Goal: Task Accomplishment & Management: Use online tool/utility

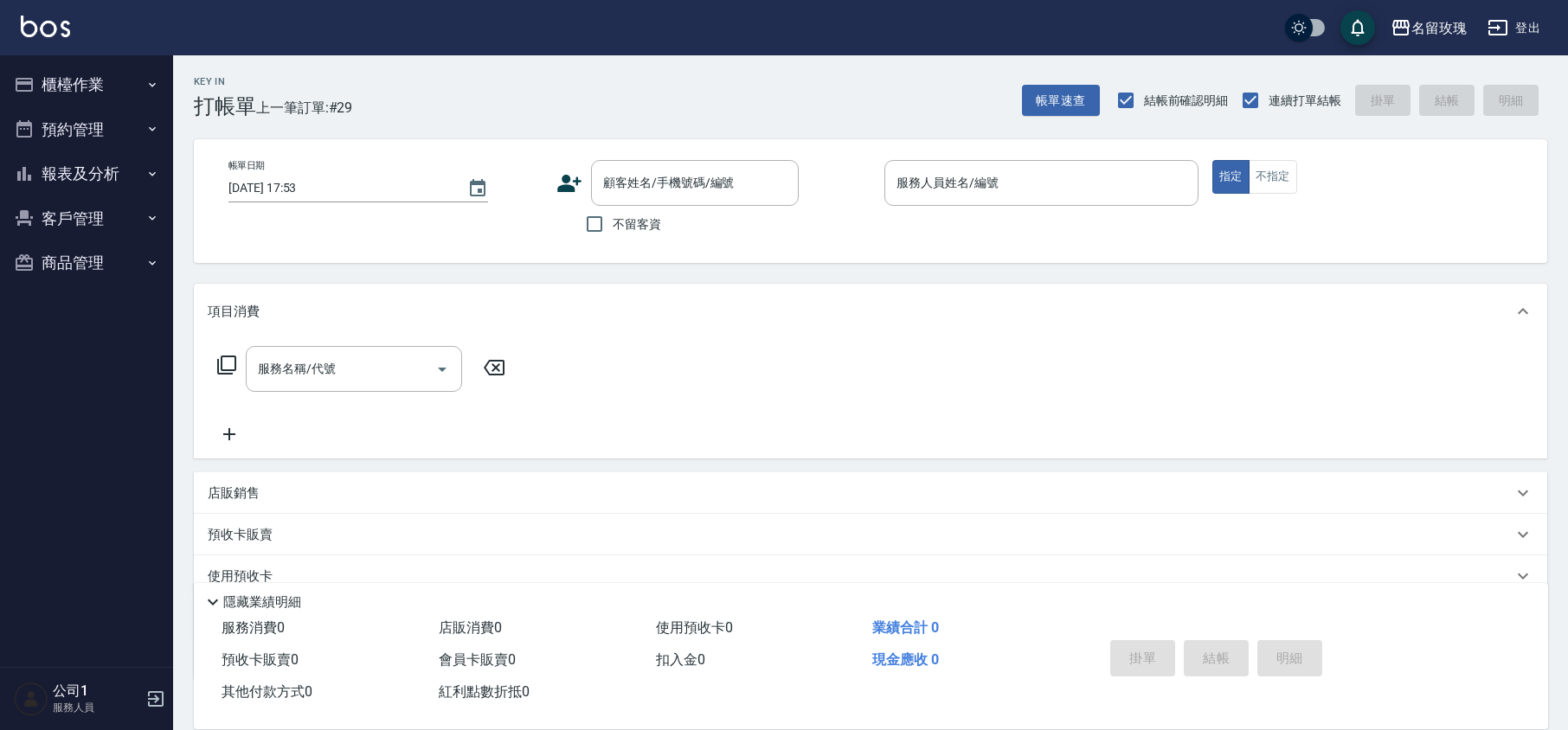
scroll to position [71, 0]
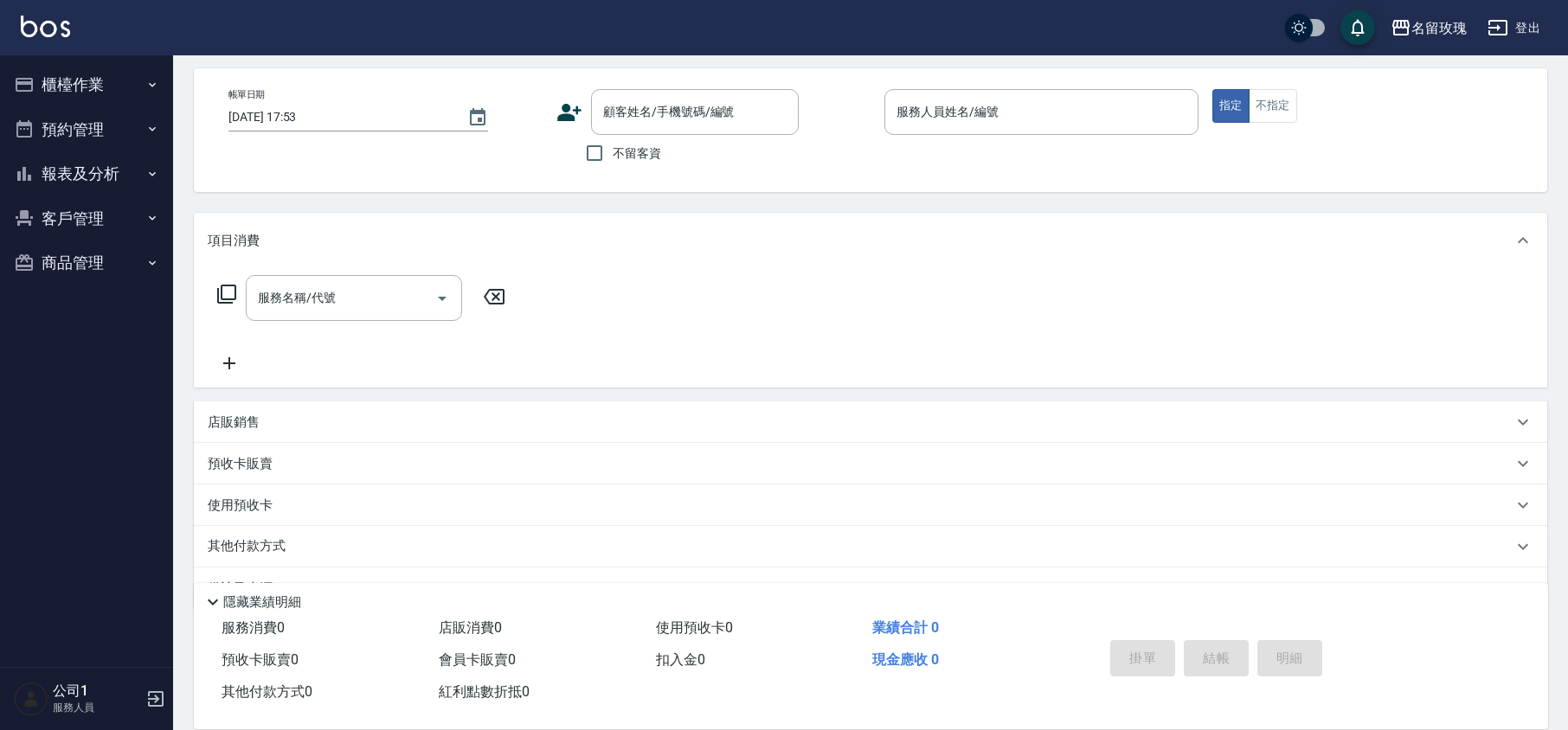
click at [112, 82] on button "櫃檯作業" at bounding box center [86, 84] width 159 height 45
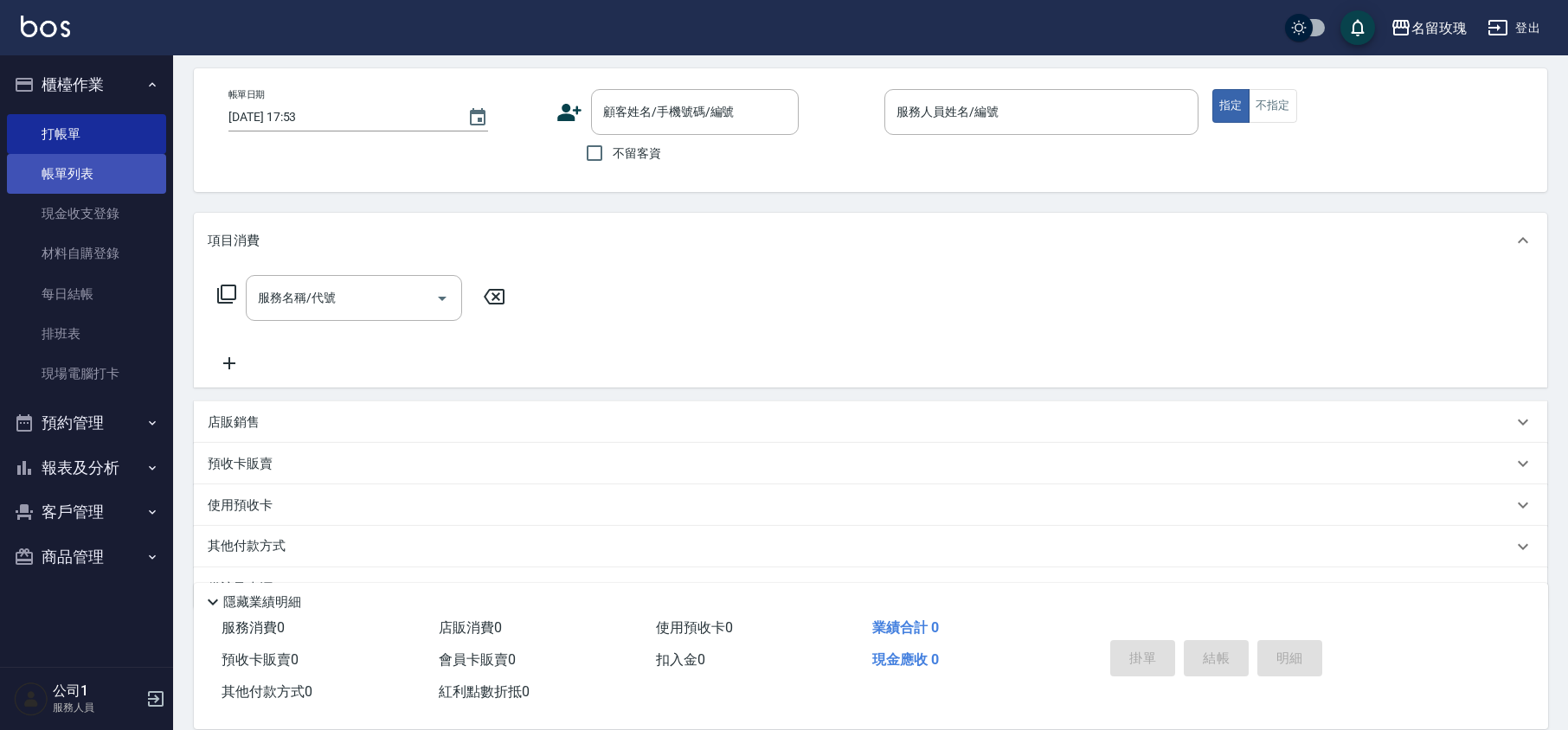
click at [120, 173] on link "帳單列表" at bounding box center [86, 174] width 159 height 40
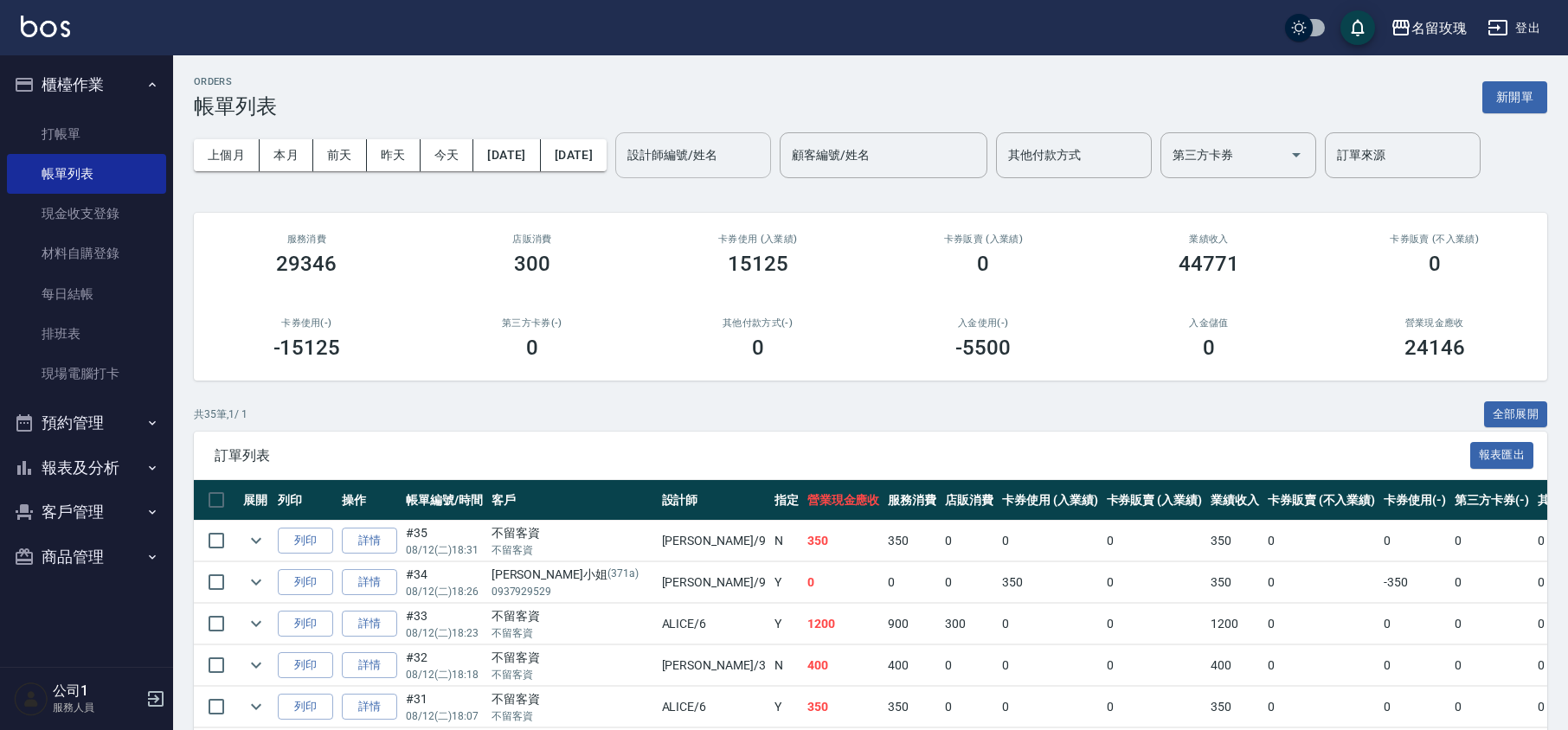
click at [752, 153] on input "設計師編號/姓名" at bounding box center [693, 156] width 140 height 30
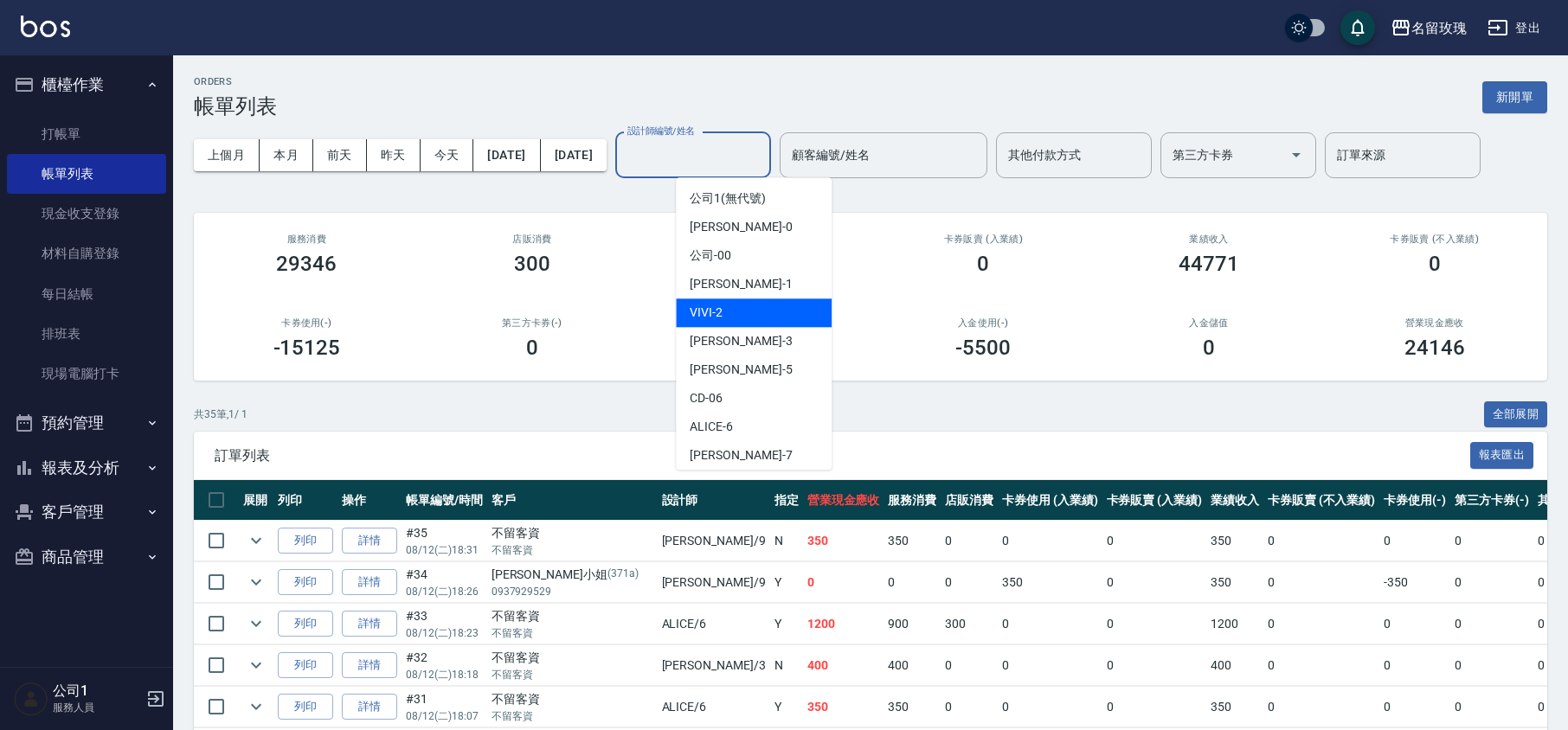
click at [745, 311] on div "VIVI -2" at bounding box center [754, 312] width 156 height 28
type input "VIVI-2"
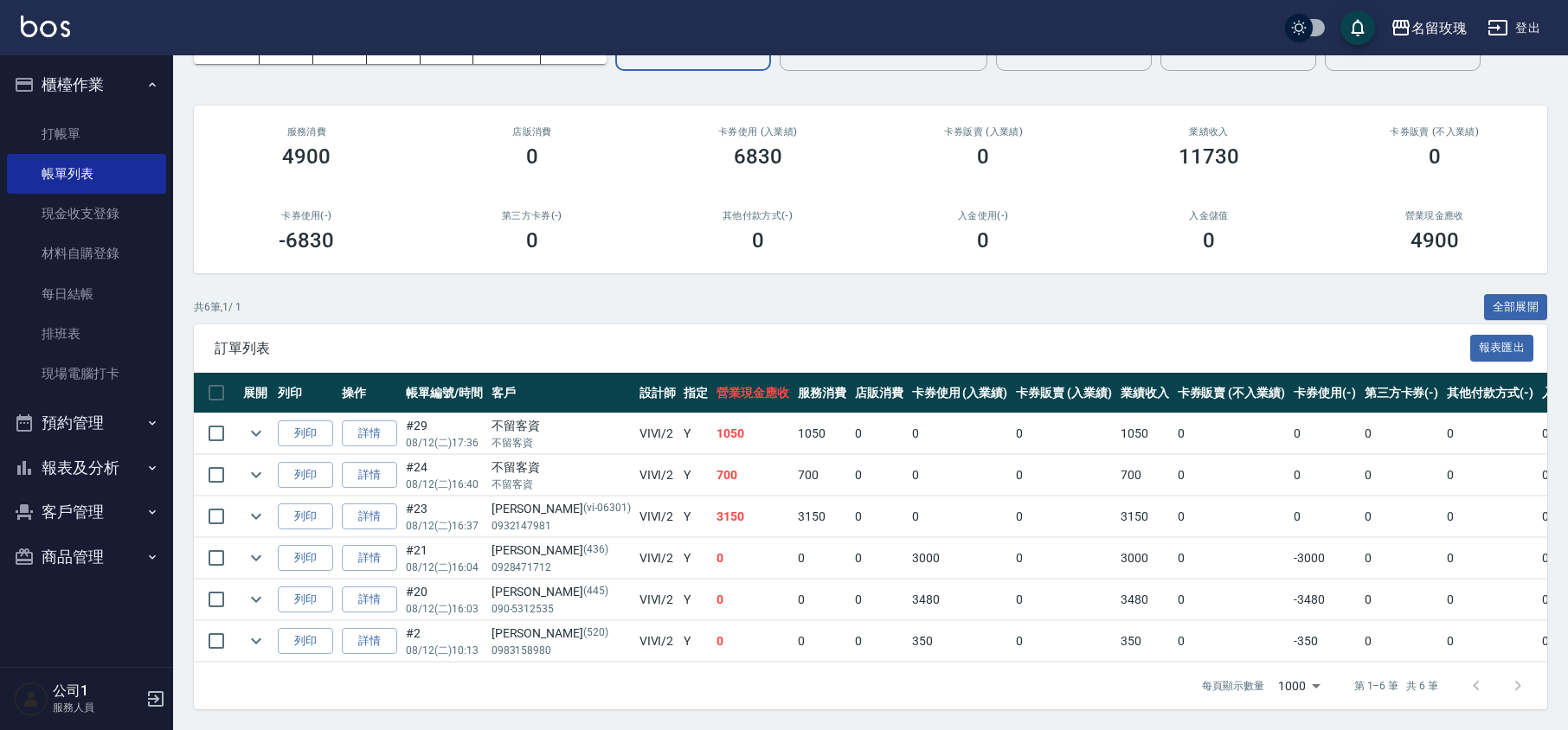
scroll to position [129, 0]
click at [246, 548] on icon "expand row" at bounding box center [256, 558] width 21 height 21
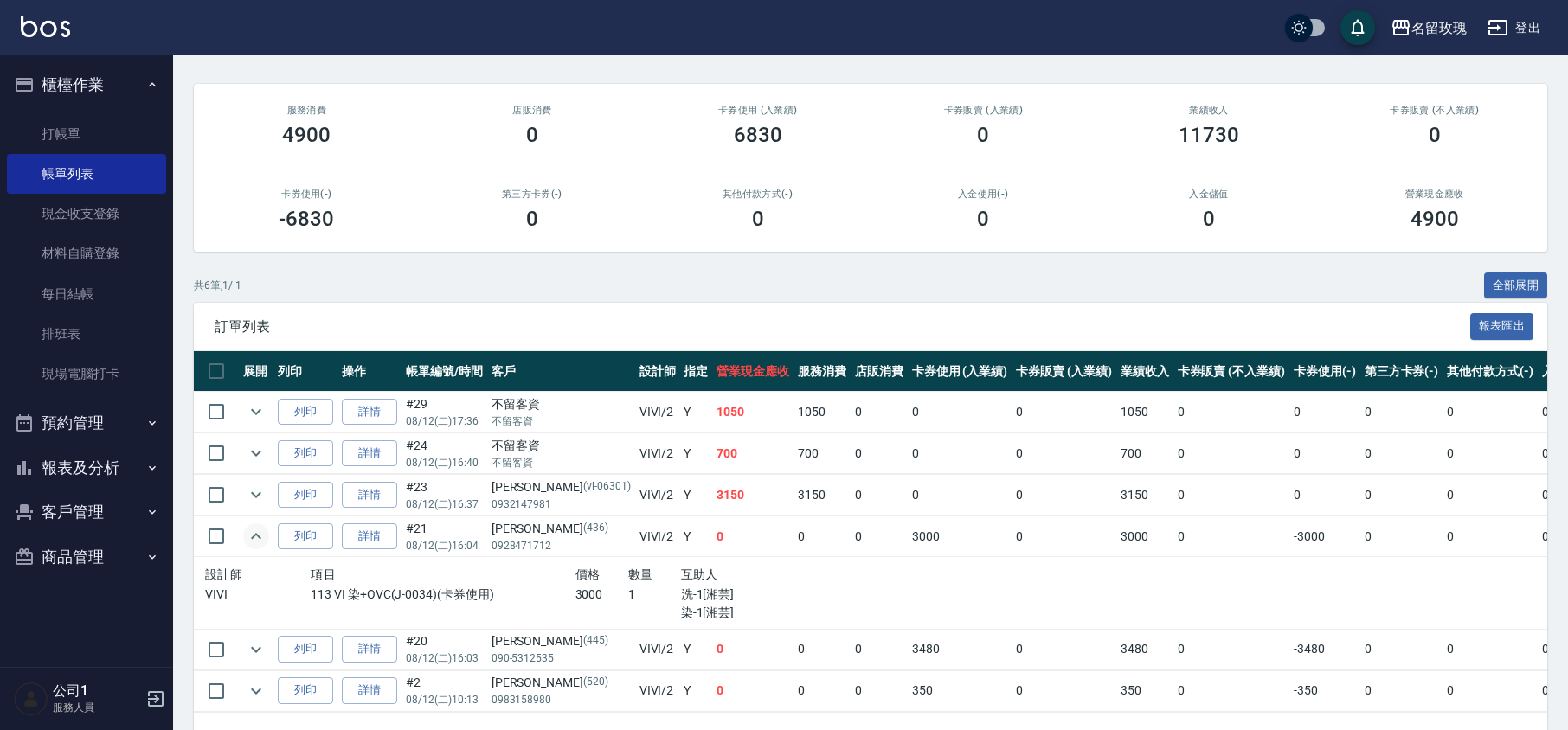
click at [246, 544] on icon "expand row" at bounding box center [256, 536] width 21 height 21
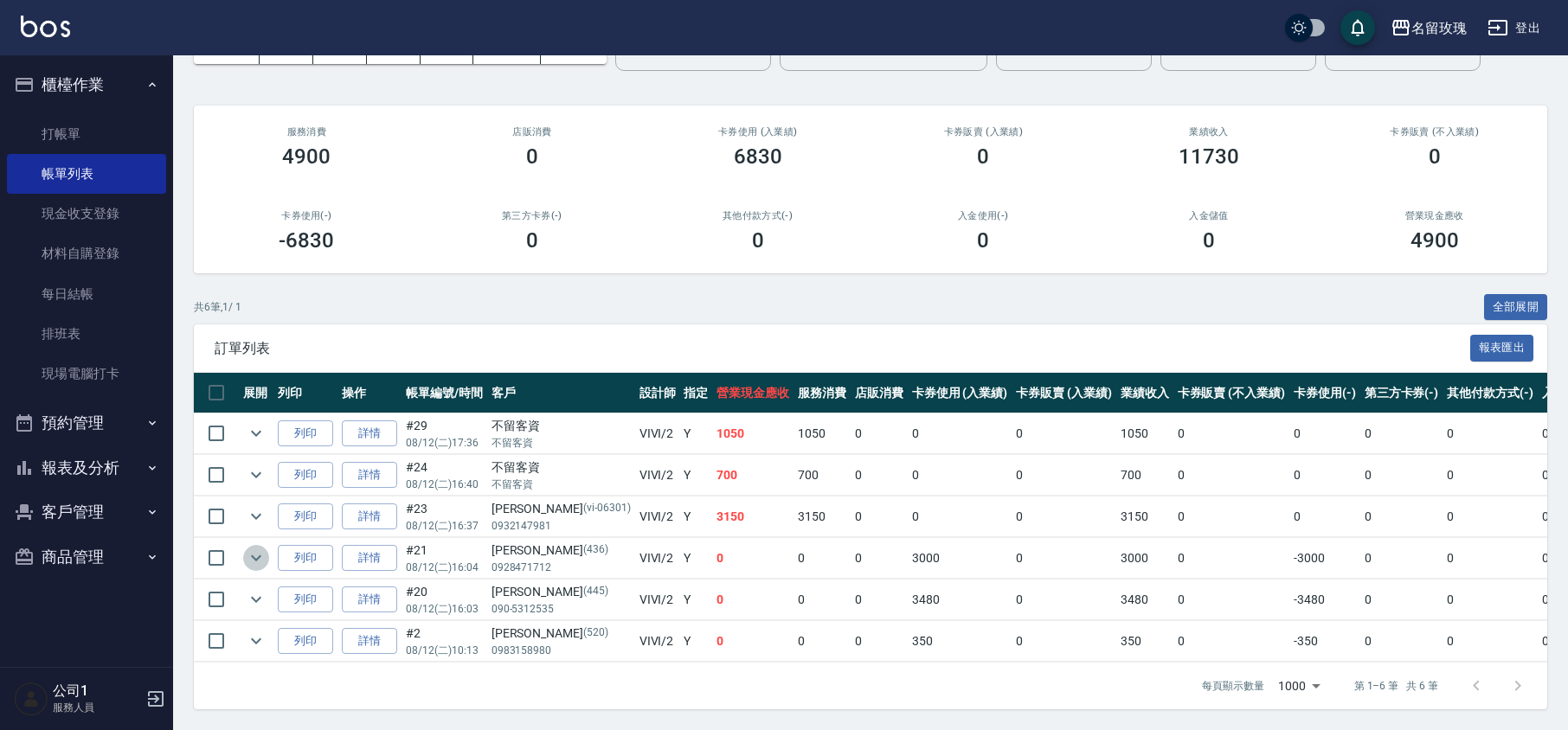
click at [246, 548] on icon "expand row" at bounding box center [256, 558] width 21 height 21
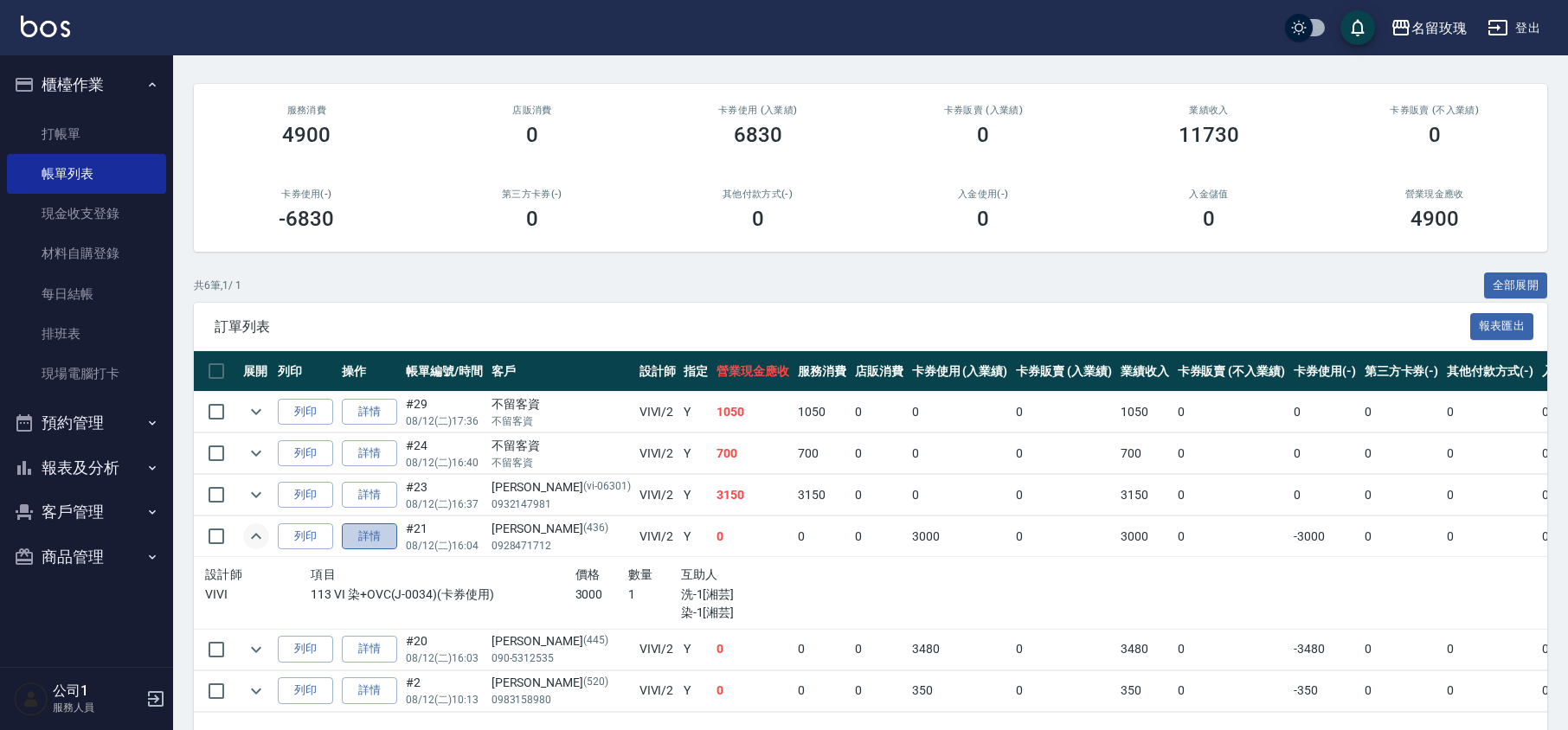
click at [383, 540] on link "詳情" at bounding box center [369, 537] width 55 height 27
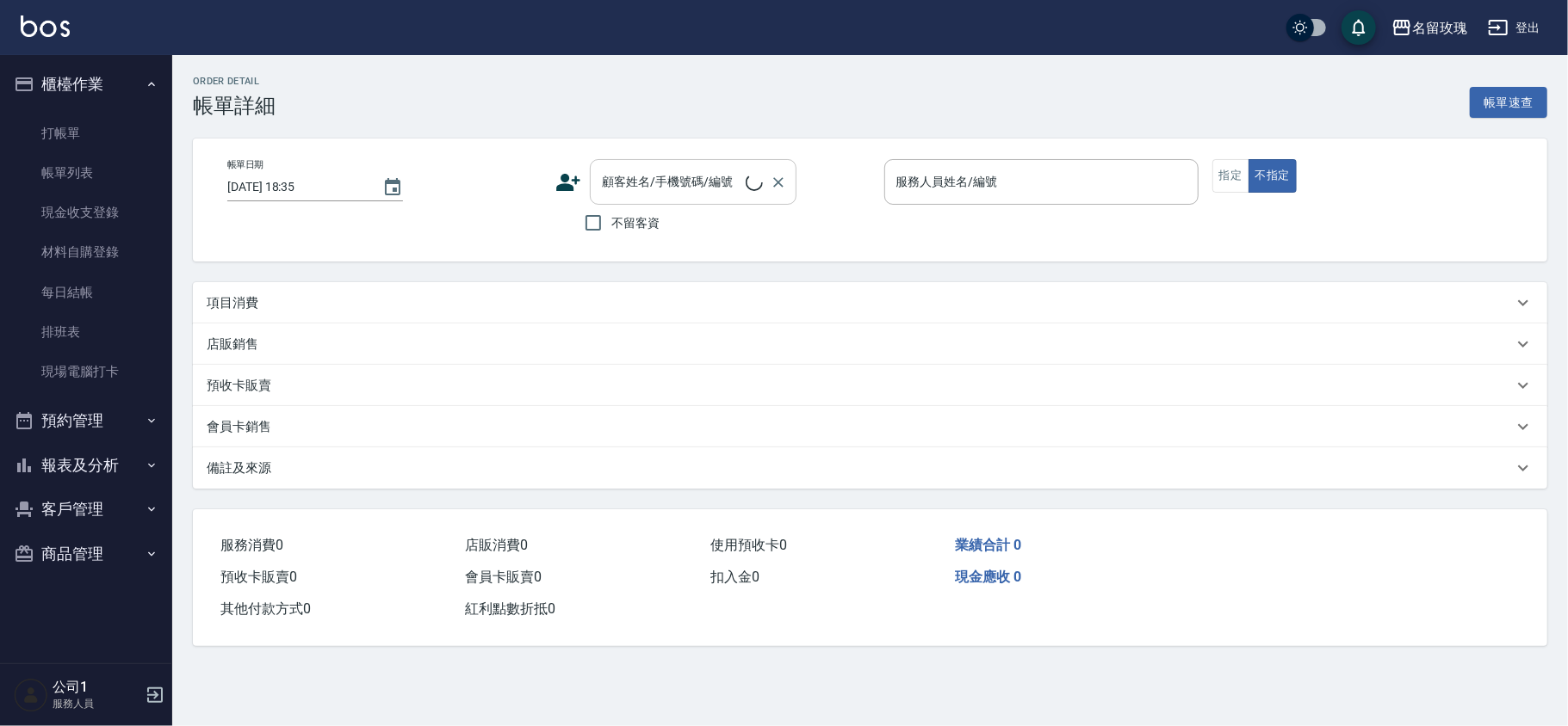
type input "[DATE] 16:04"
type input "VIVI-2"
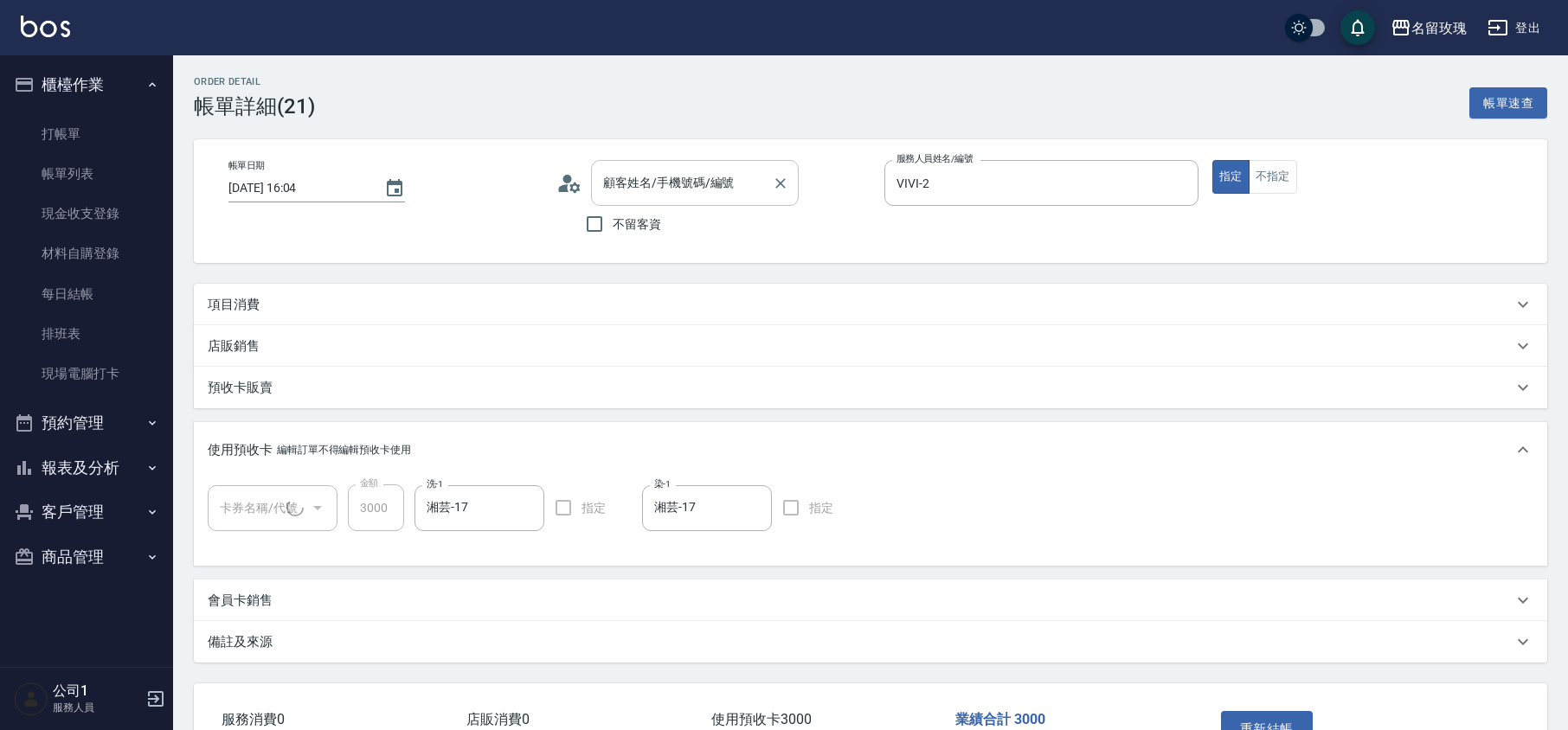
type input "[PERSON_NAME]/0928471712/436"
type input "113 VI 染+OVC(1/1) 113L-203"
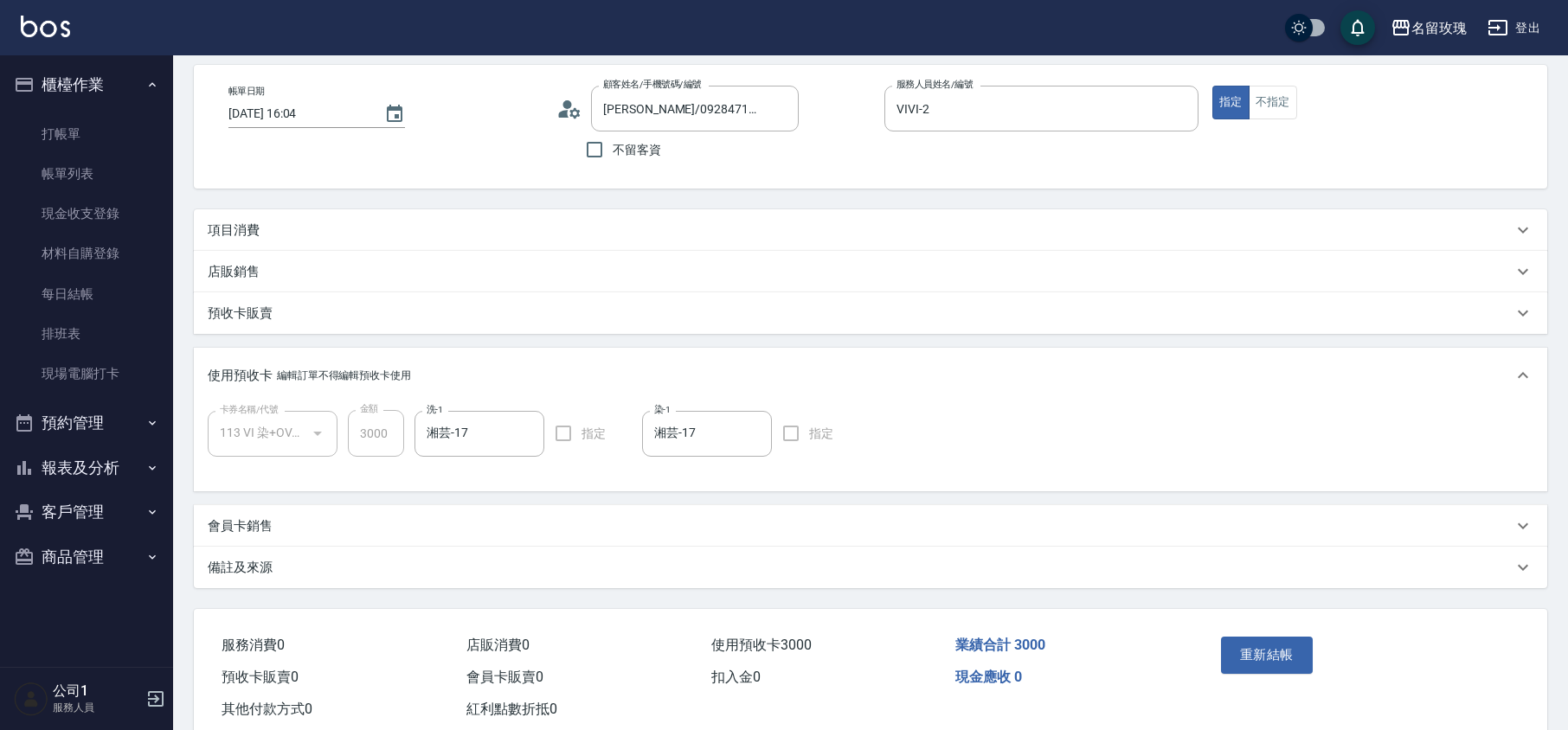
scroll to position [115, 0]
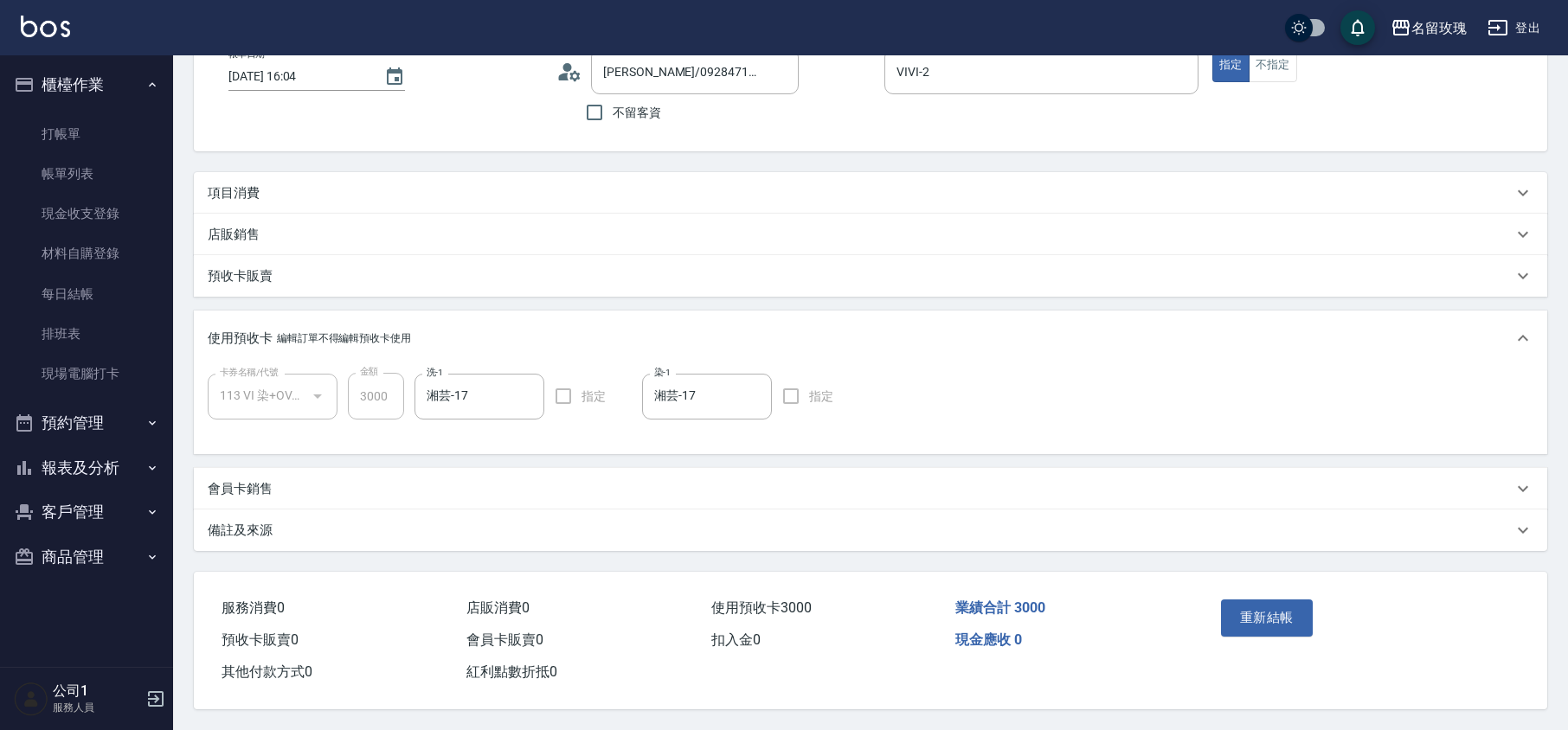
click at [250, 436] on div "卡券名稱/代號 113 VI 染+OVC(1/1) 113L-203 卡券名稱/代號 金額 3000 金額 洗-1 湘芸-17 洗-1 指定 染-1 湘芸-1…" at bounding box center [870, 406] width 1326 height 67
click at [257, 220] on div "店販銷售" at bounding box center [870, 234] width 1353 height 42
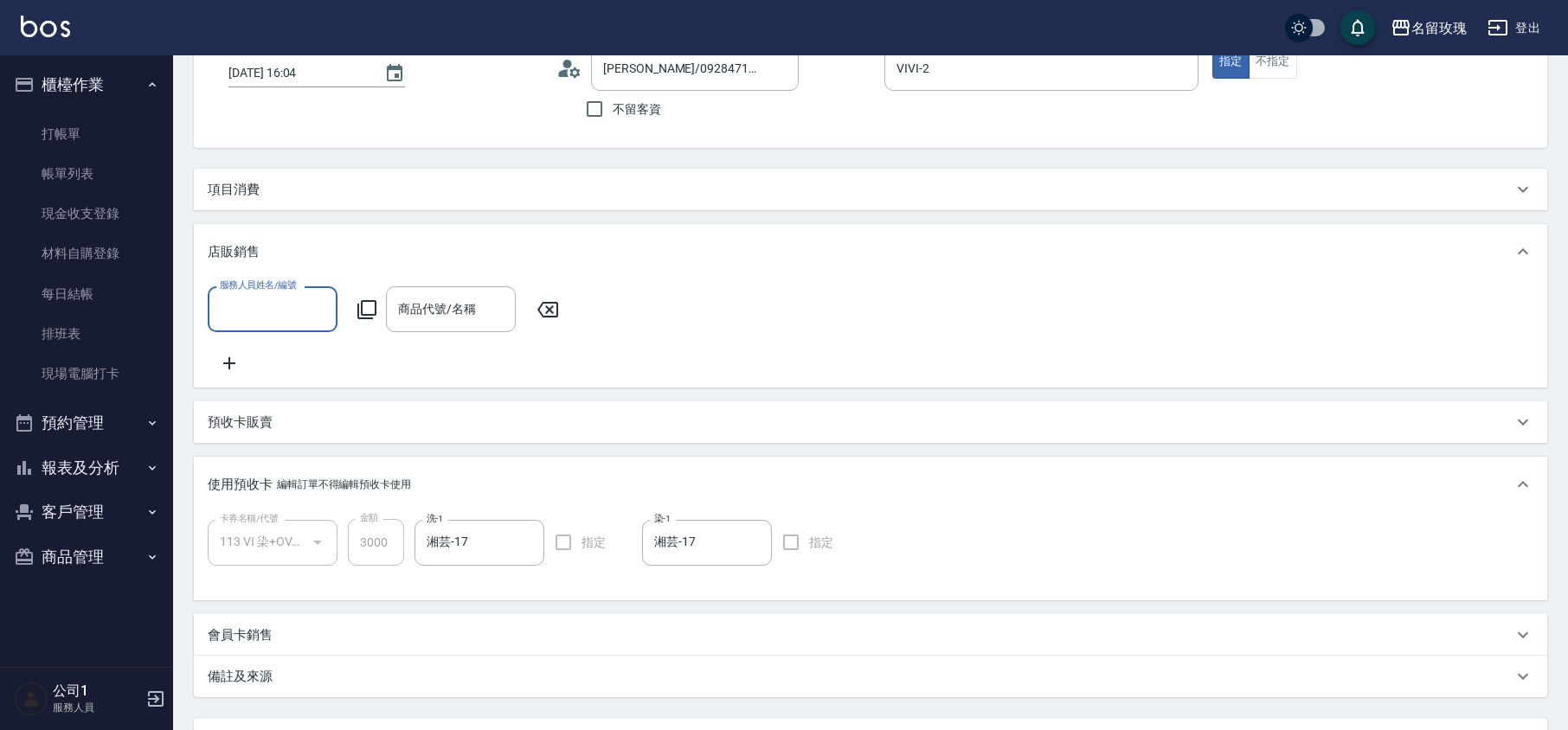
scroll to position [0, 0]
click at [257, 250] on p "店販銷售" at bounding box center [233, 252] width 52 height 18
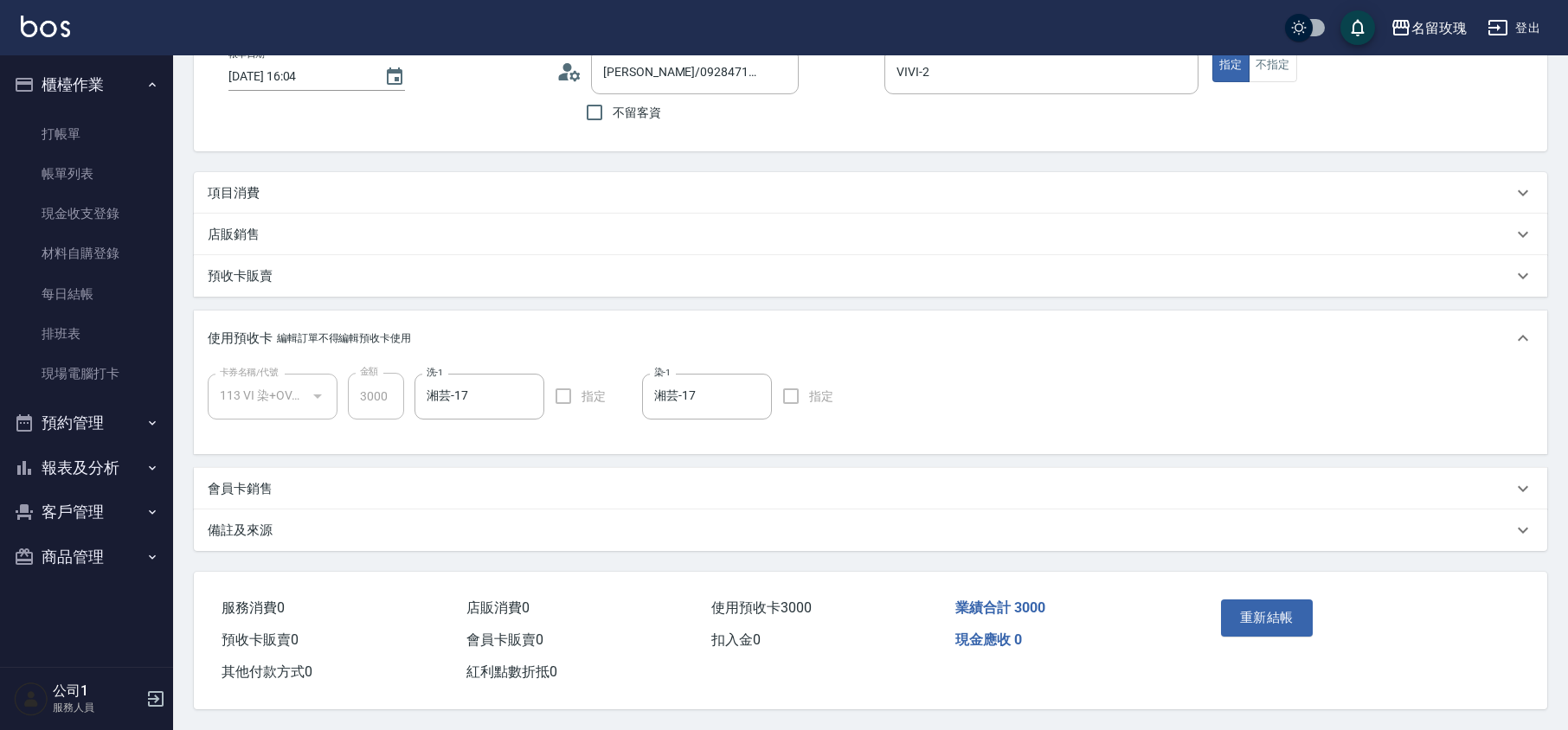
click at [259, 275] on p "預收卡販賣" at bounding box center [240, 276] width 65 height 18
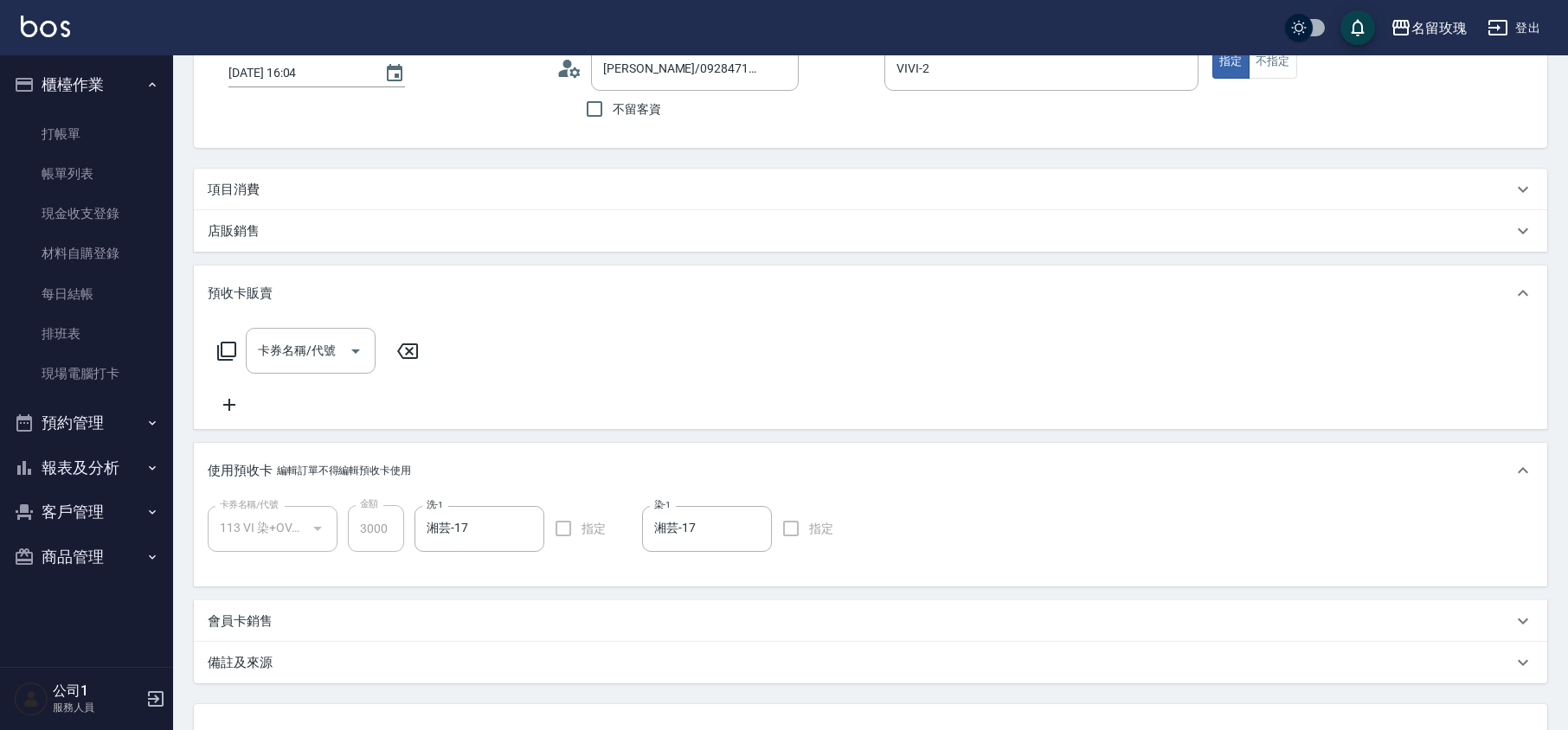
click at [259, 275] on div "預收卡販賣" at bounding box center [870, 293] width 1353 height 55
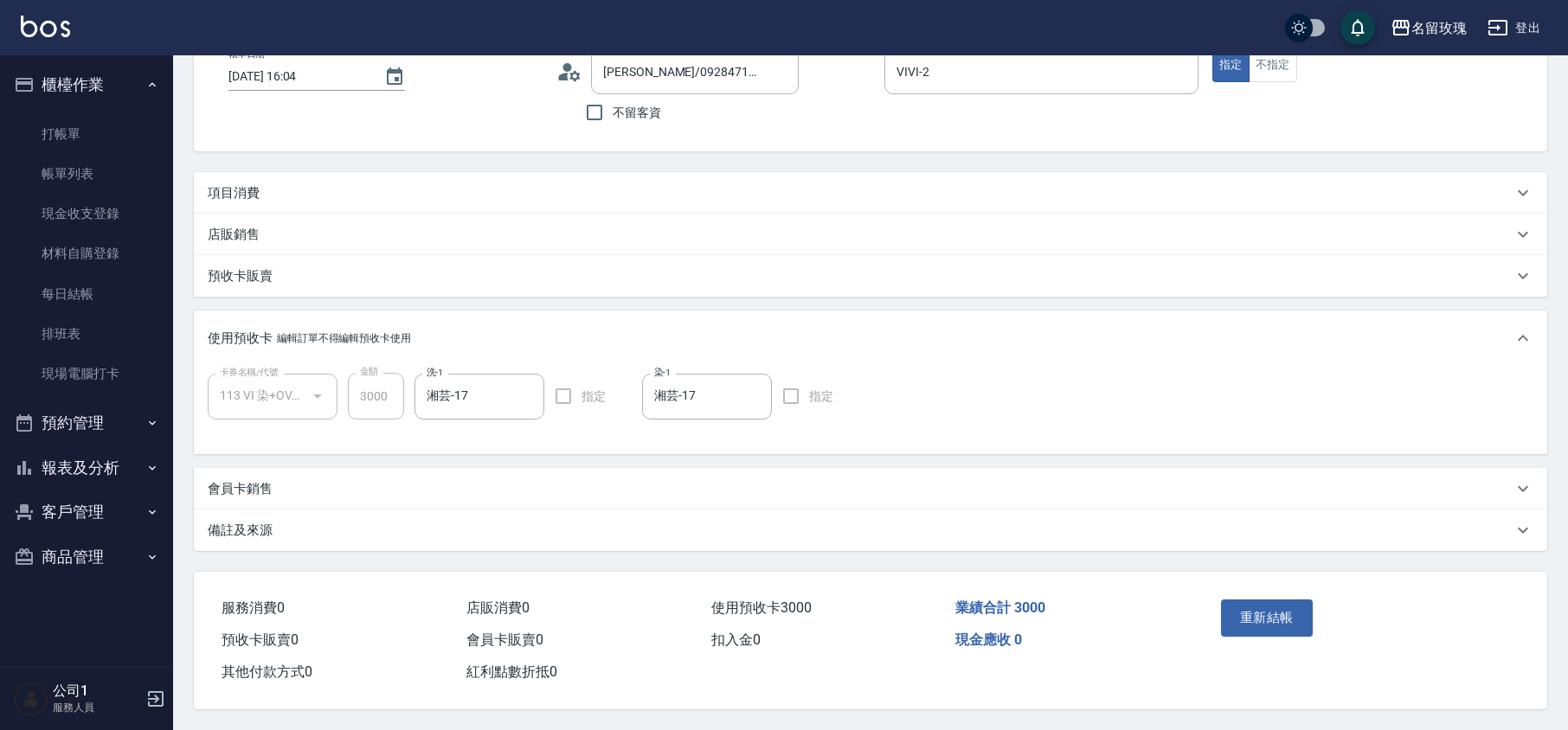
click at [260, 334] on p "使用預收卡" at bounding box center [240, 338] width 65 height 18
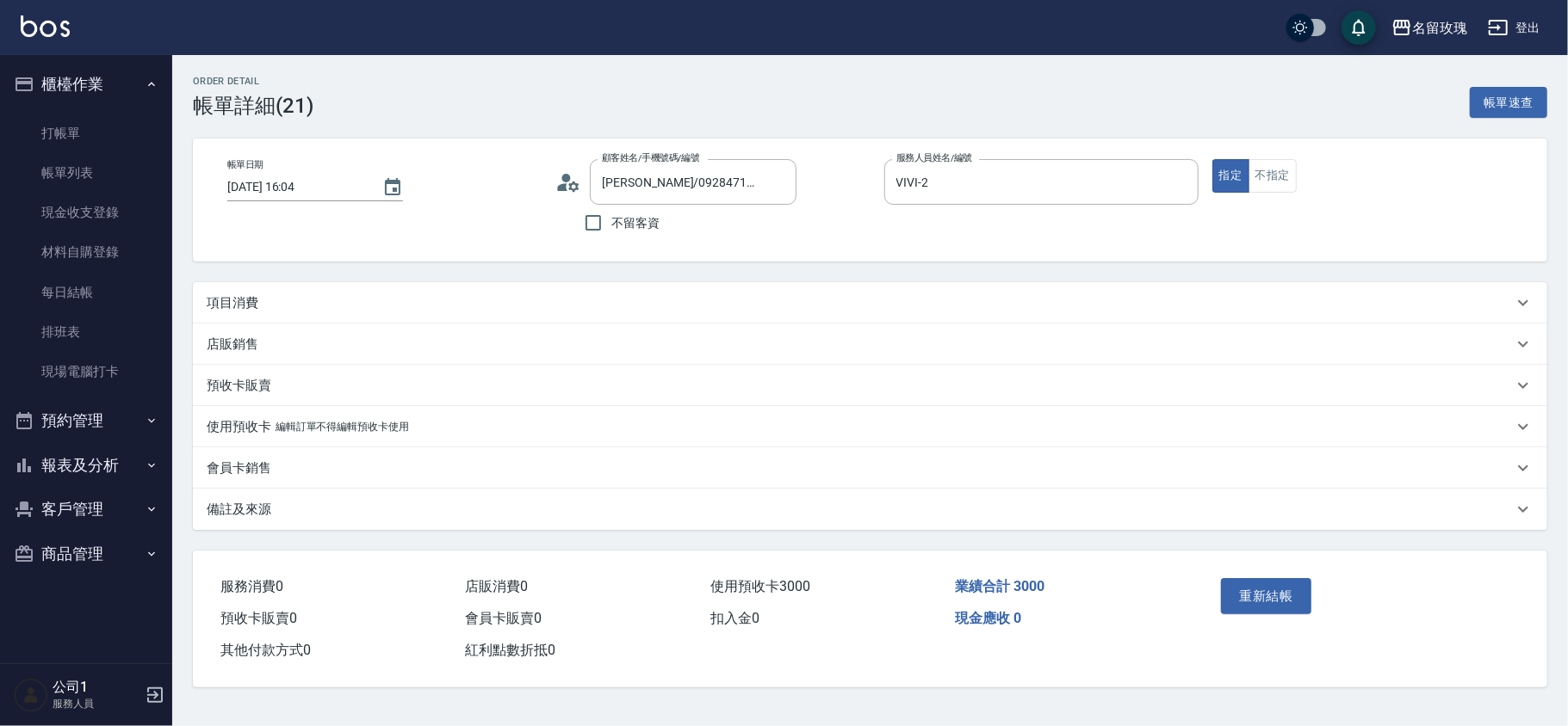
click at [249, 416] on div "使用預收卡 編輯訂單不得編輯預收卡使用" at bounding box center [870, 427] width 1355 height 42
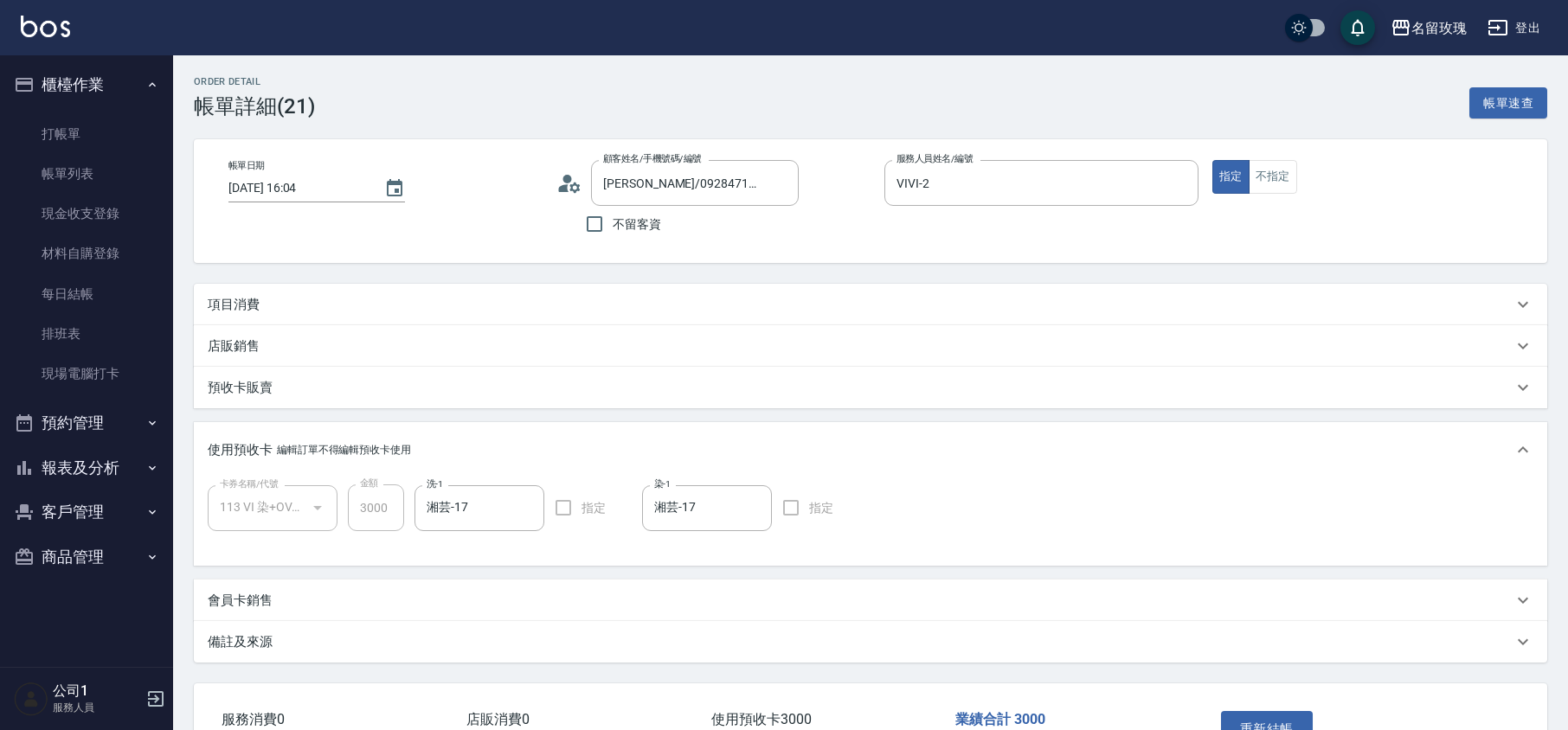
click at [94, 94] on button "櫃檯作業" at bounding box center [86, 84] width 159 height 45
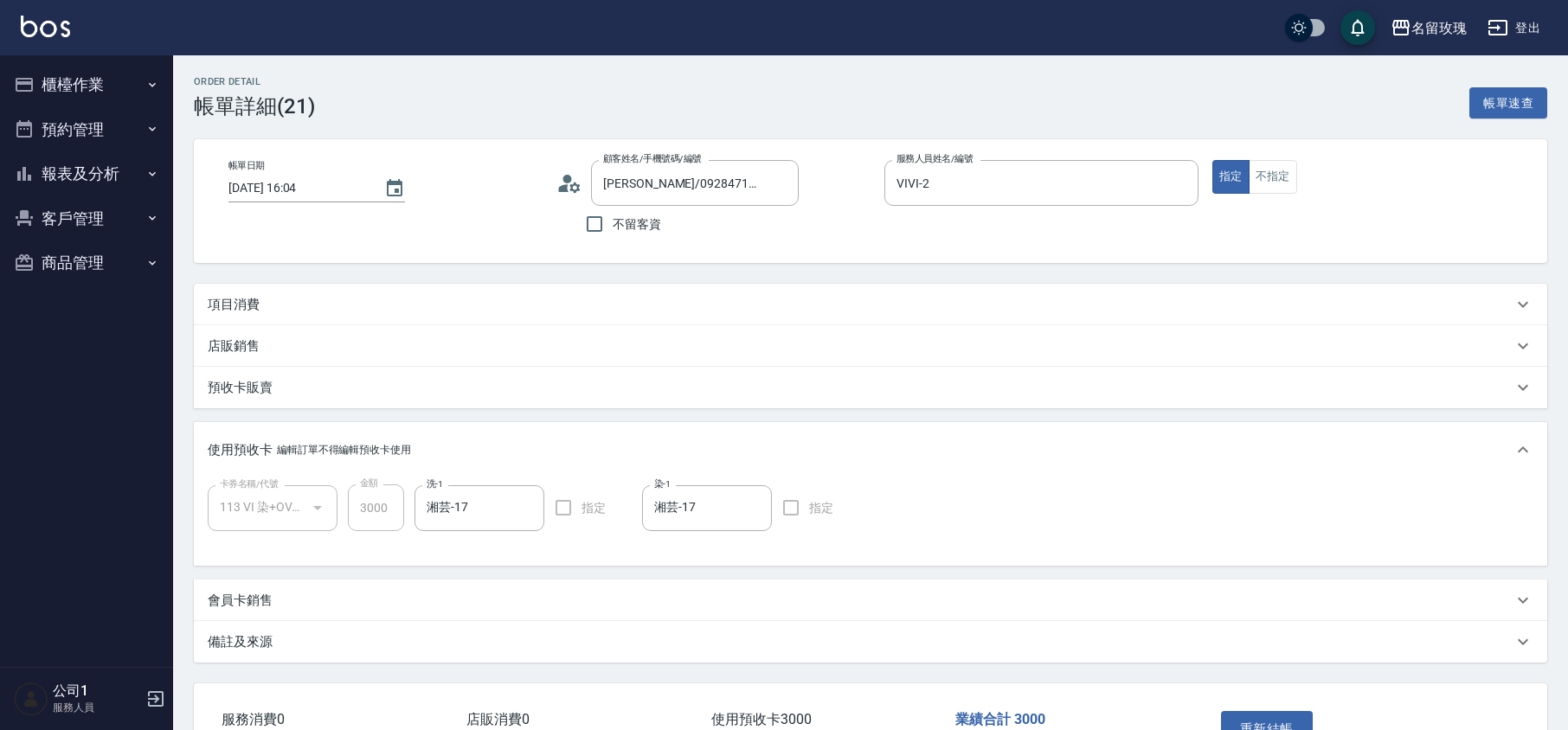
click at [93, 87] on button "櫃檯作業" at bounding box center [86, 84] width 159 height 45
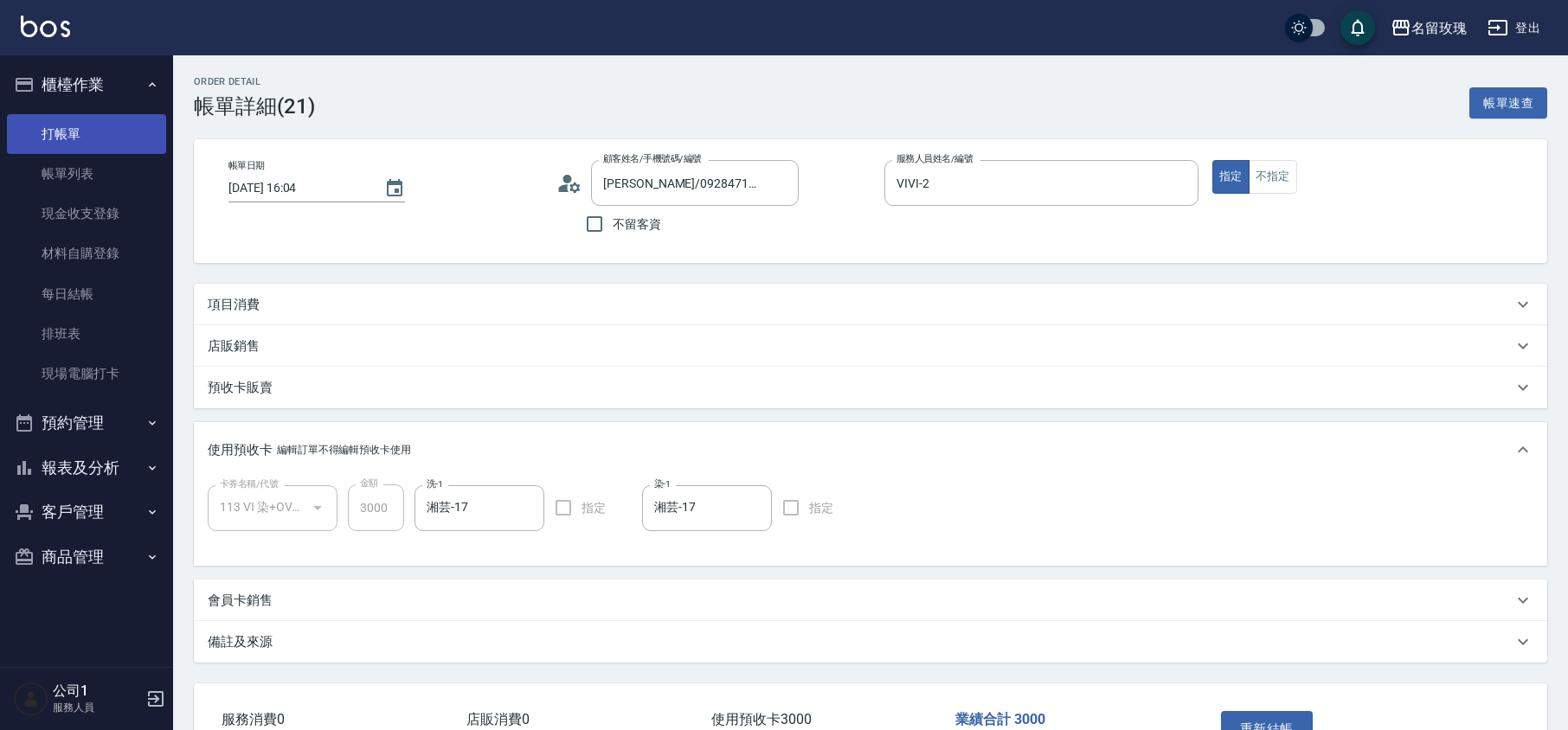
click at [84, 132] on link "打帳單" at bounding box center [86, 134] width 159 height 40
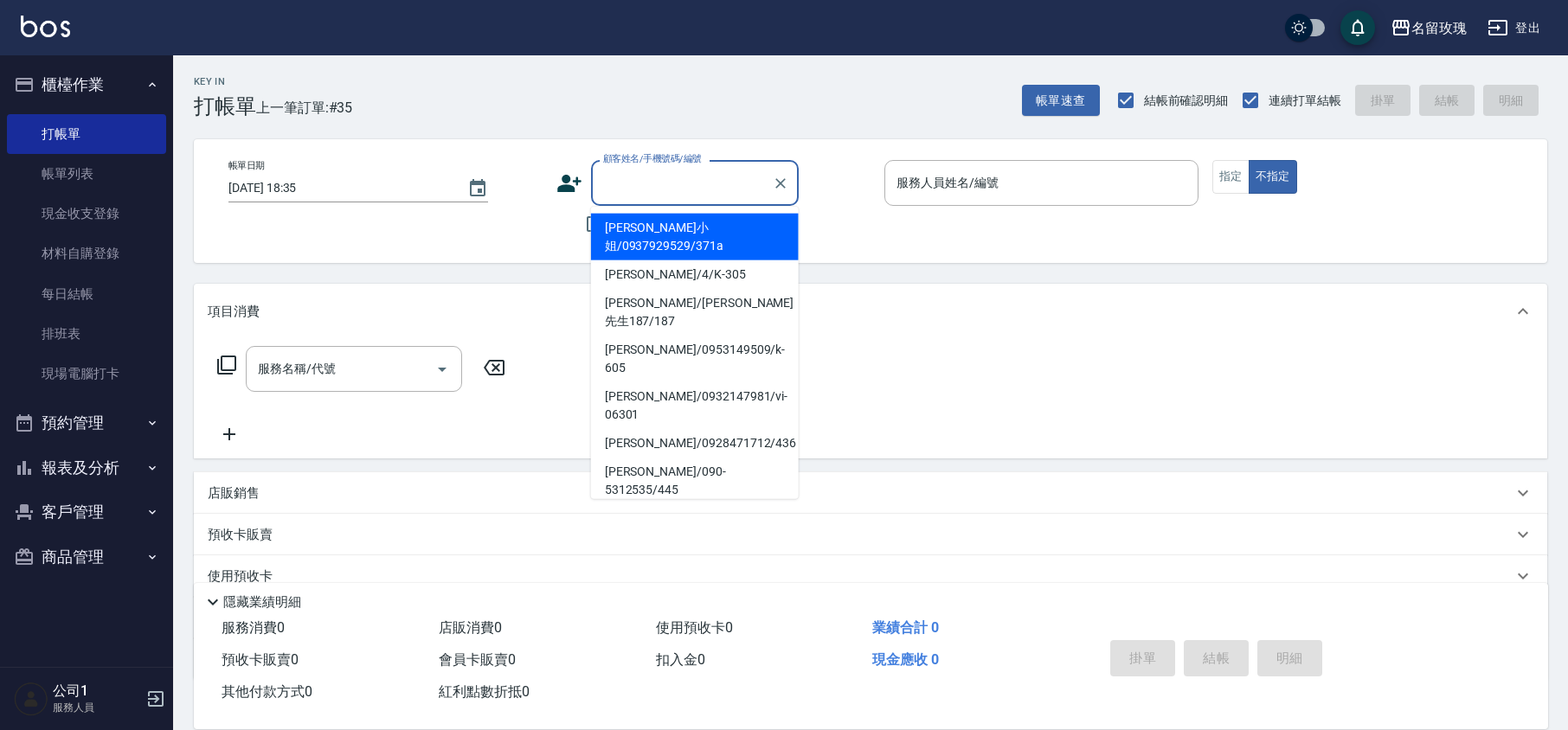
click at [654, 177] on input "顧客姓名/手機號碼/編號" at bounding box center [681, 183] width 166 height 30
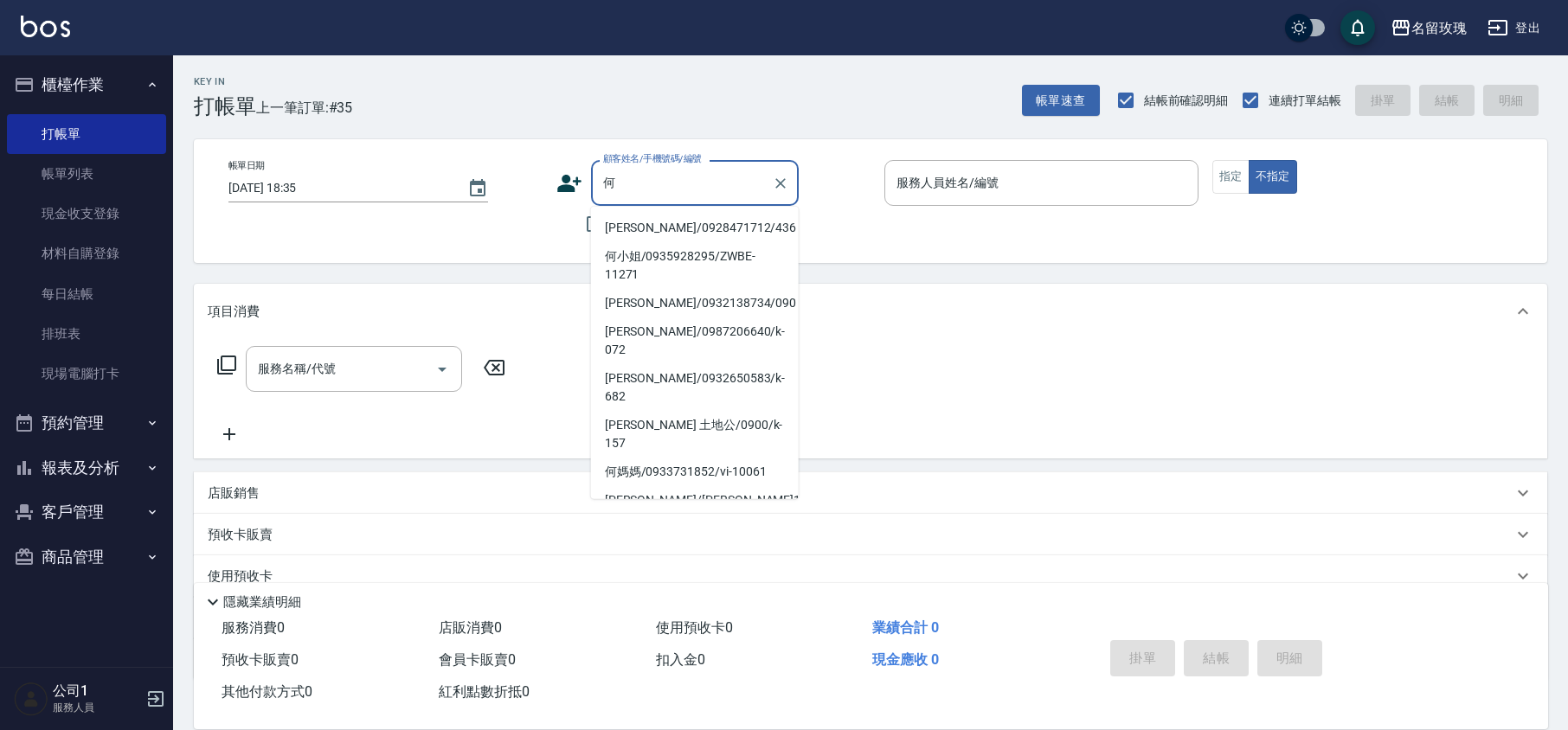
click at [708, 226] on li "[PERSON_NAME]/0928471712/436" at bounding box center [695, 228] width 208 height 28
type input "[PERSON_NAME]/0928471712/436"
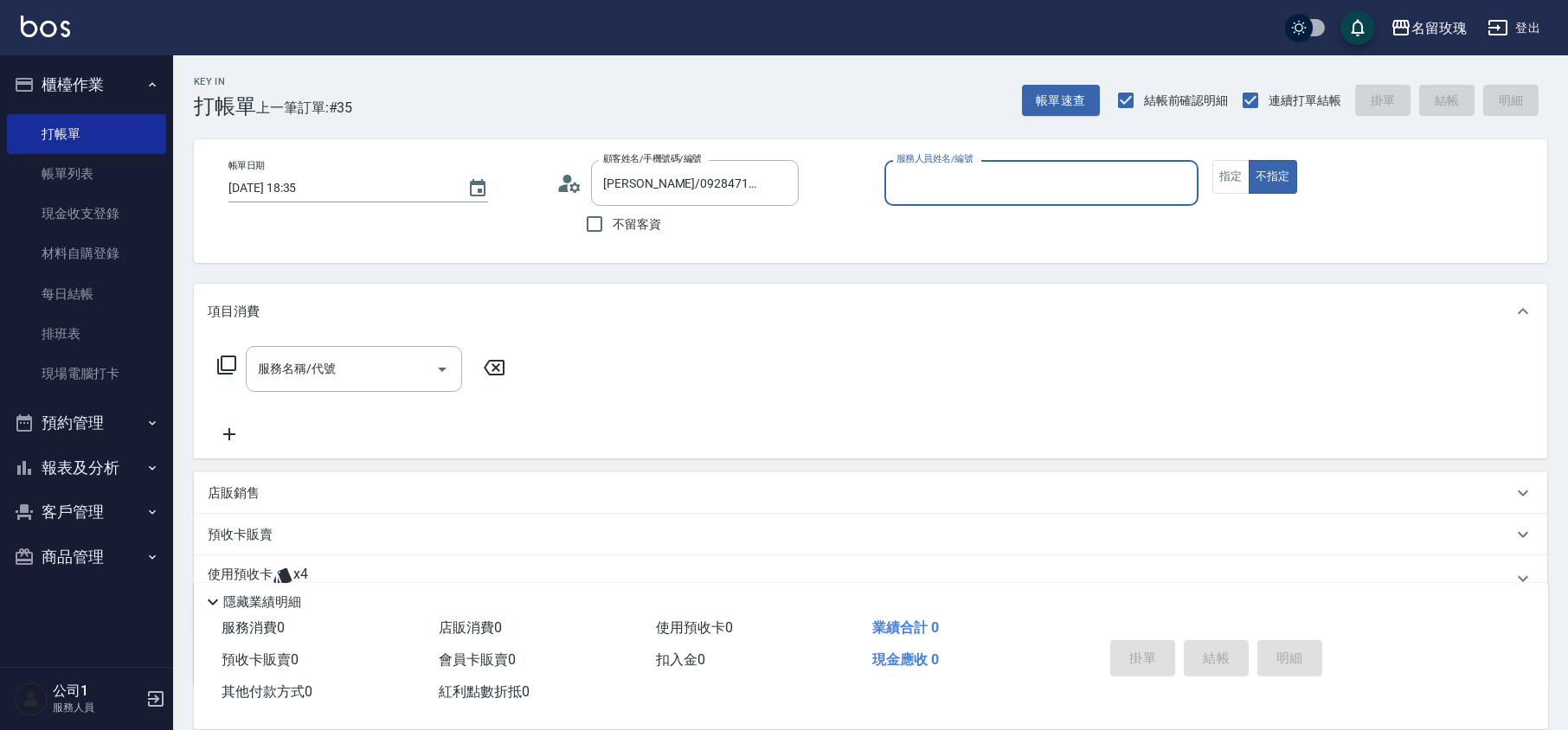
type input "VIVI-2"
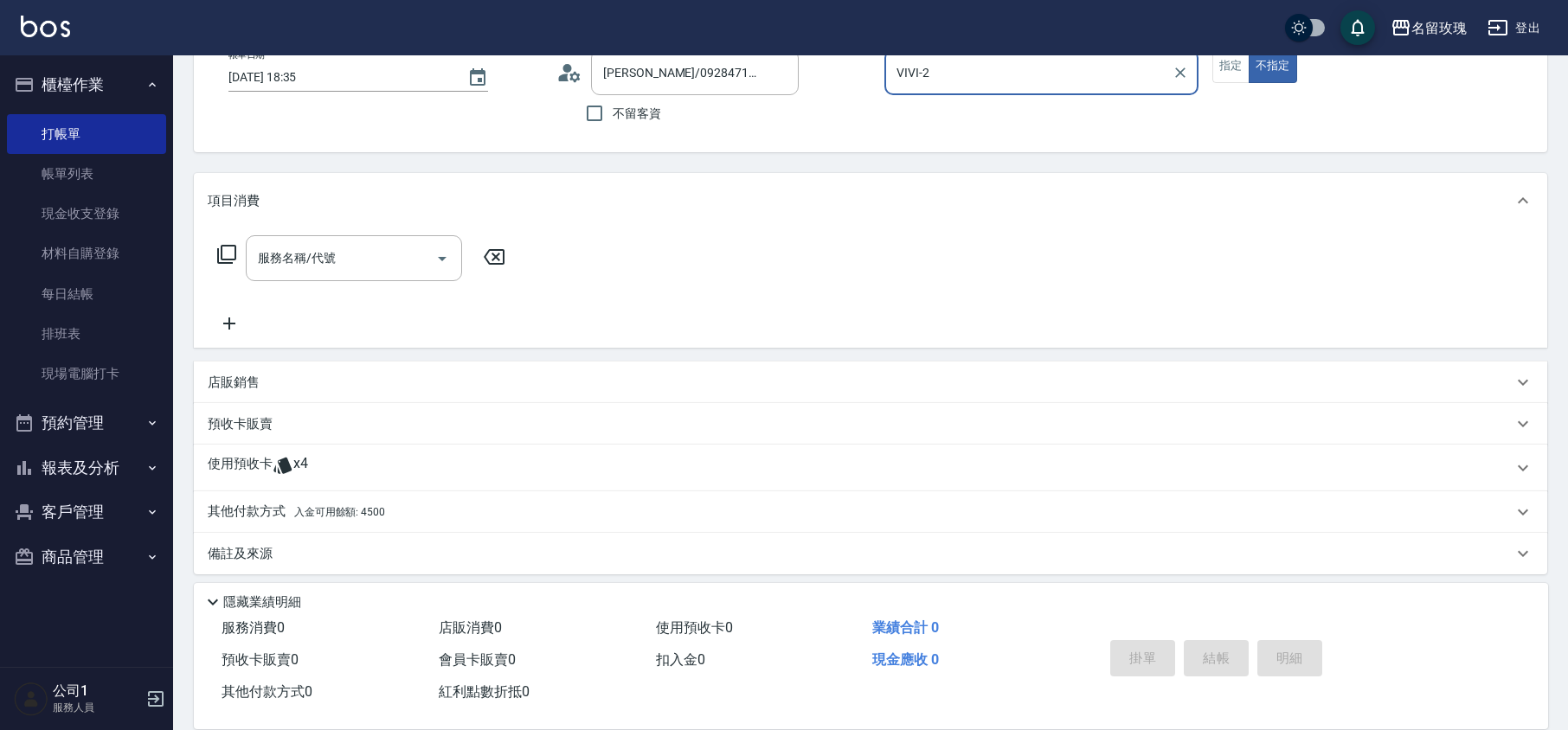
scroll to position [118, 0]
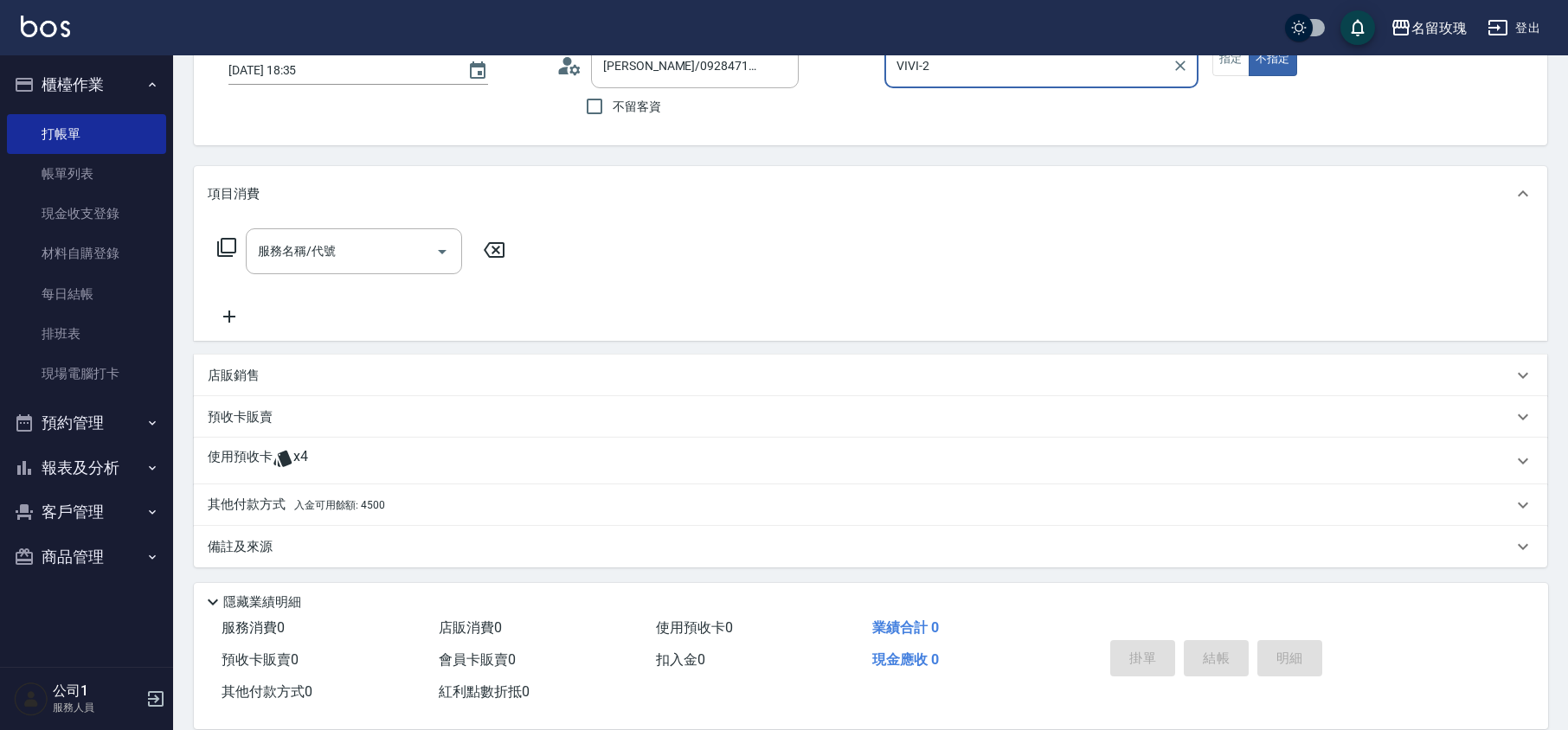
click at [296, 462] on span "x4" at bounding box center [300, 460] width 14 height 26
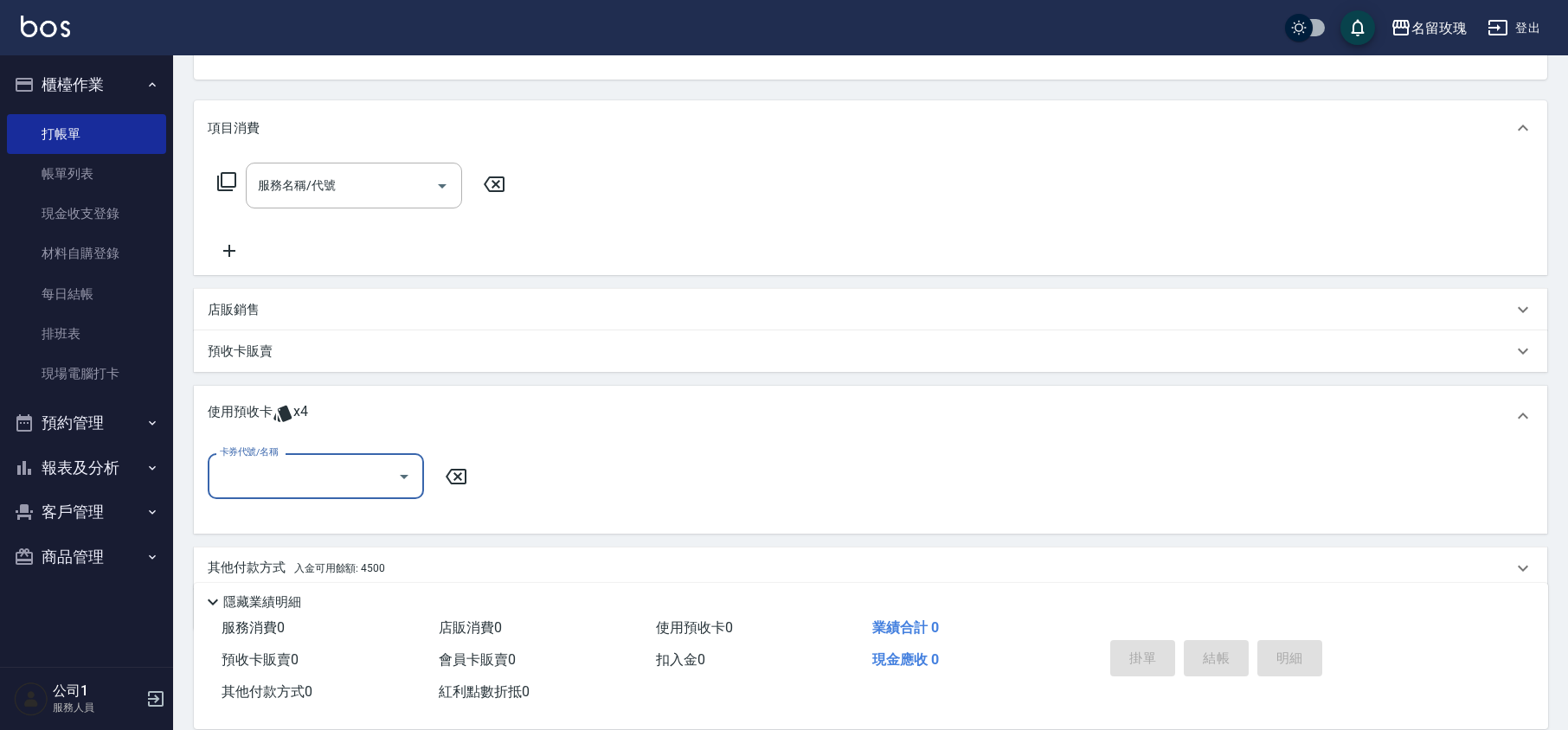
scroll to position [247, 0]
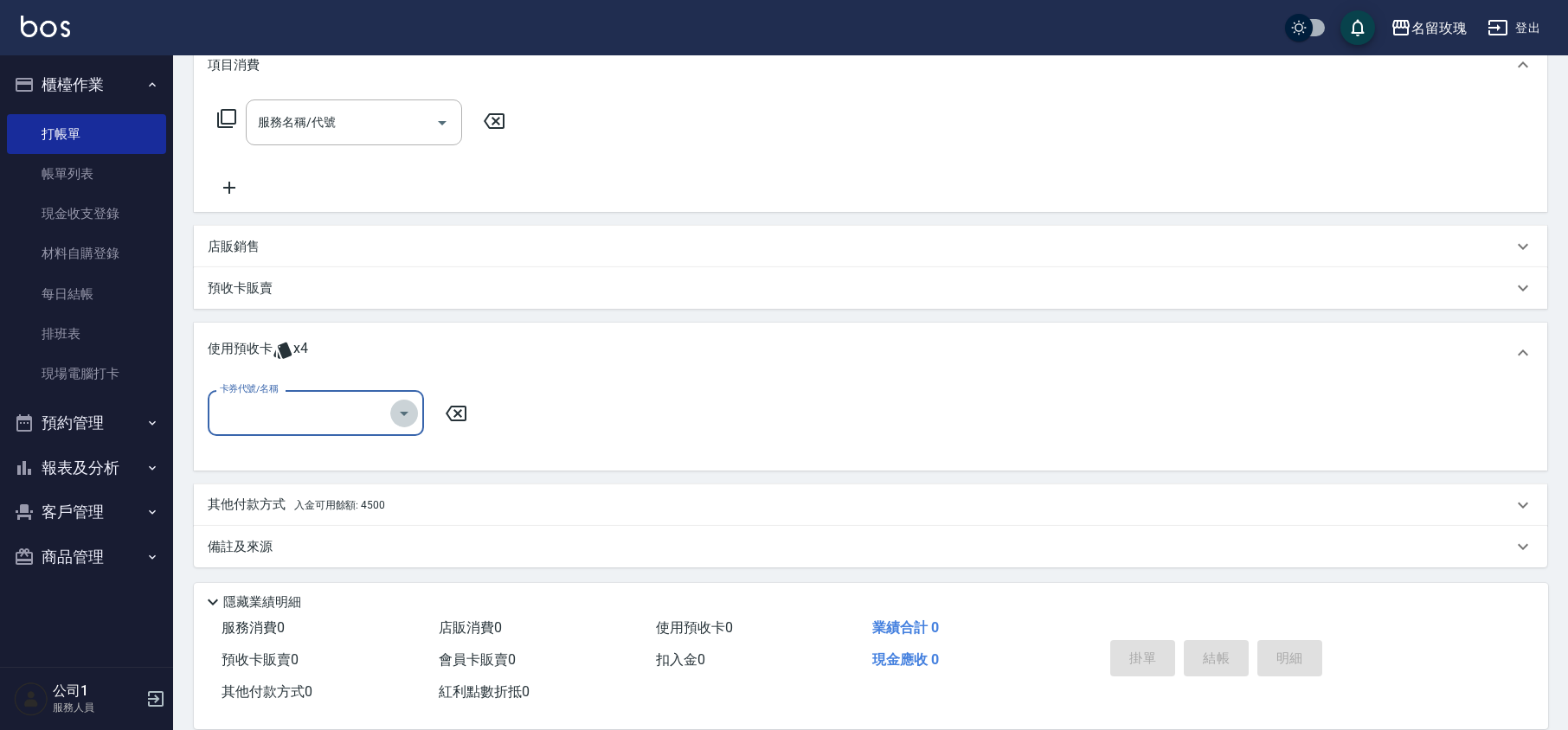
click at [398, 416] on icon "Open" at bounding box center [404, 414] width 21 height 21
click at [395, 451] on div "113 剪髮卡四送1-700 剩餘3張" at bounding box center [316, 458] width 216 height 28
type input "113 剪髮卡四送1-700"
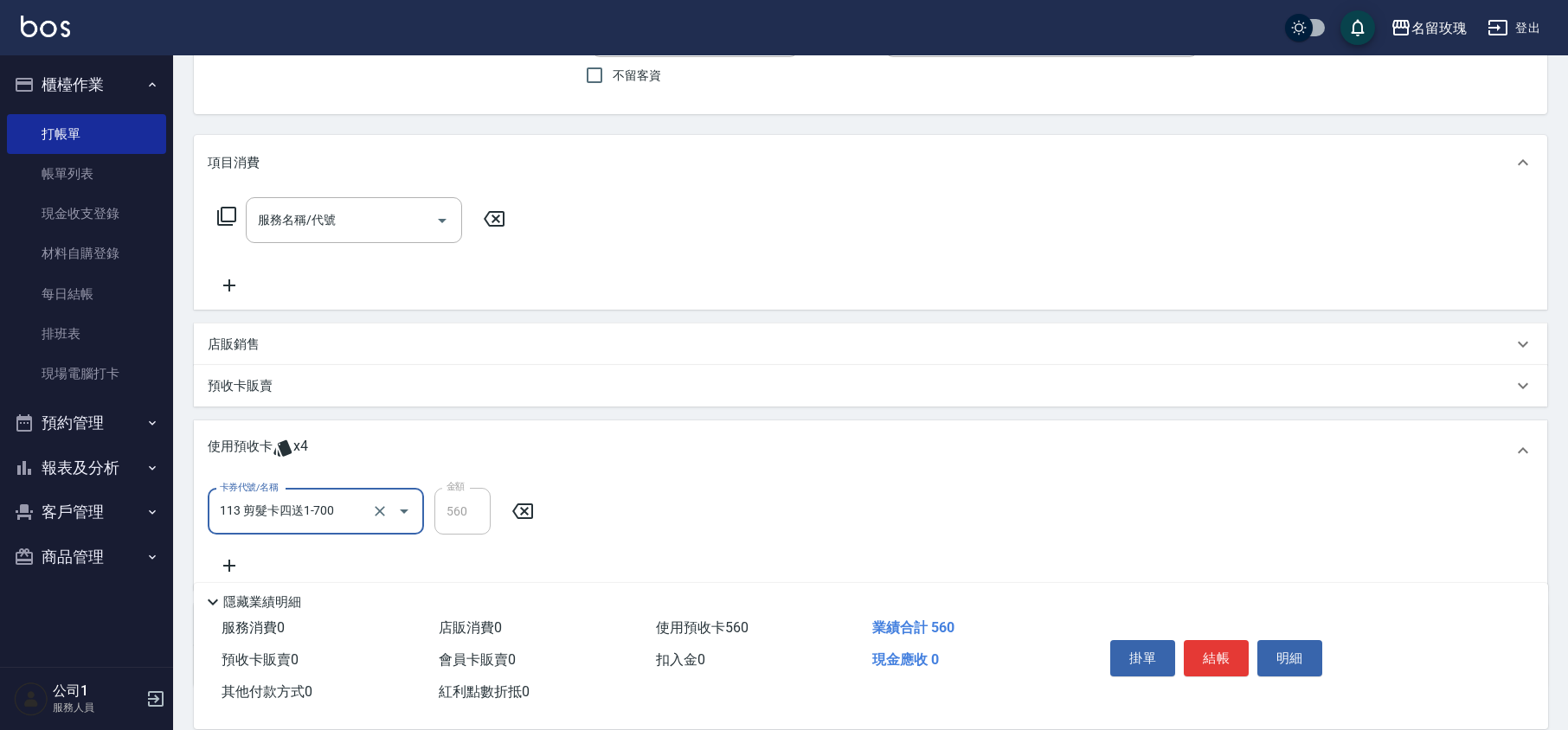
scroll to position [15, 0]
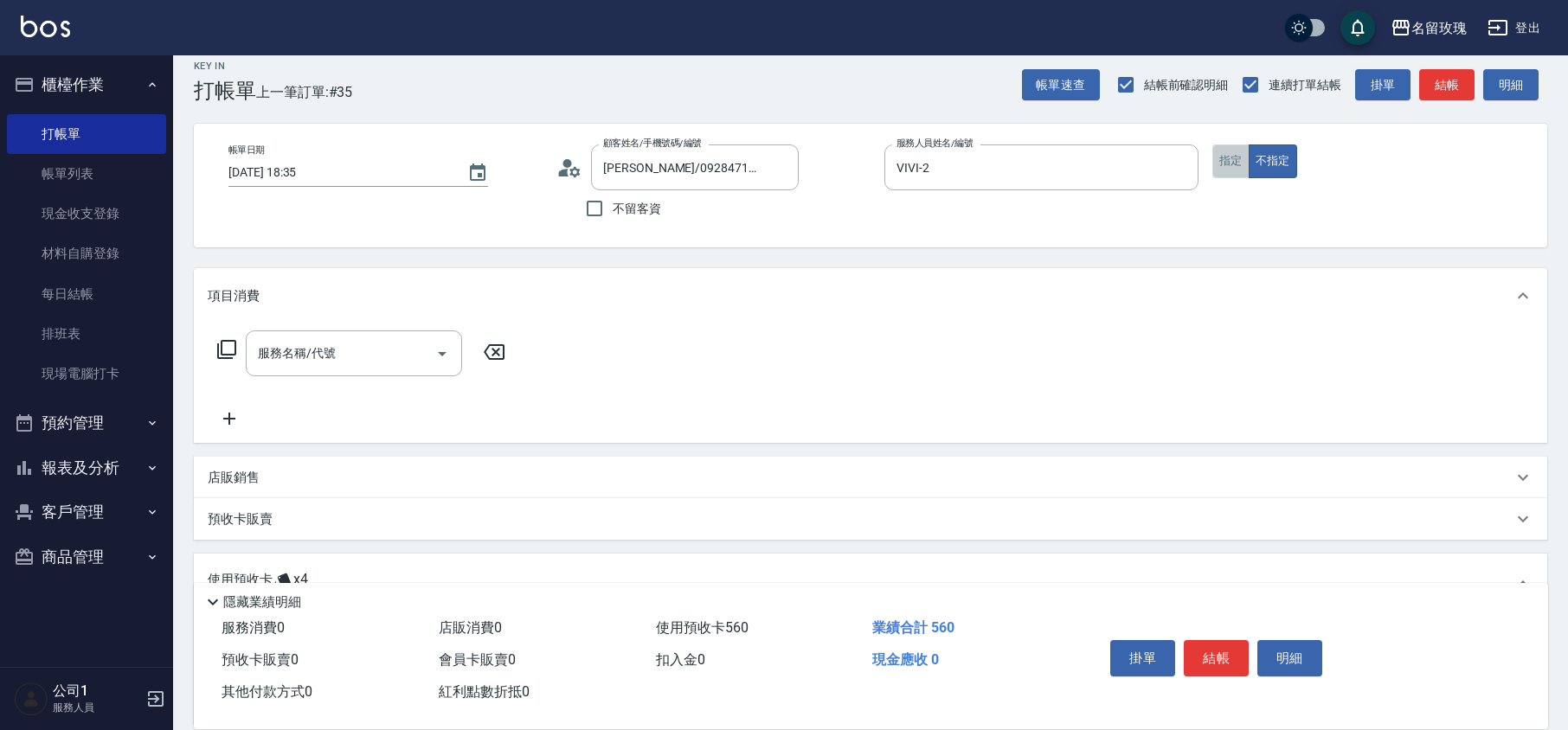
click at [1219, 164] on button "指定" at bounding box center [1230, 161] width 37 height 34
click at [1219, 656] on button "結帳" at bounding box center [1216, 659] width 65 height 36
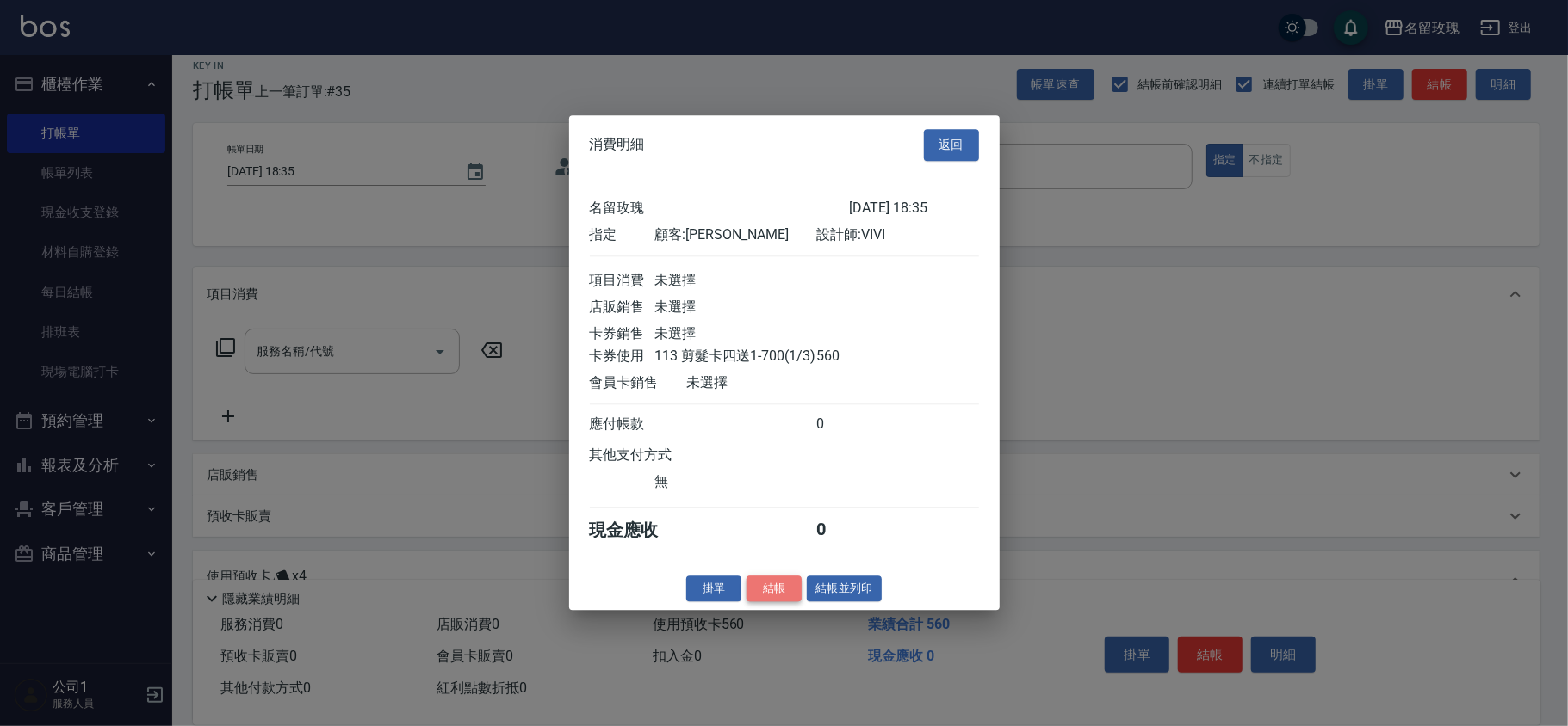
click at [768, 592] on button "結帳" at bounding box center [774, 589] width 55 height 26
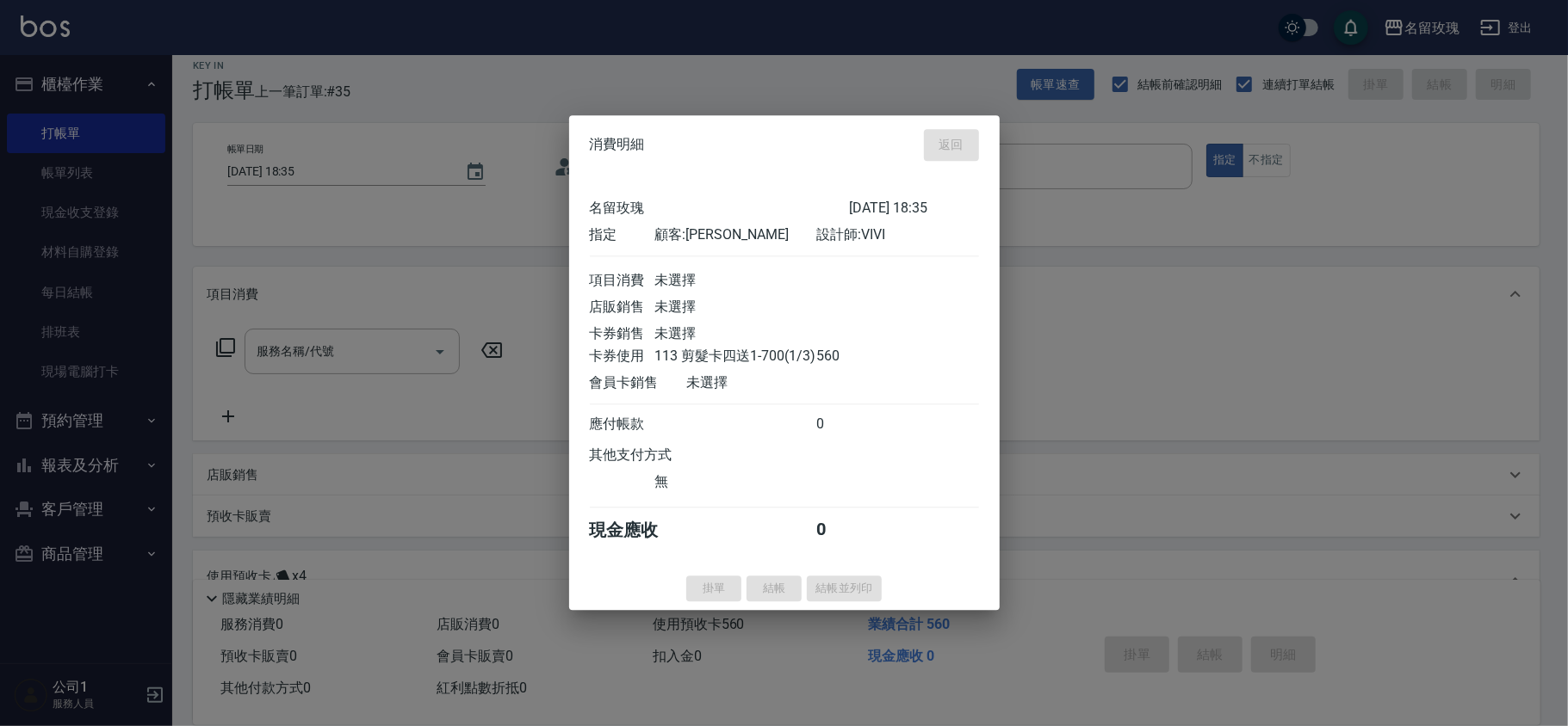
type input "[DATE] 18:36"
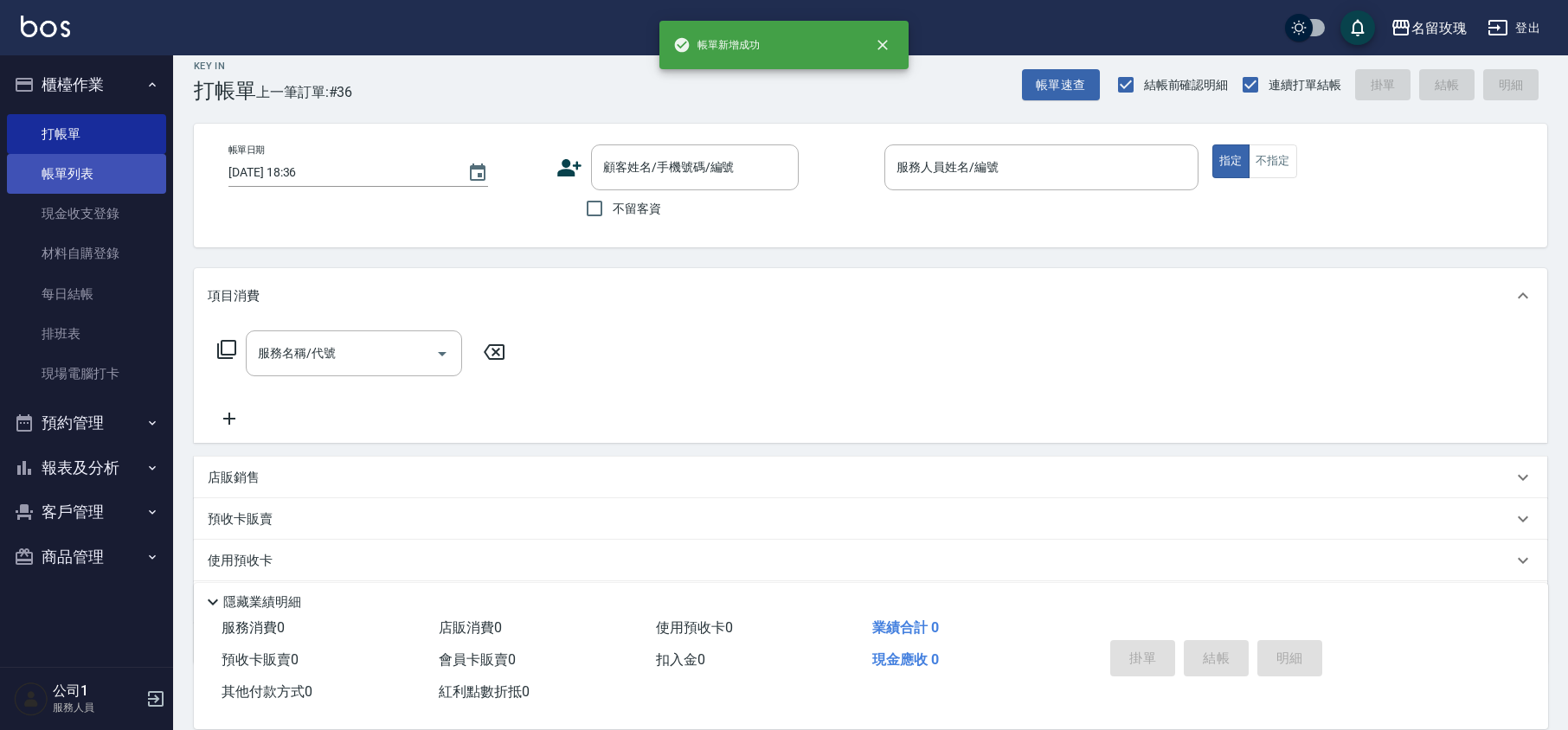
click at [115, 189] on link "帳單列表" at bounding box center [86, 174] width 159 height 40
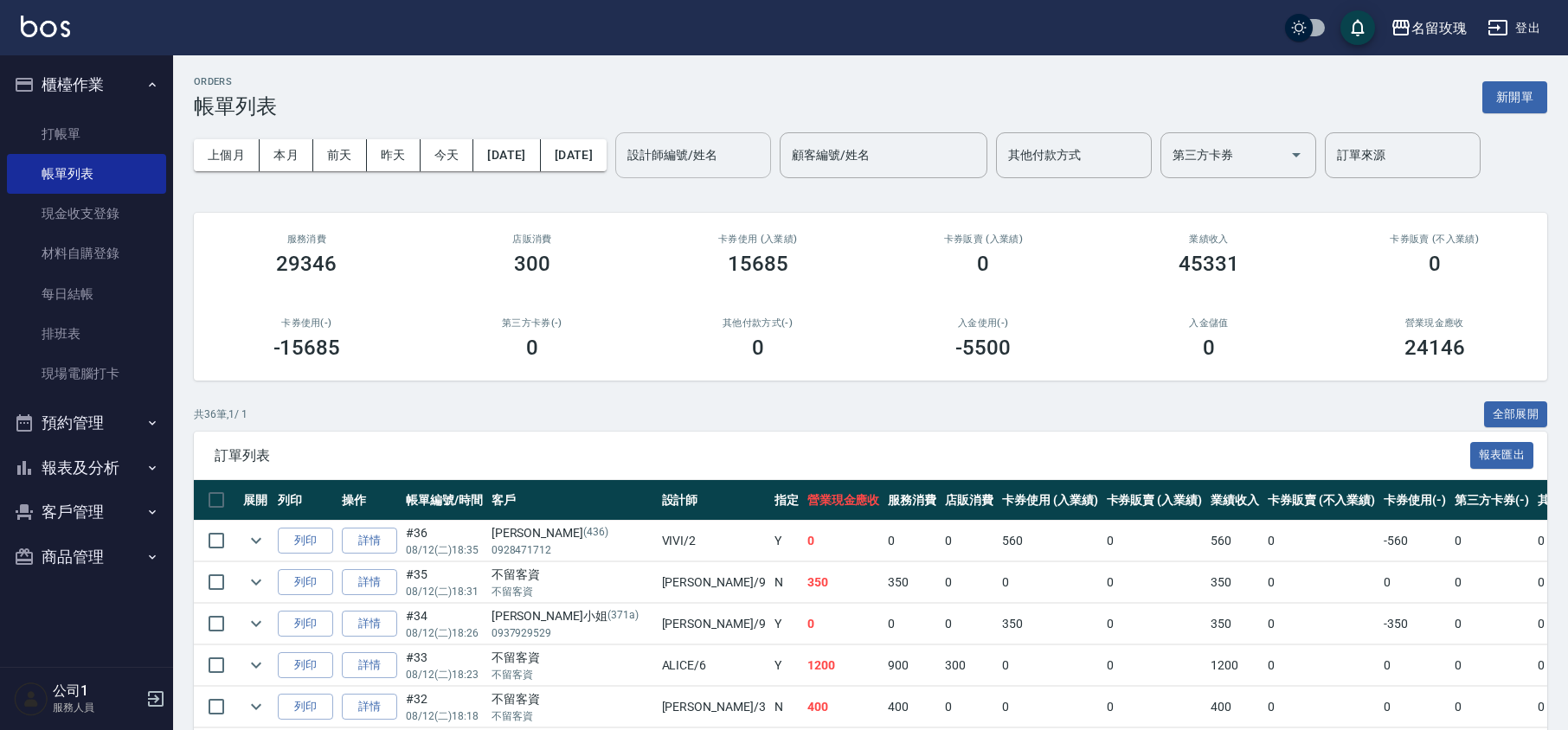
click at [749, 151] on input "設計師編號/姓名" at bounding box center [693, 156] width 140 height 30
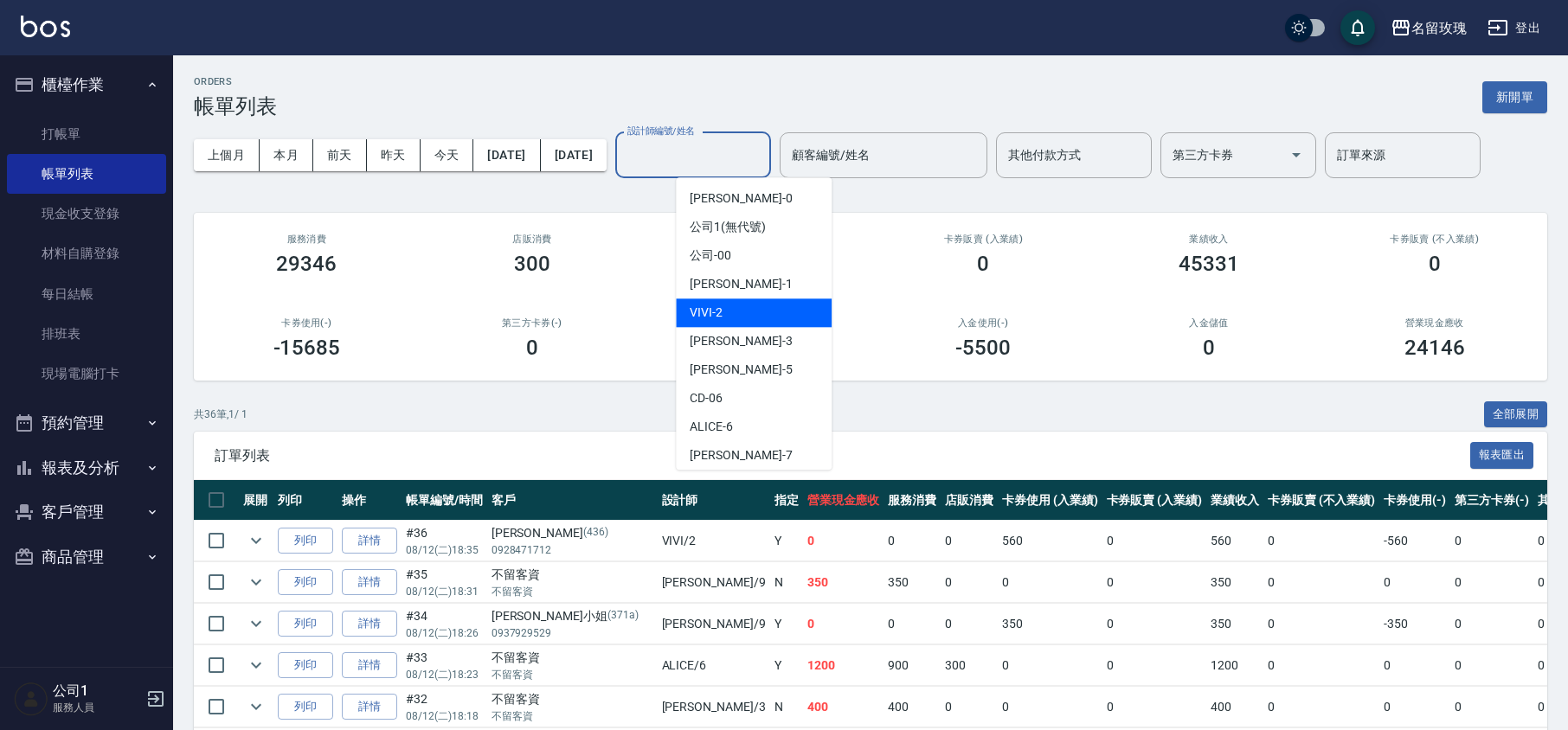
click at [727, 315] on div "VIVI -2" at bounding box center [754, 312] width 156 height 28
type input "VIVI-2"
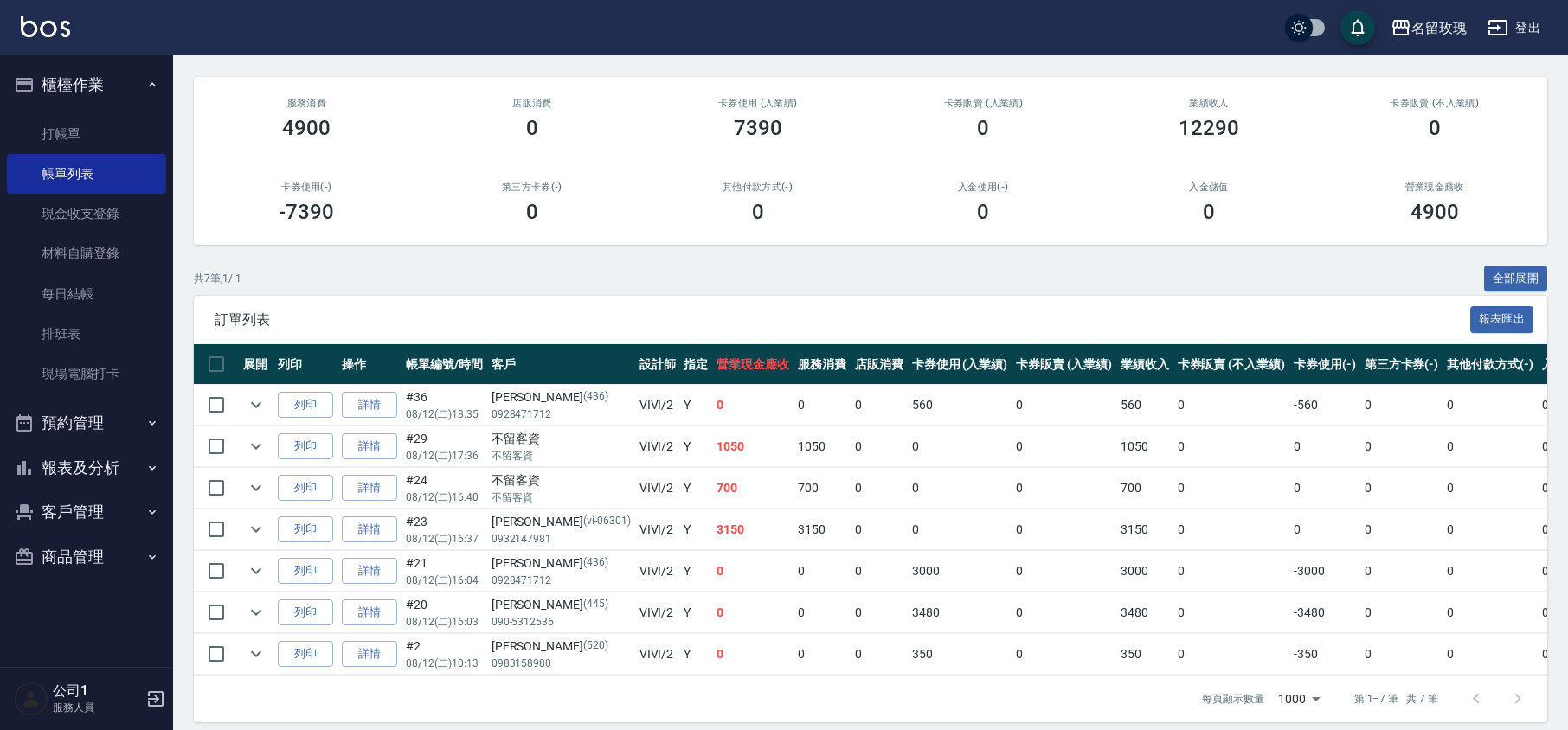
scroll to position [171, 0]
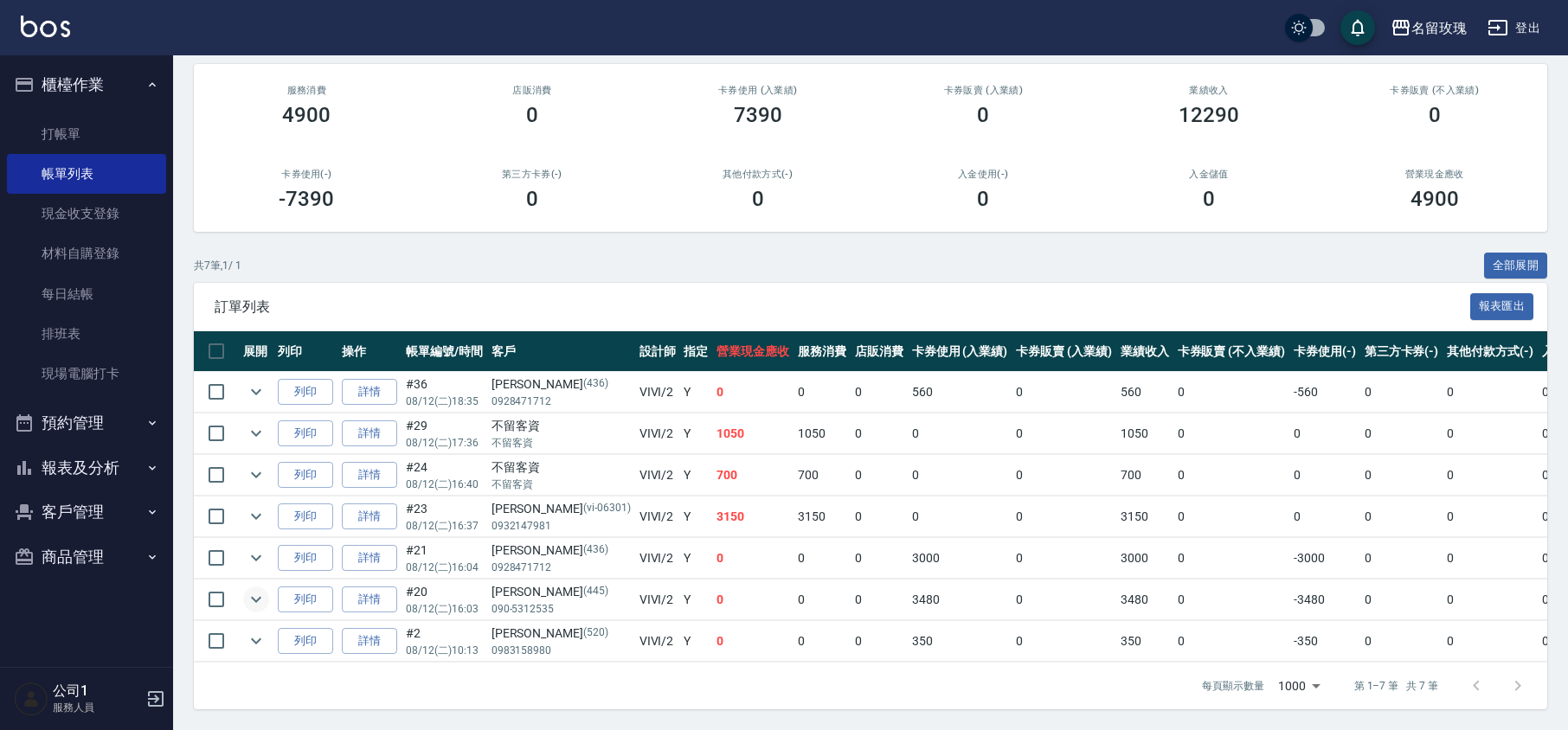
click at [263, 590] on icon "expand row" at bounding box center [256, 600] width 21 height 21
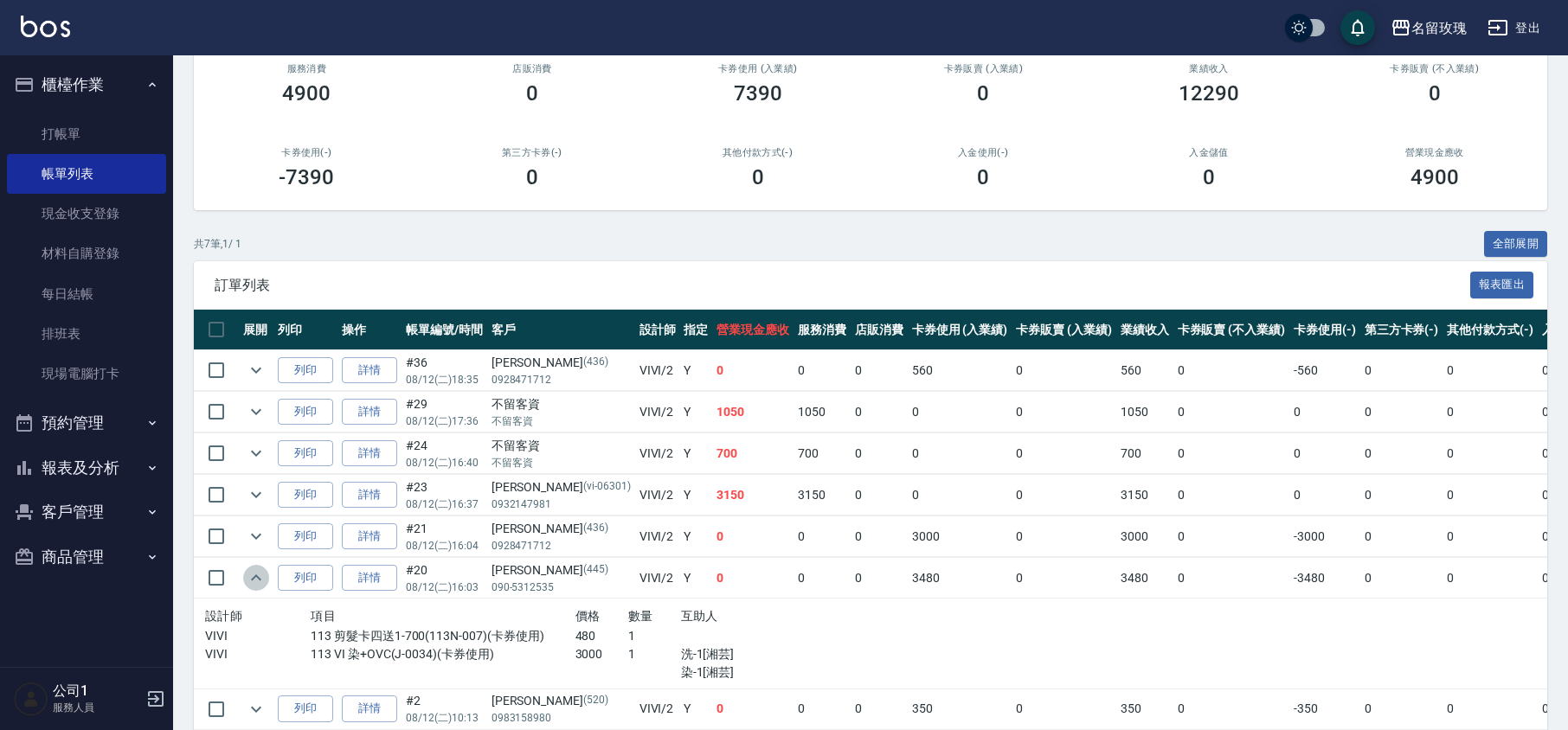
click at [264, 572] on icon "expand row" at bounding box center [256, 578] width 21 height 21
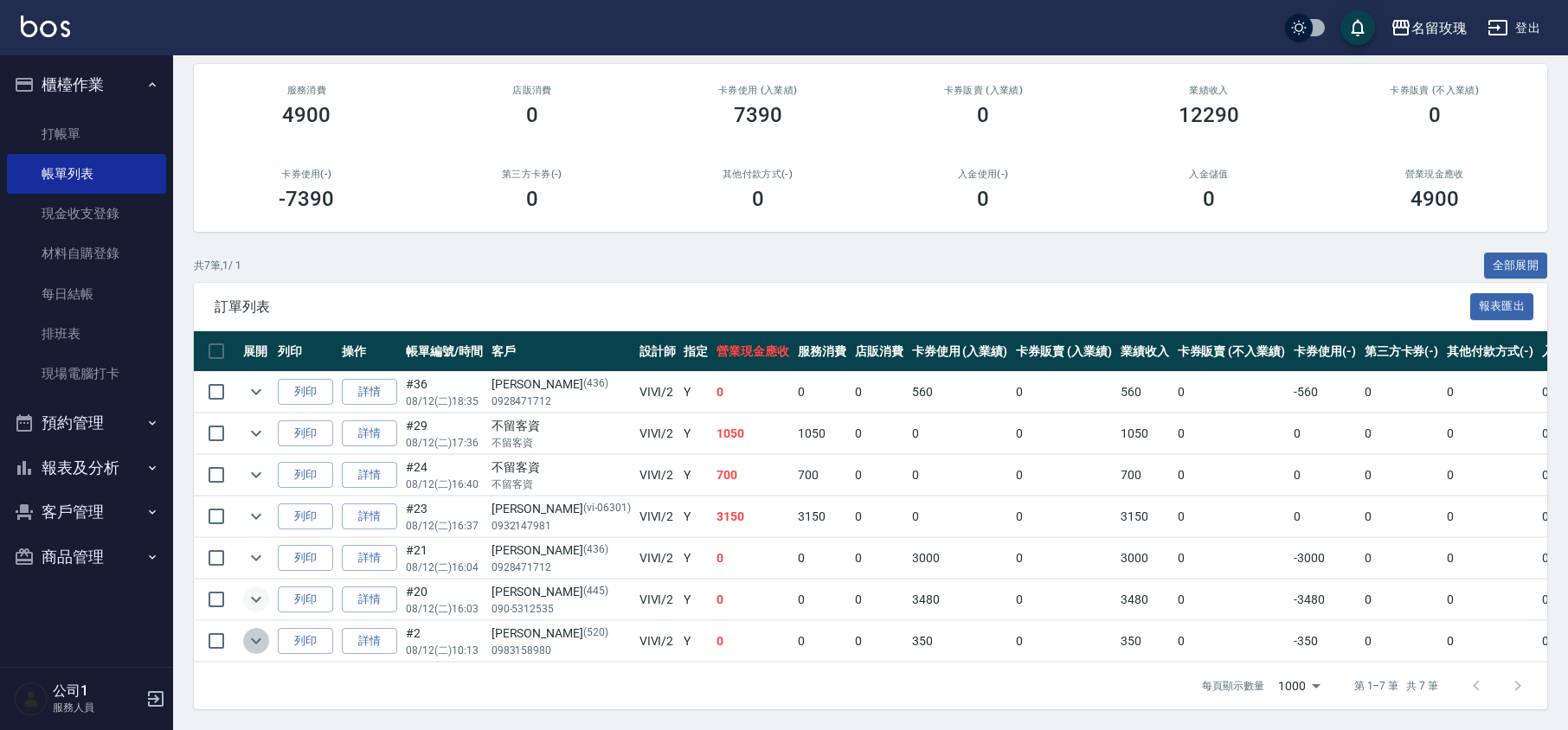
click at [252, 631] on icon "expand row" at bounding box center [256, 642] width 21 height 21
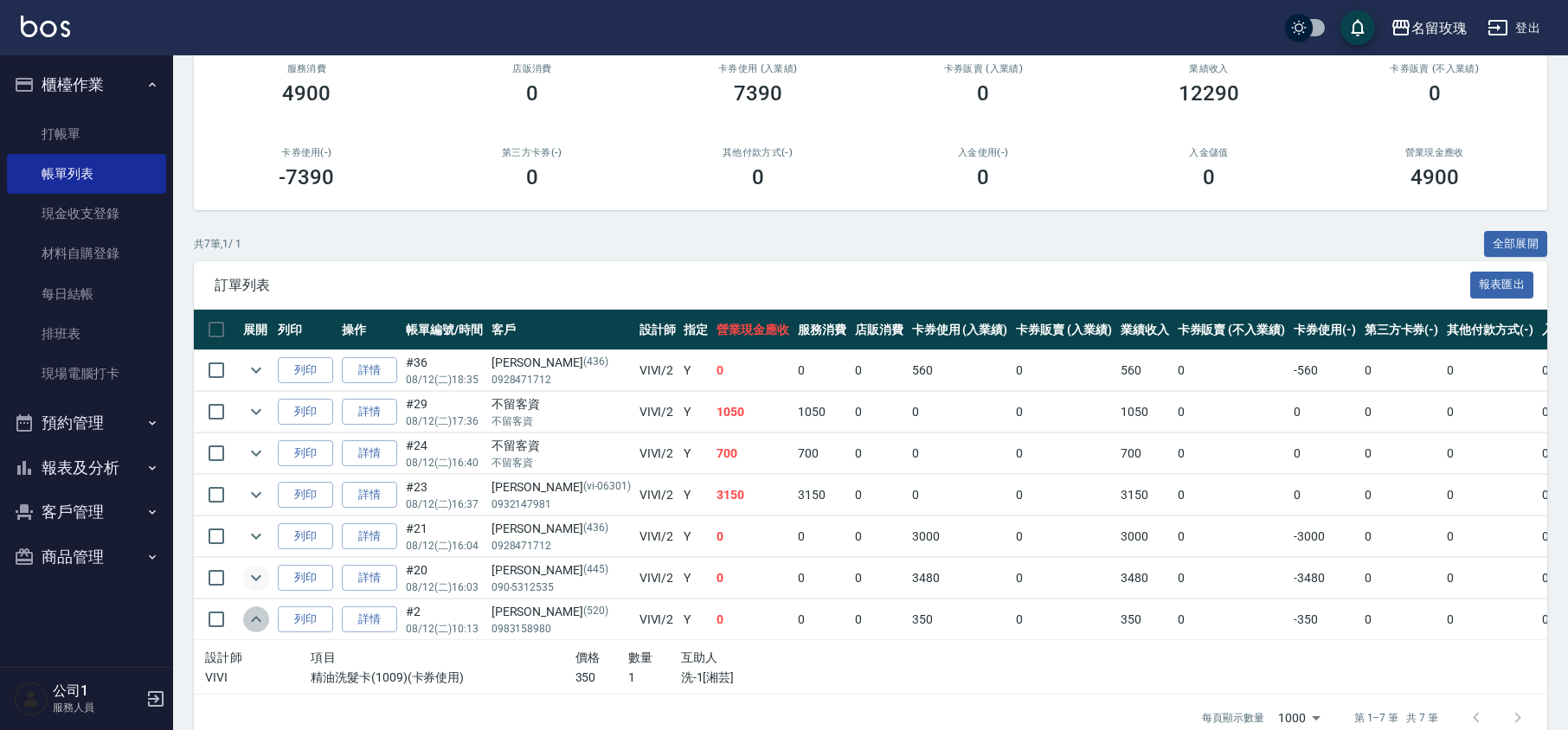
click at [251, 618] on icon "expand row" at bounding box center [256, 620] width 21 height 21
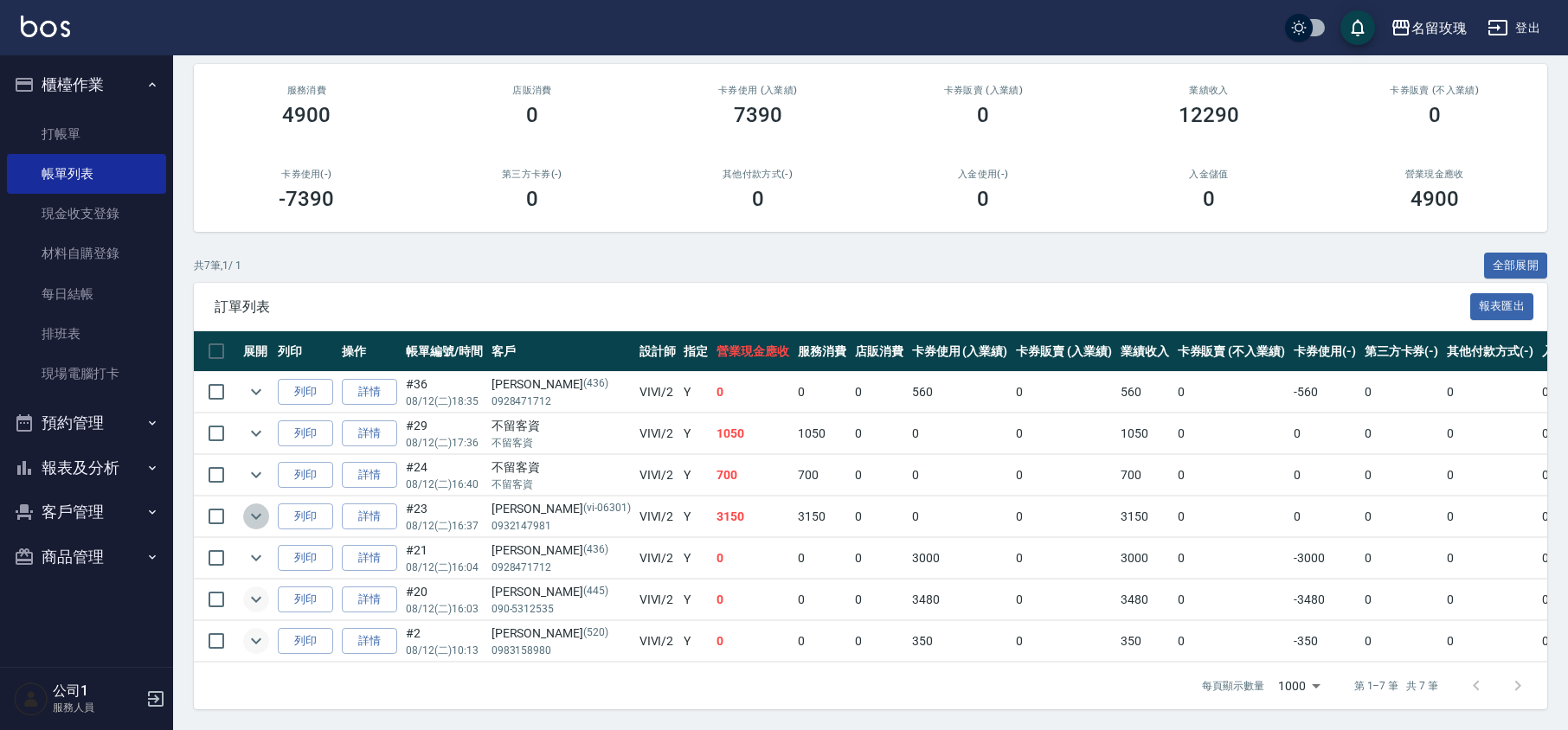
click at [248, 506] on icon "expand row" at bounding box center [256, 516] width 21 height 21
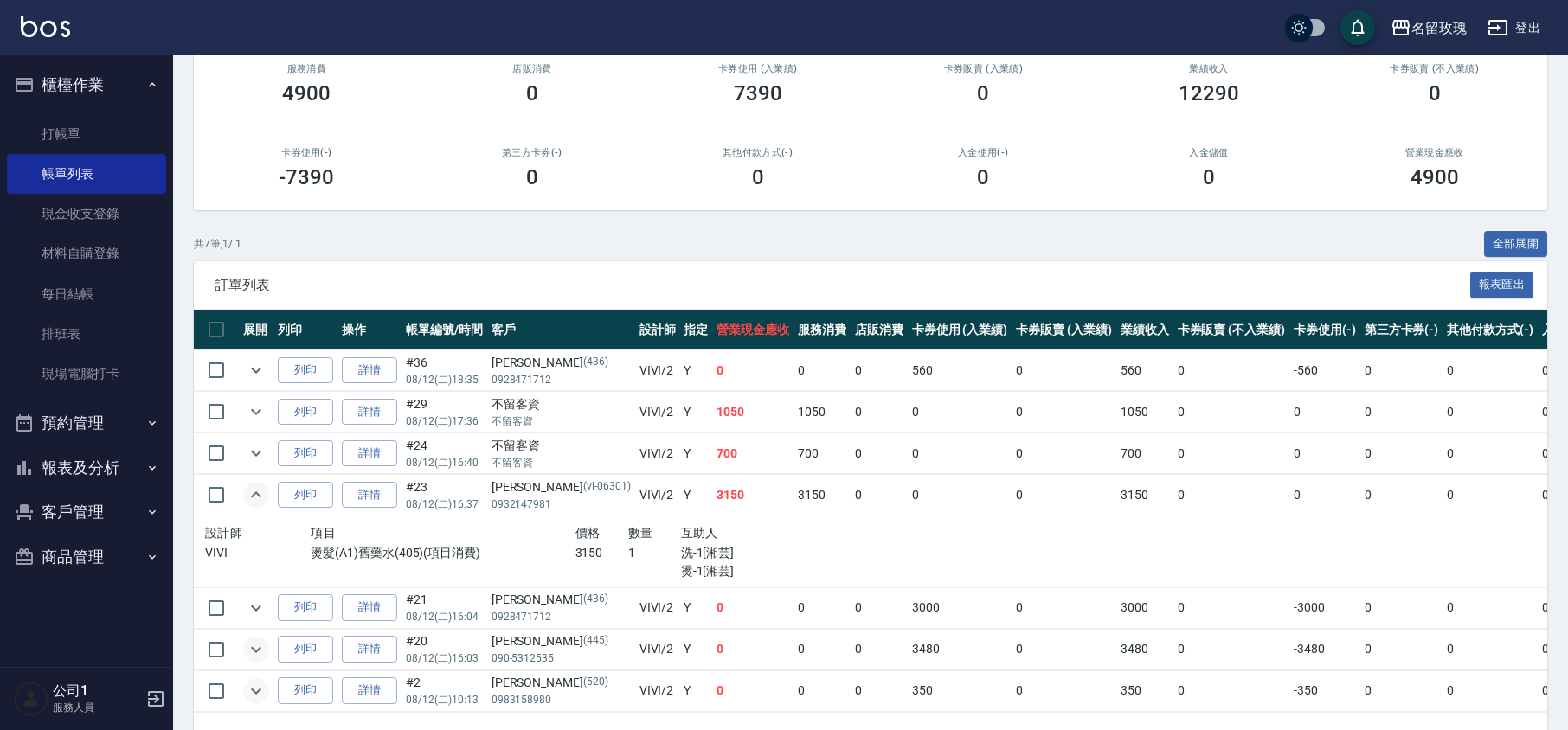
click at [248, 494] on icon "expand row" at bounding box center [256, 495] width 21 height 21
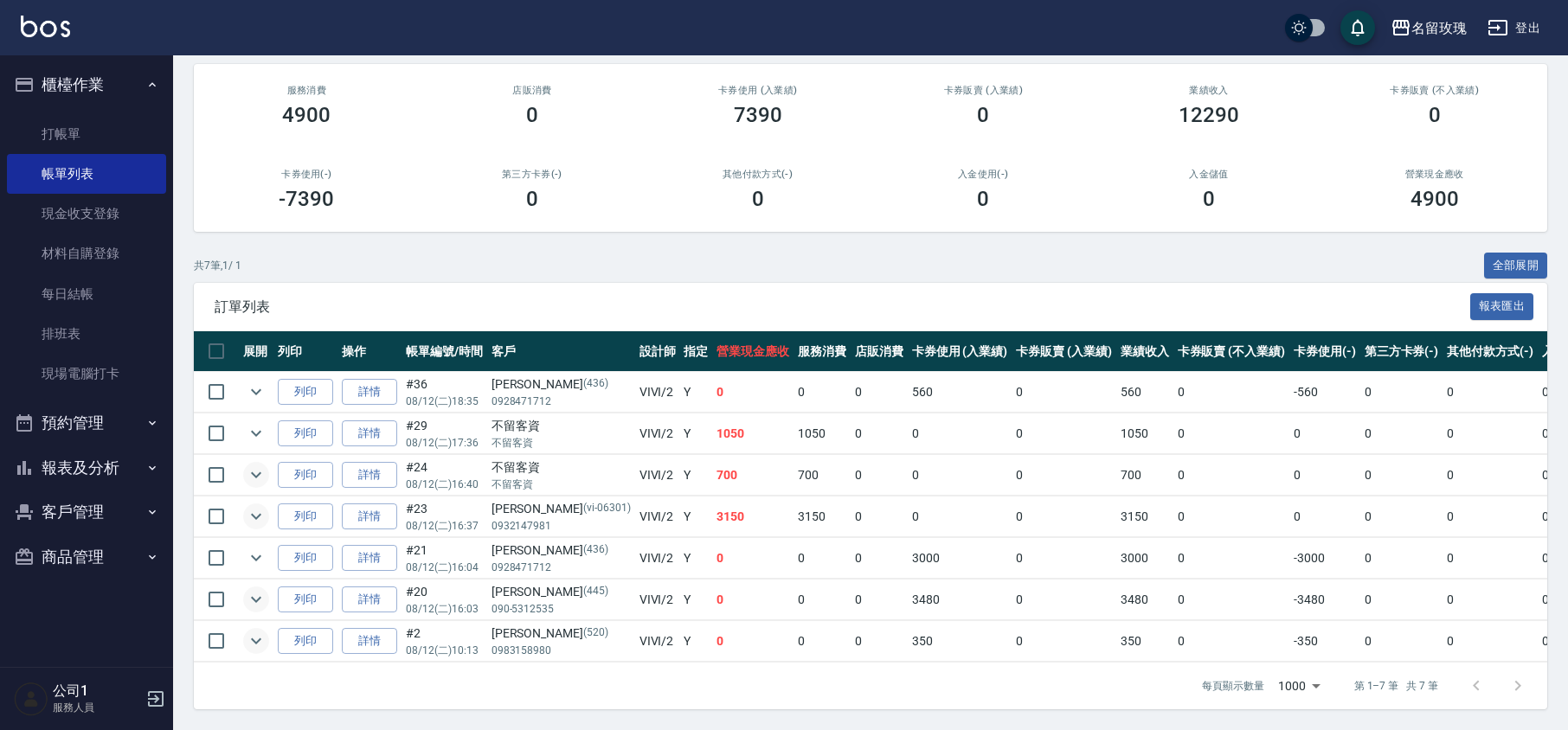
click at [263, 465] on icon "expand row" at bounding box center [256, 476] width 21 height 21
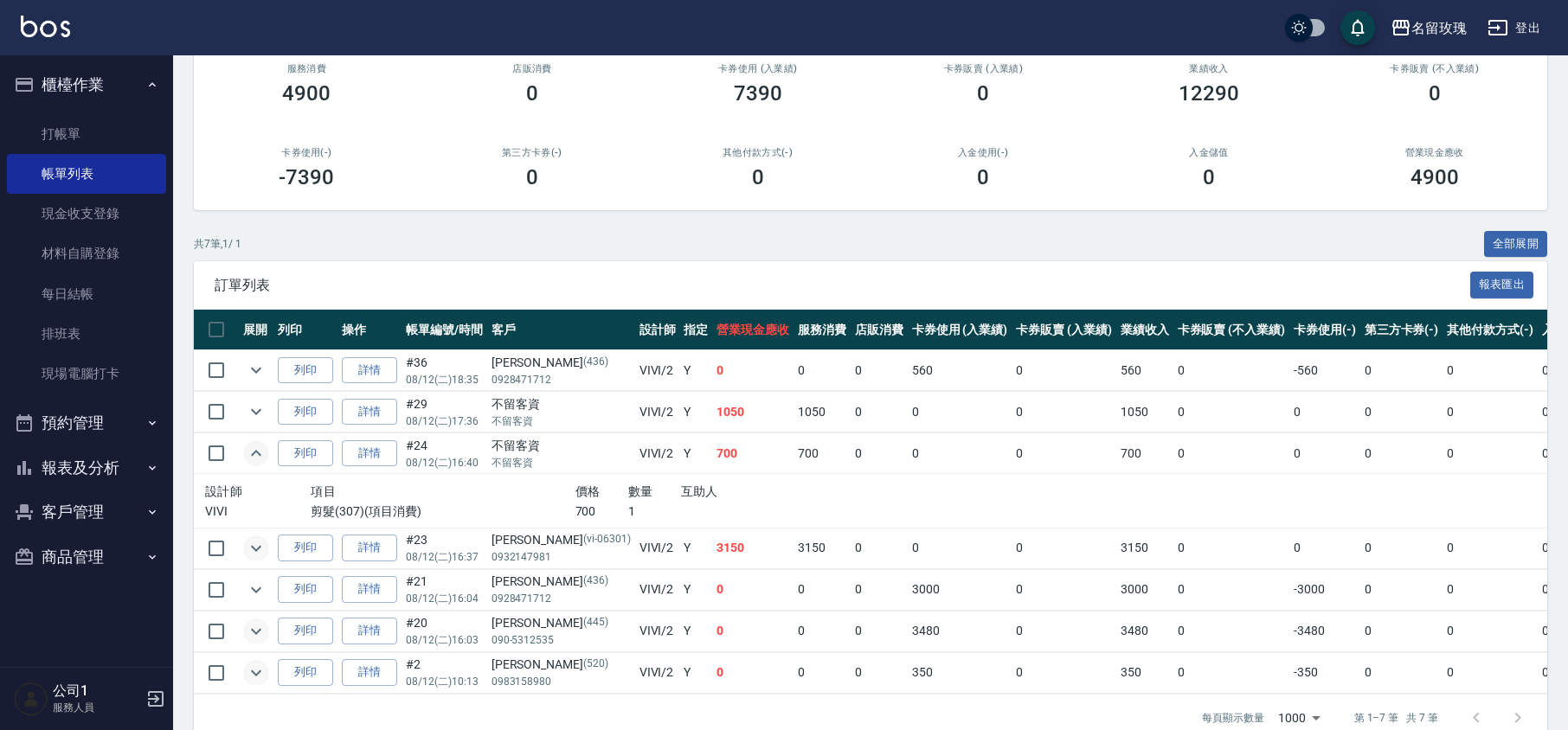
click at [254, 446] on icon "expand row" at bounding box center [256, 454] width 21 height 21
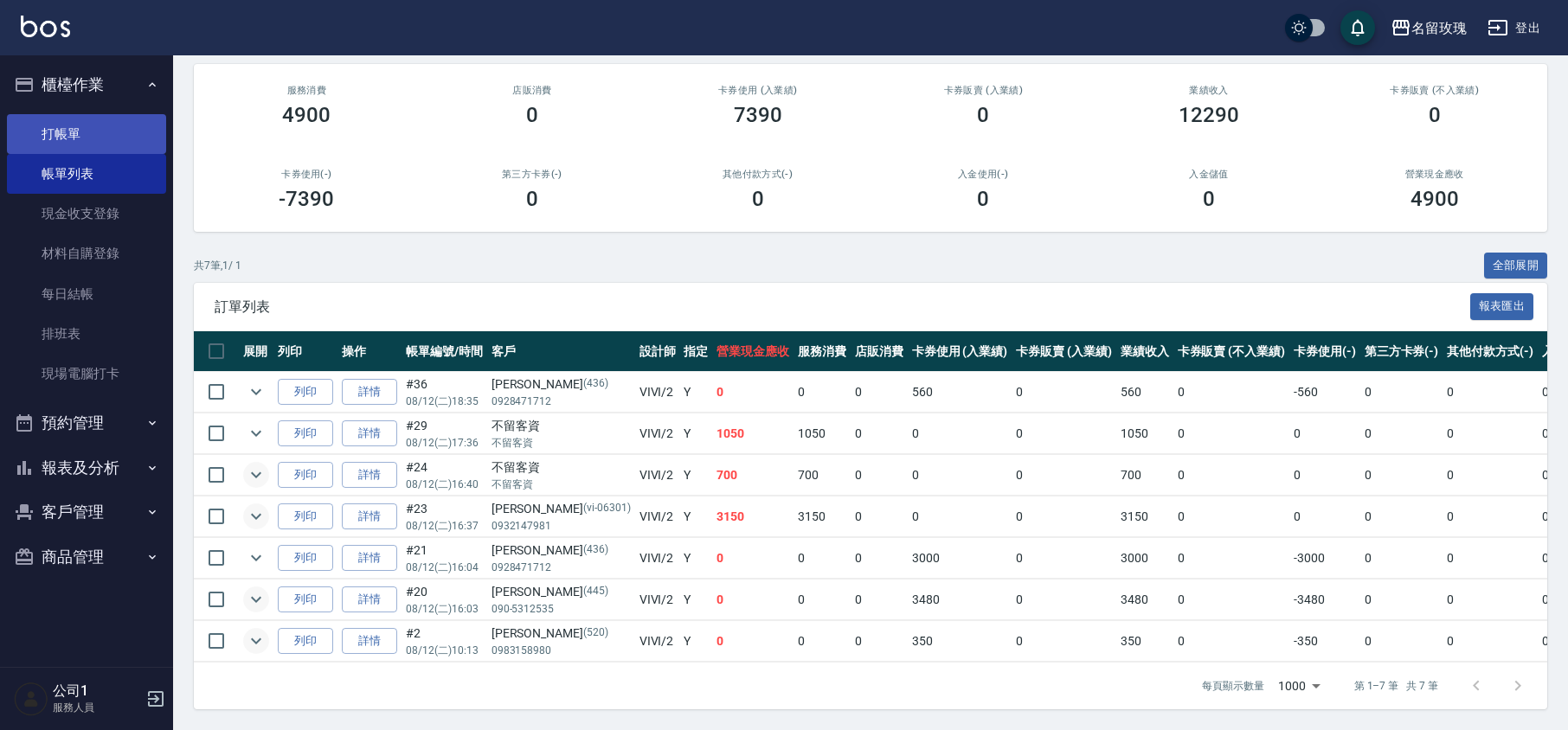
click at [121, 122] on link "打帳單" at bounding box center [86, 134] width 159 height 40
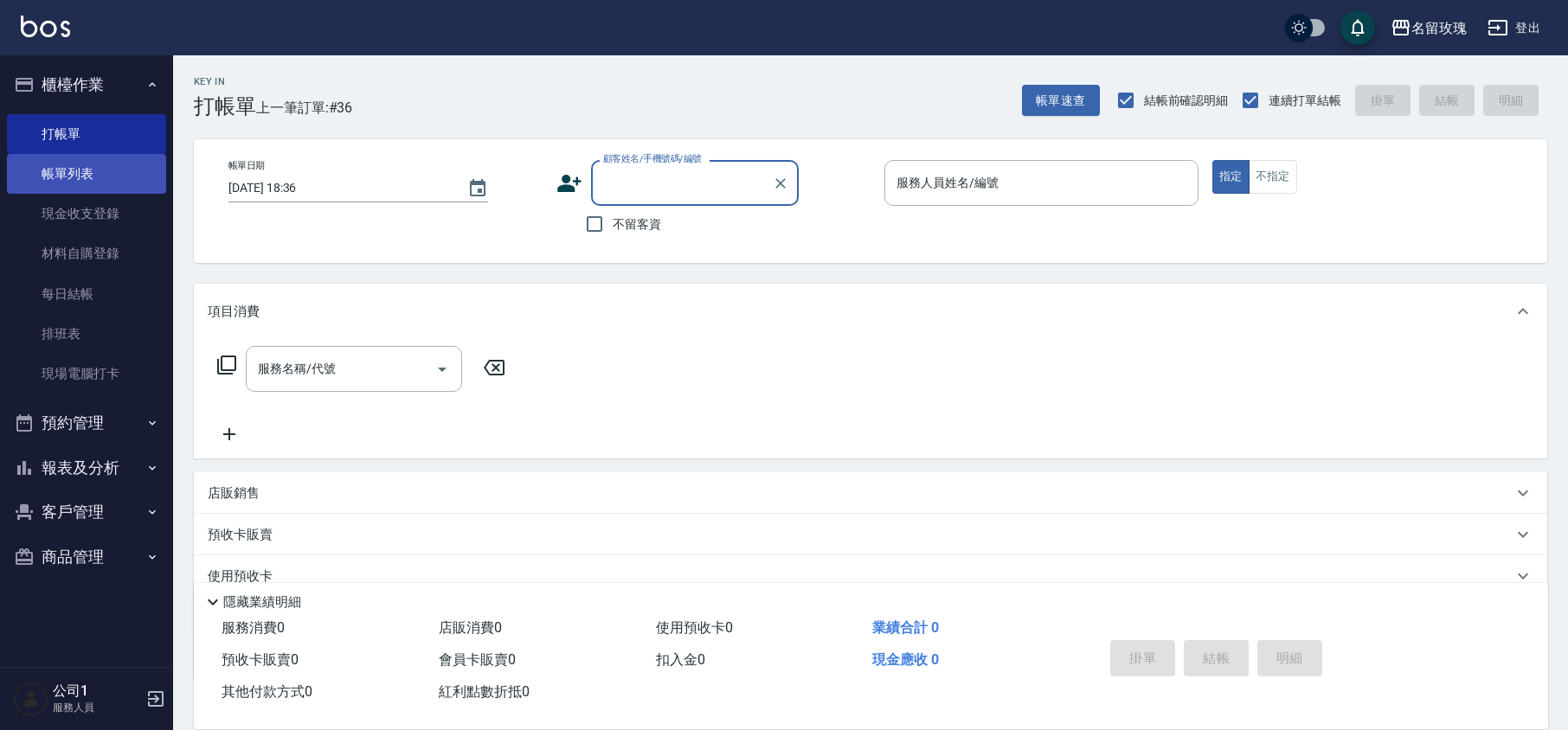
click at [73, 175] on link "帳單列表" at bounding box center [86, 174] width 159 height 40
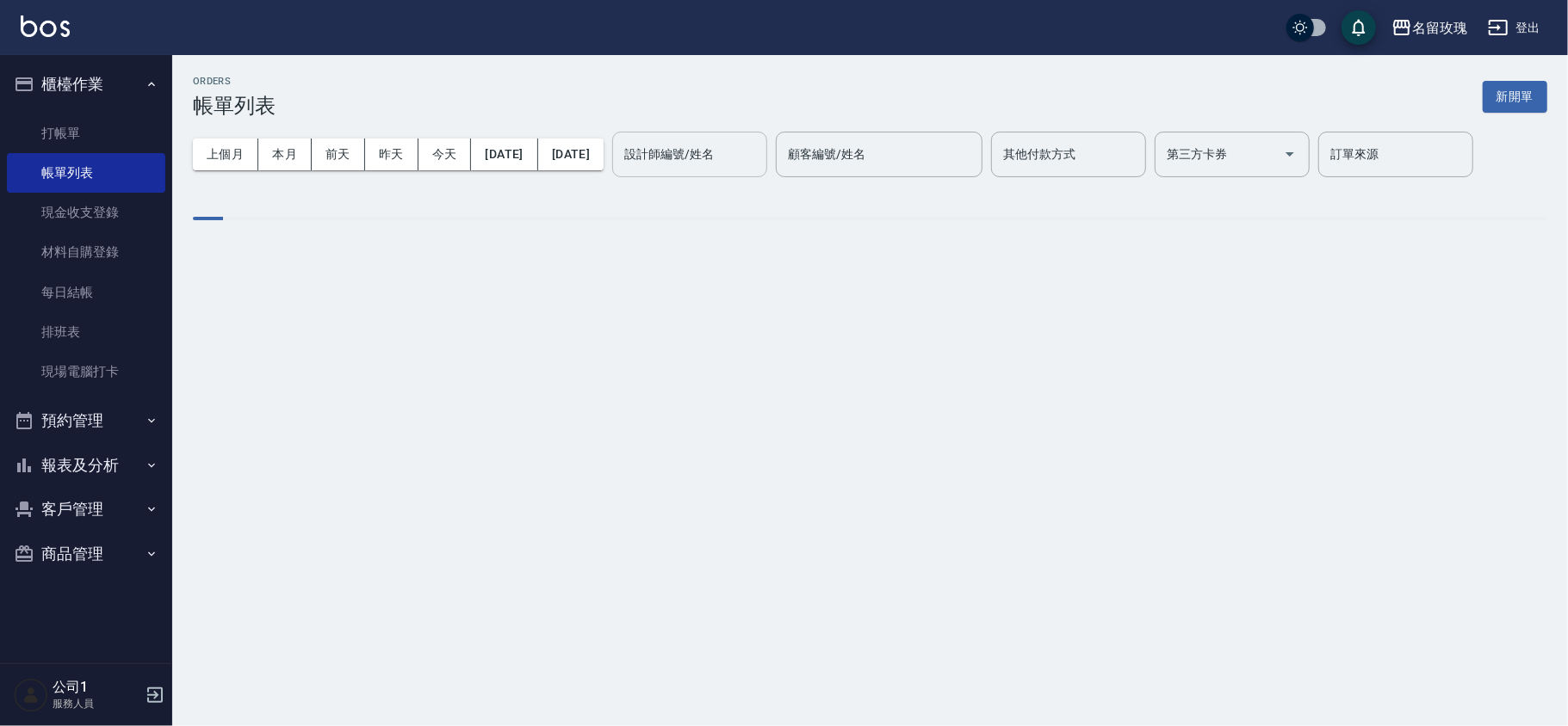
click at [739, 149] on div "設計師編號/姓名 設計師編號/姓名" at bounding box center [690, 154] width 155 height 45
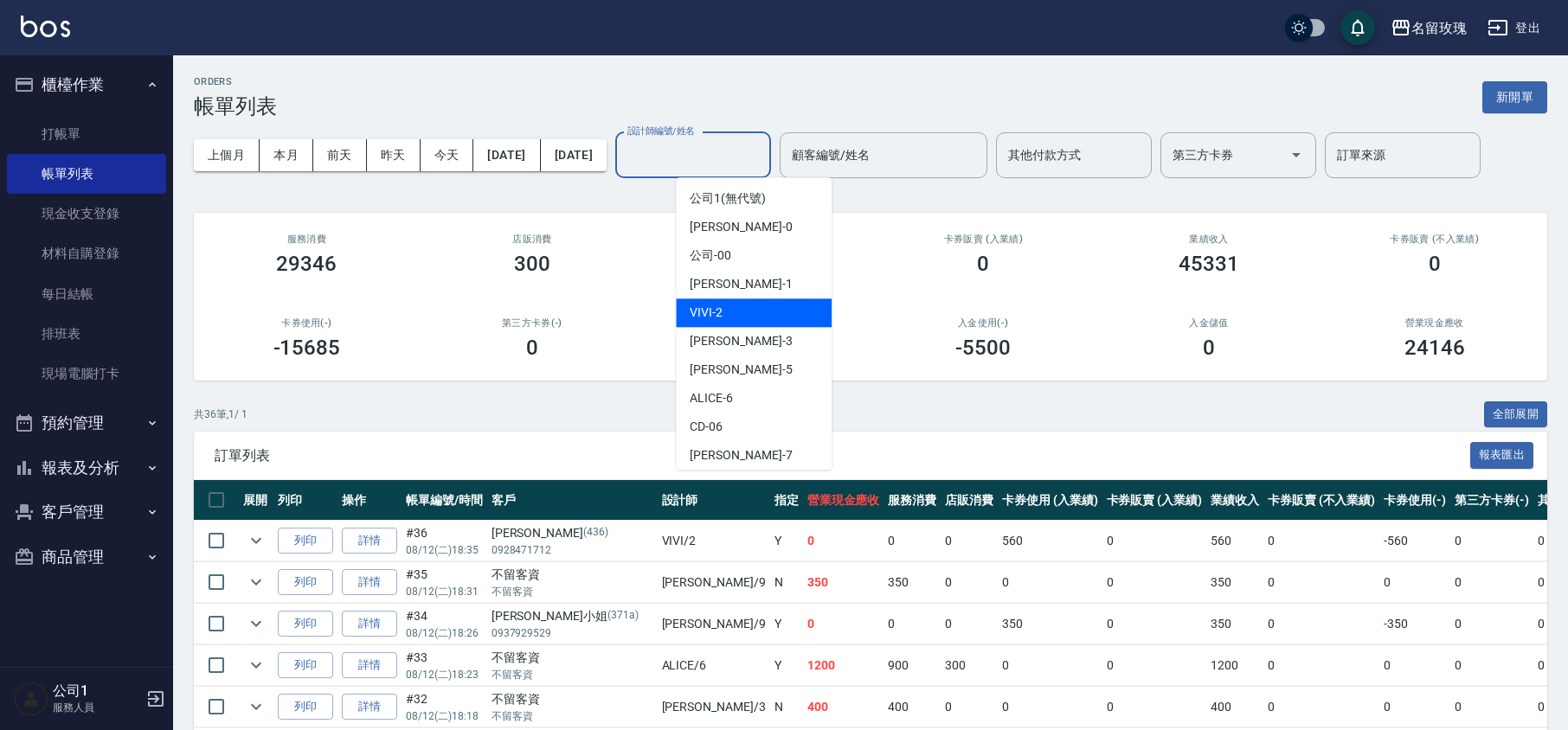
click at [744, 306] on div "VIVI -2" at bounding box center [754, 312] width 156 height 28
type input "VIVI-2"
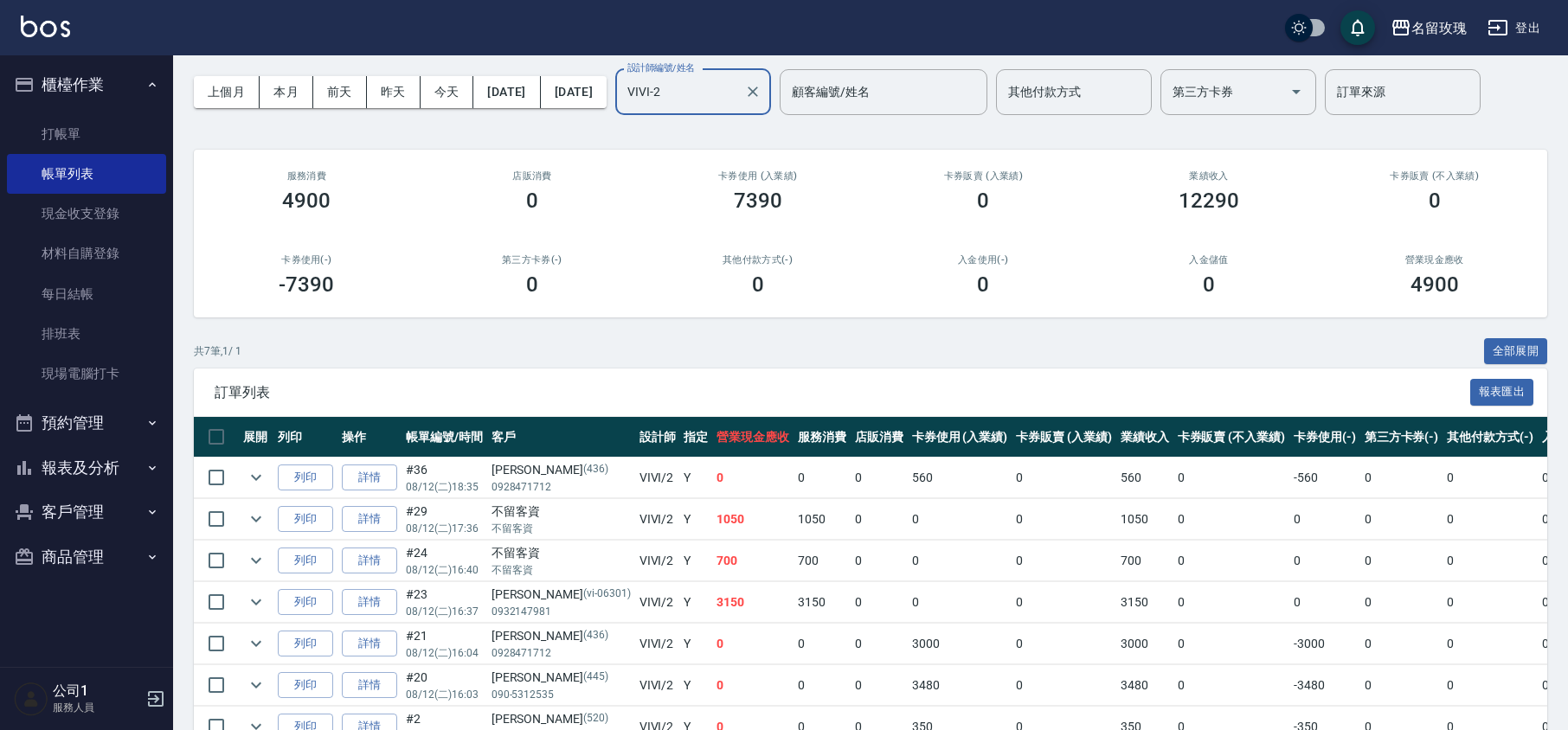
scroll to position [115, 0]
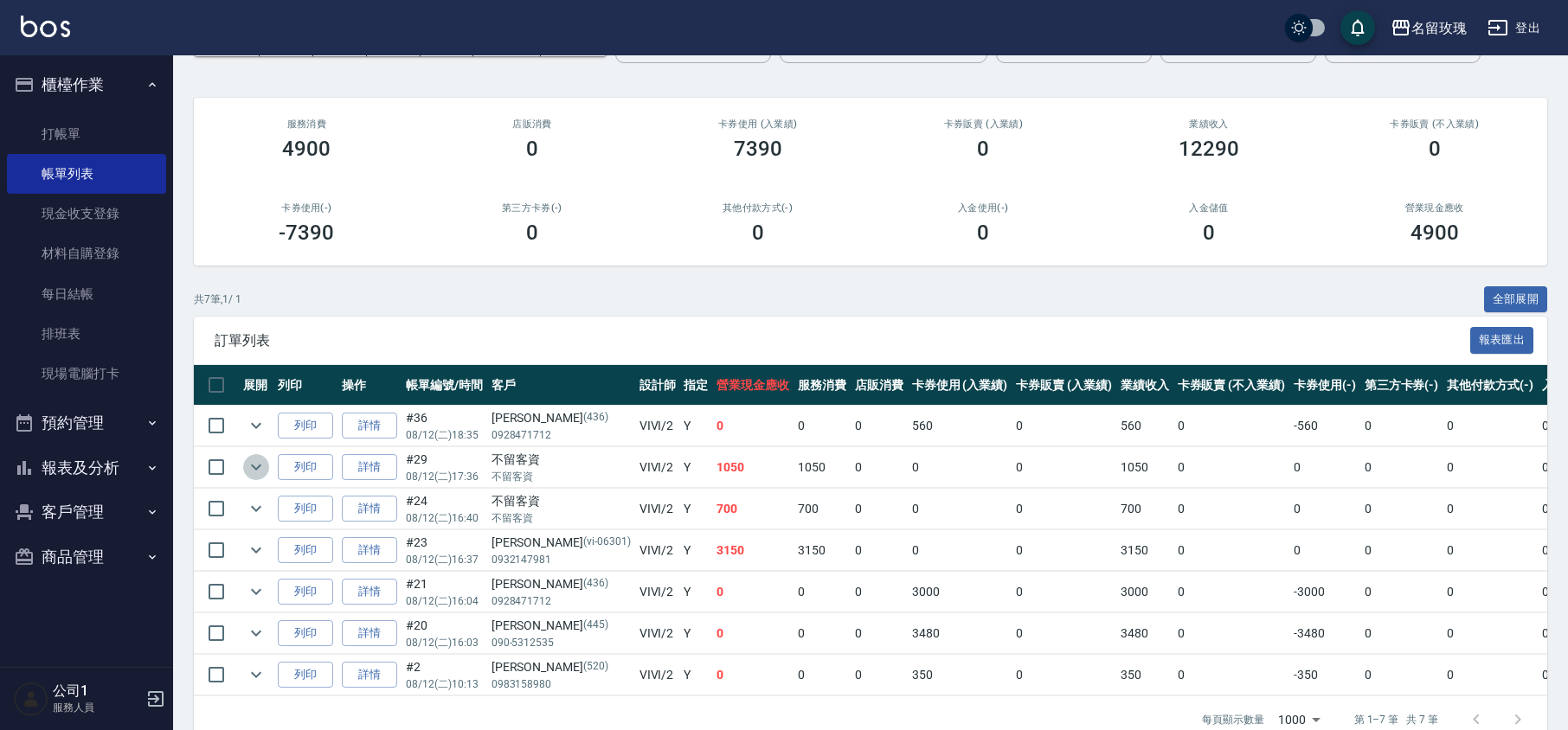
click at [259, 465] on icon "expand row" at bounding box center [256, 467] width 21 height 21
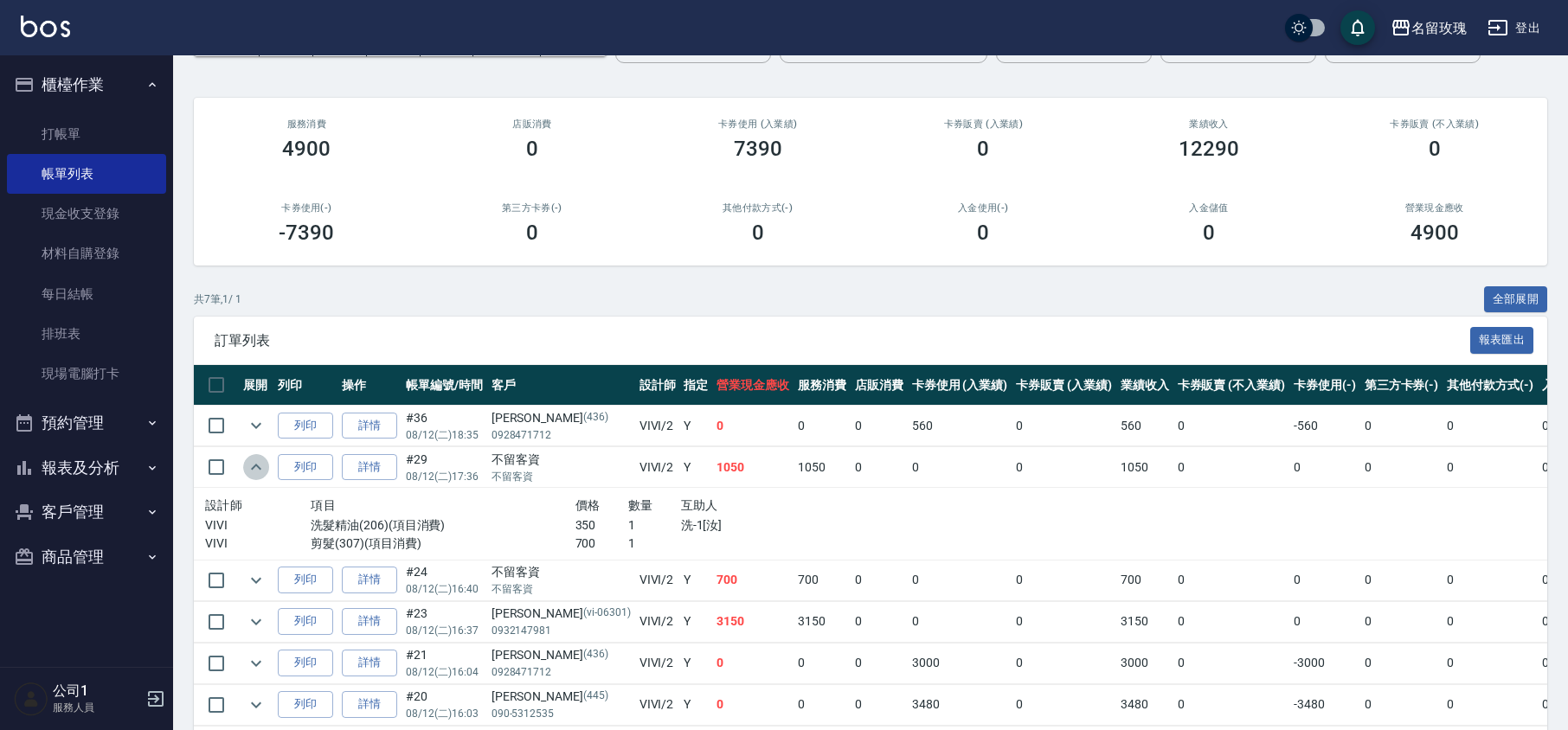
click at [260, 465] on icon "expand row" at bounding box center [256, 467] width 21 height 21
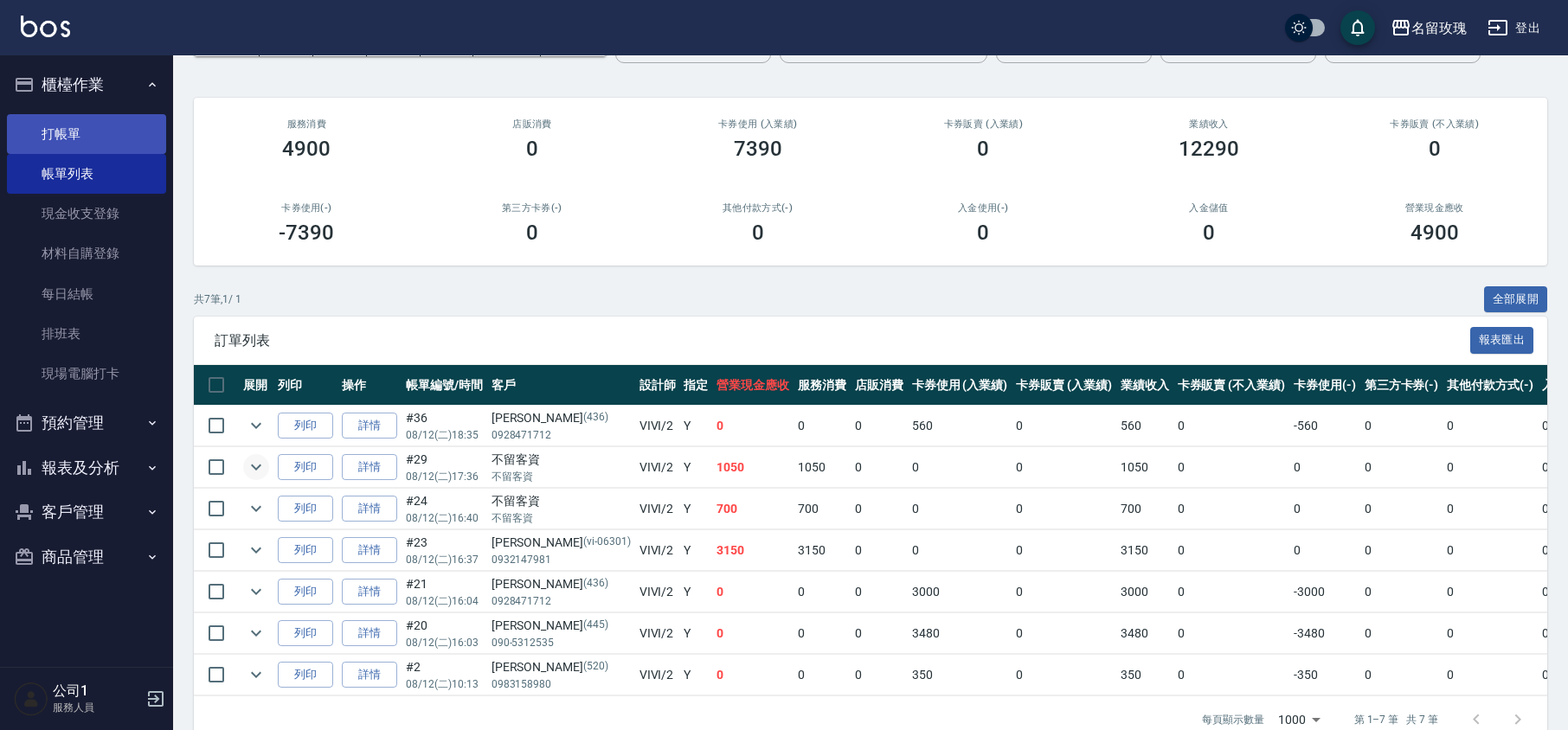
click at [93, 122] on link "打帳單" at bounding box center [86, 134] width 159 height 40
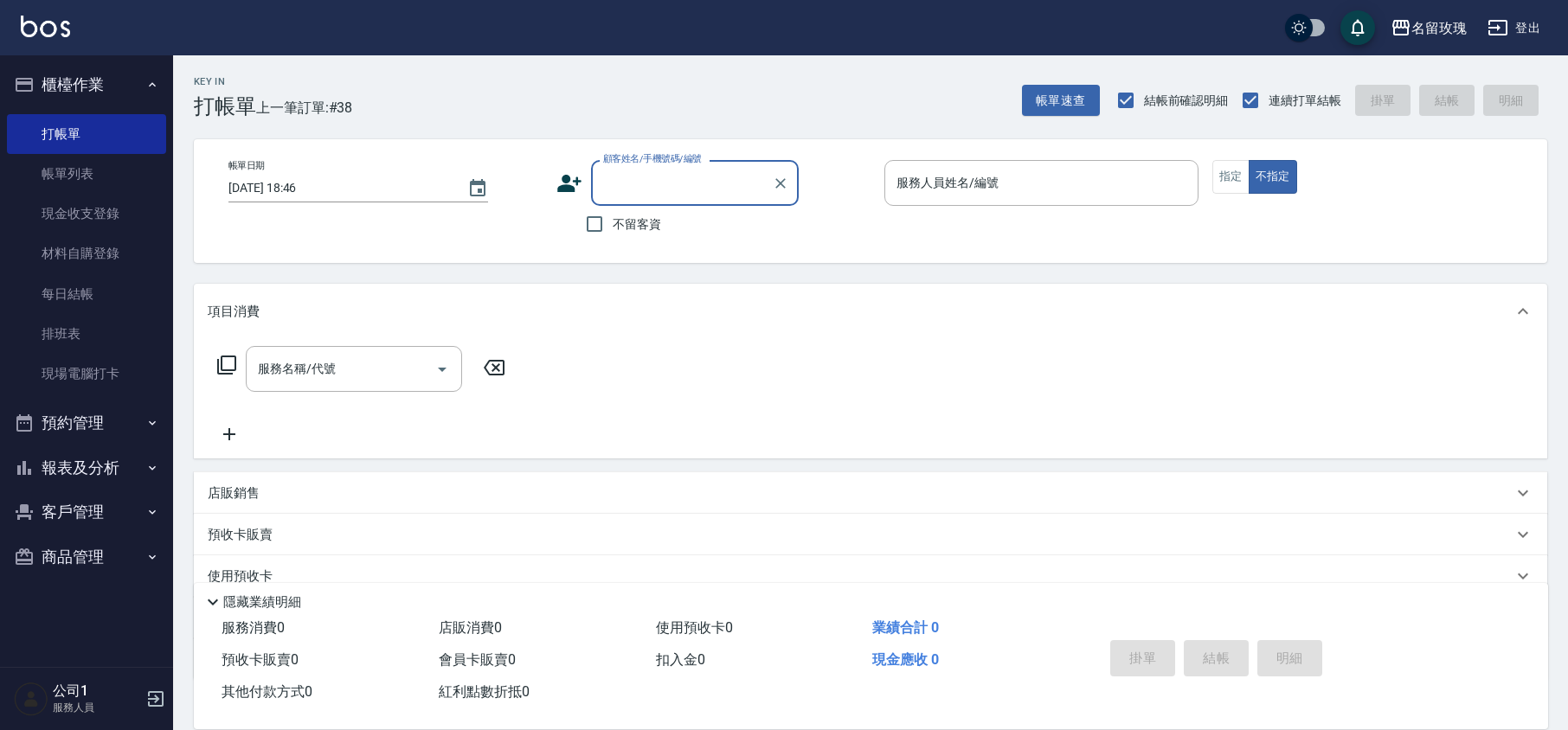
click at [649, 177] on input "顧客姓名/手機號碼/編號" at bounding box center [681, 183] width 166 height 30
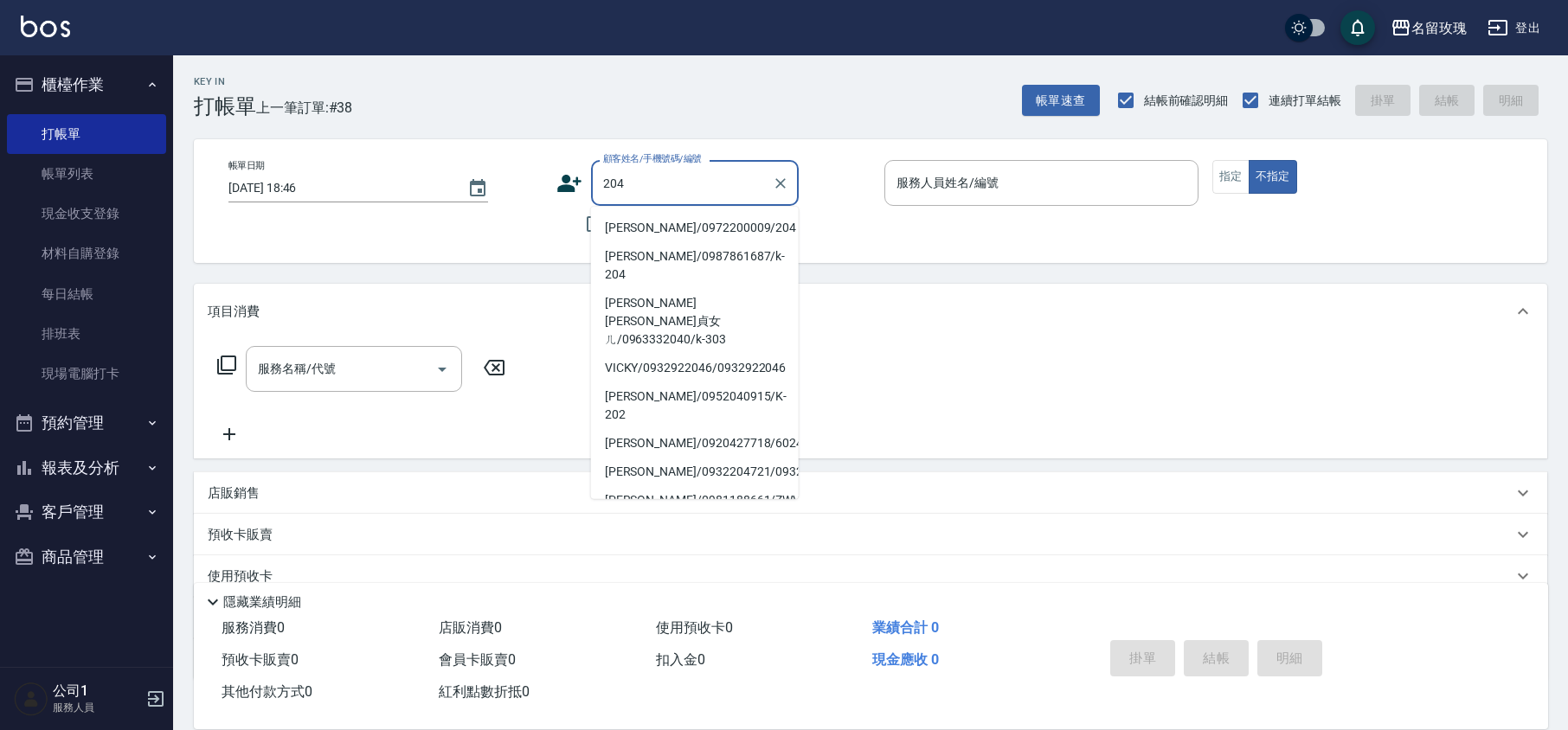
click at [655, 230] on li "[PERSON_NAME]/0972200009/204" at bounding box center [695, 228] width 208 height 28
type input "[PERSON_NAME]/0972200009/204"
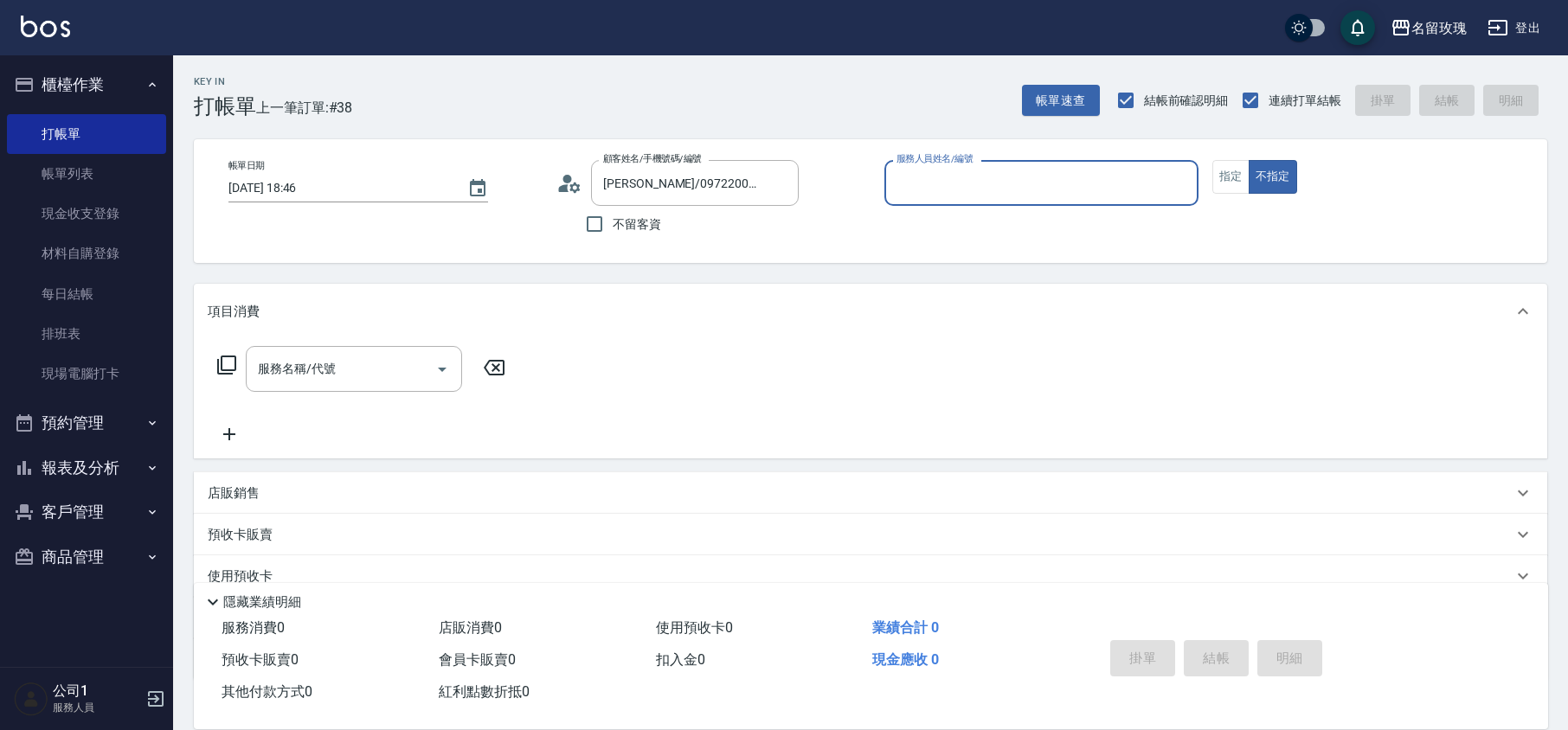
type input "[PERSON_NAME]-5"
drag, startPoint x: 1237, startPoint y: 180, endPoint x: 1219, endPoint y: 198, distance: 25.5
click at [1237, 181] on button "指定" at bounding box center [1230, 178] width 37 height 34
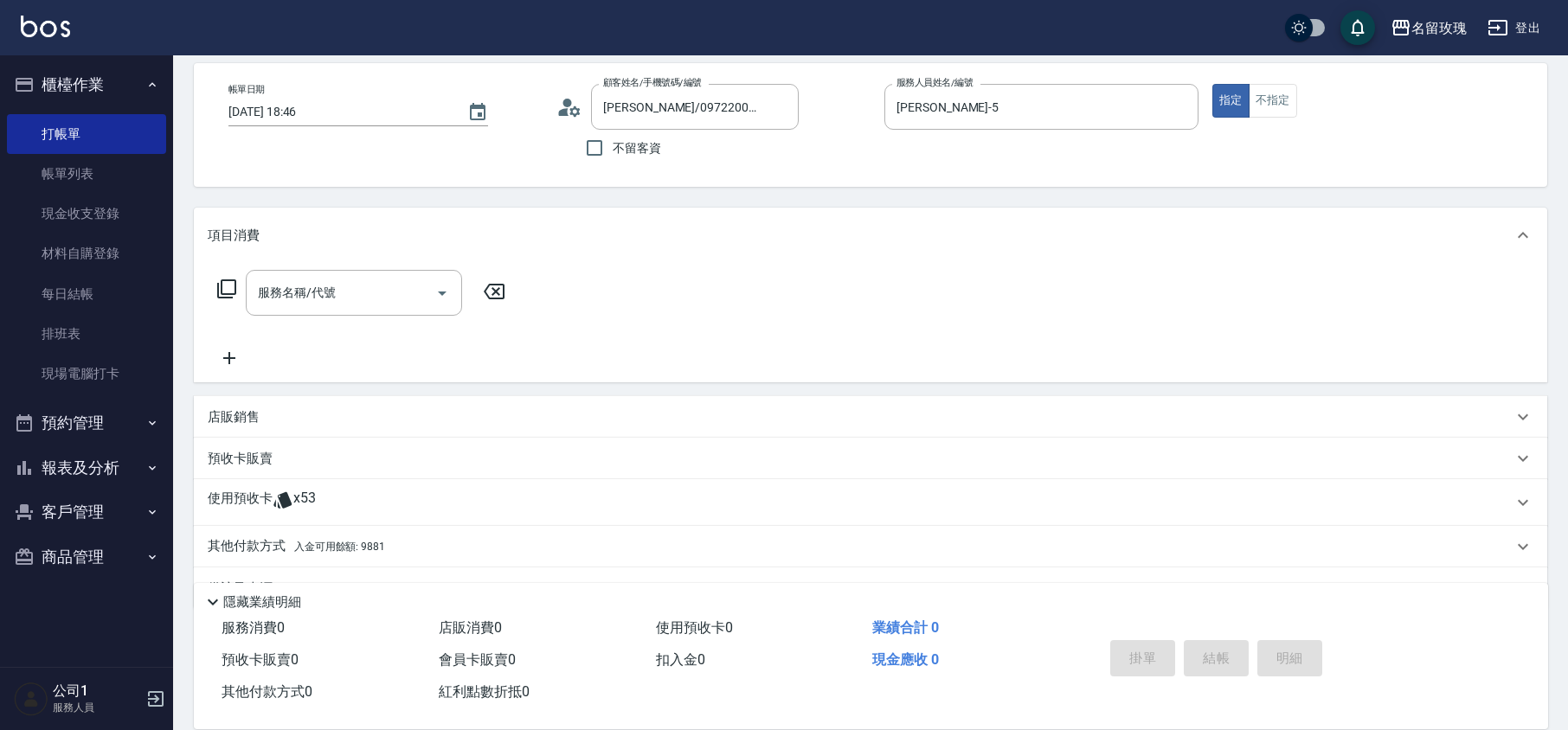
scroll to position [118, 0]
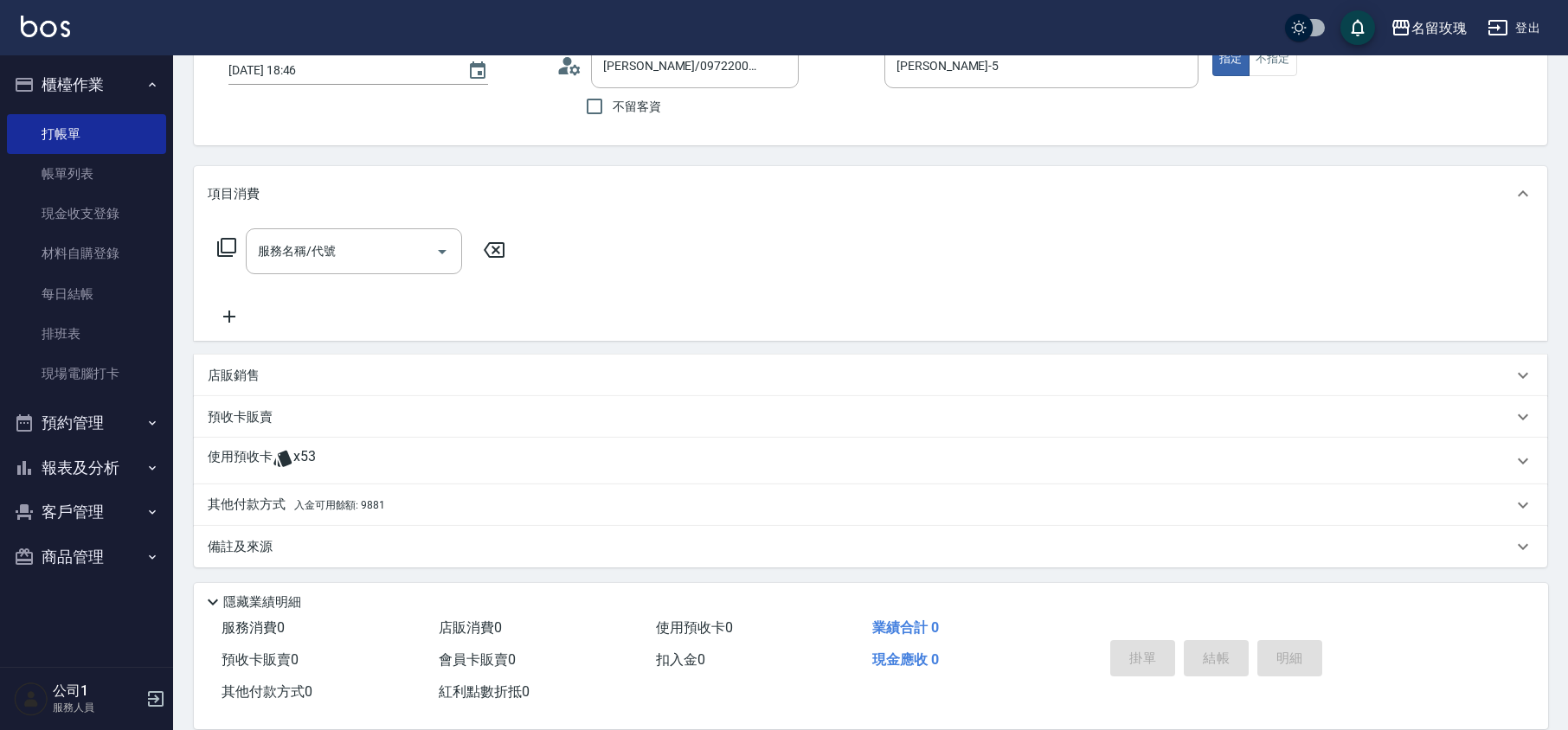
click at [330, 465] on div "使用預收卡 x53" at bounding box center [860, 460] width 1305 height 26
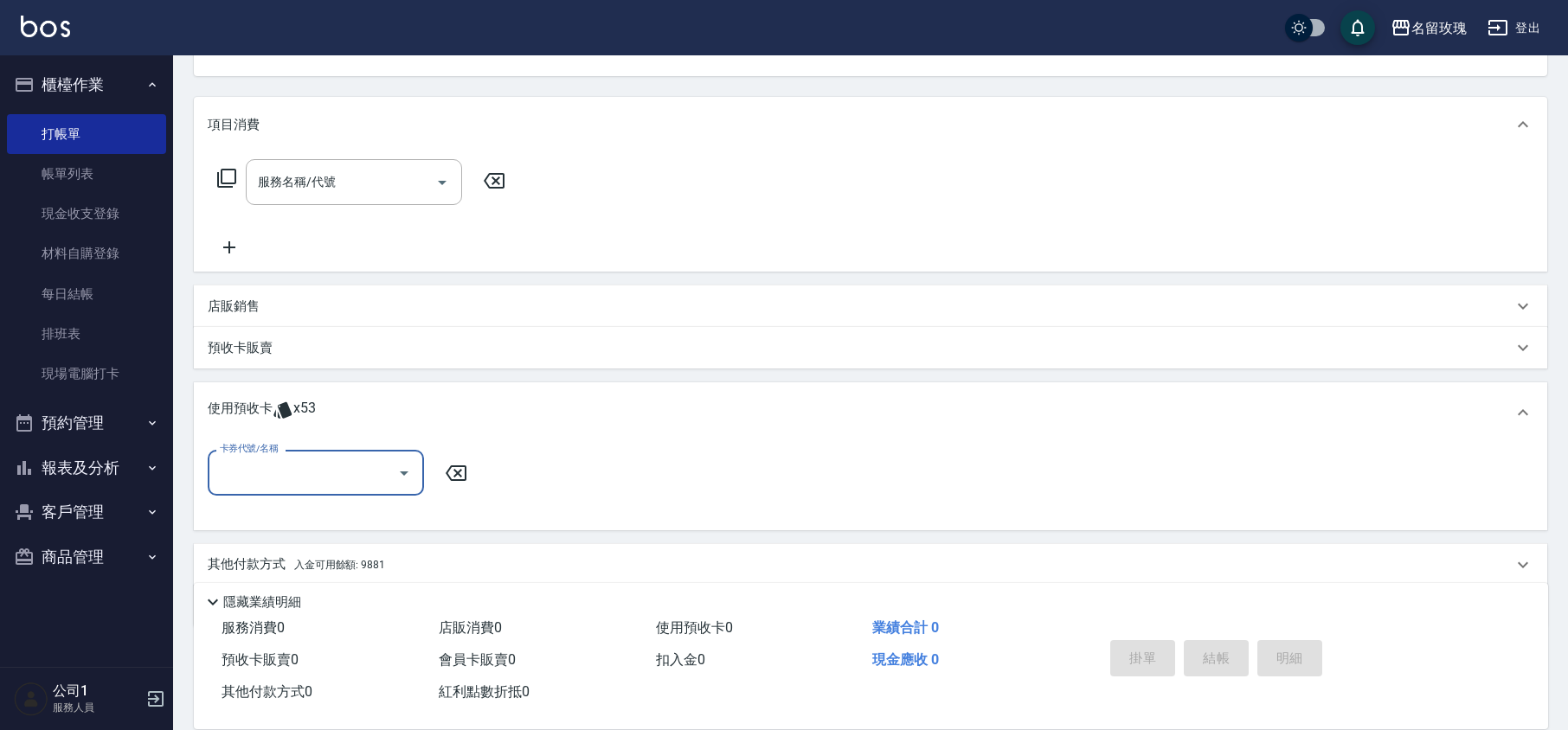
scroll to position [225, 0]
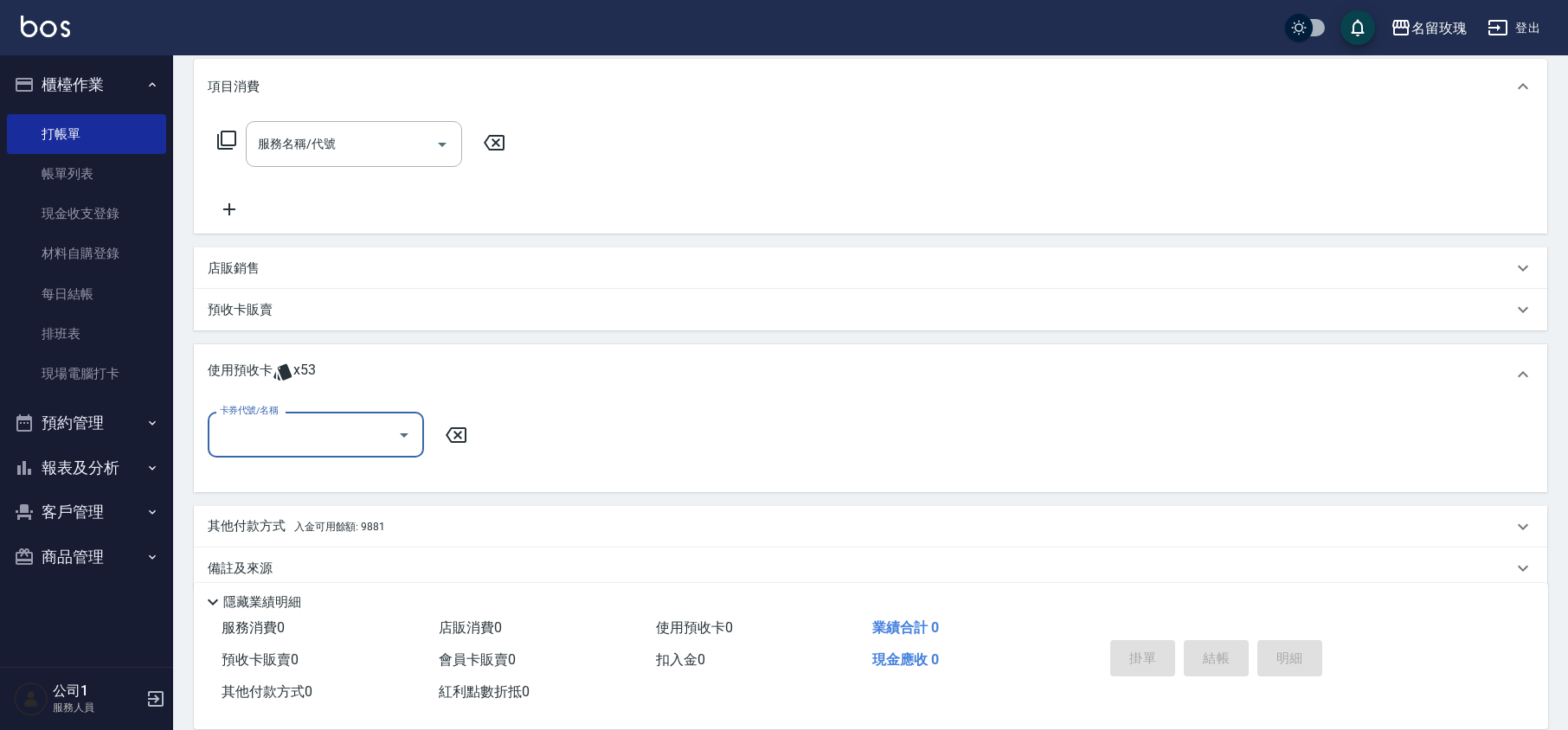
click at [394, 433] on icon "Open" at bounding box center [404, 436] width 21 height 21
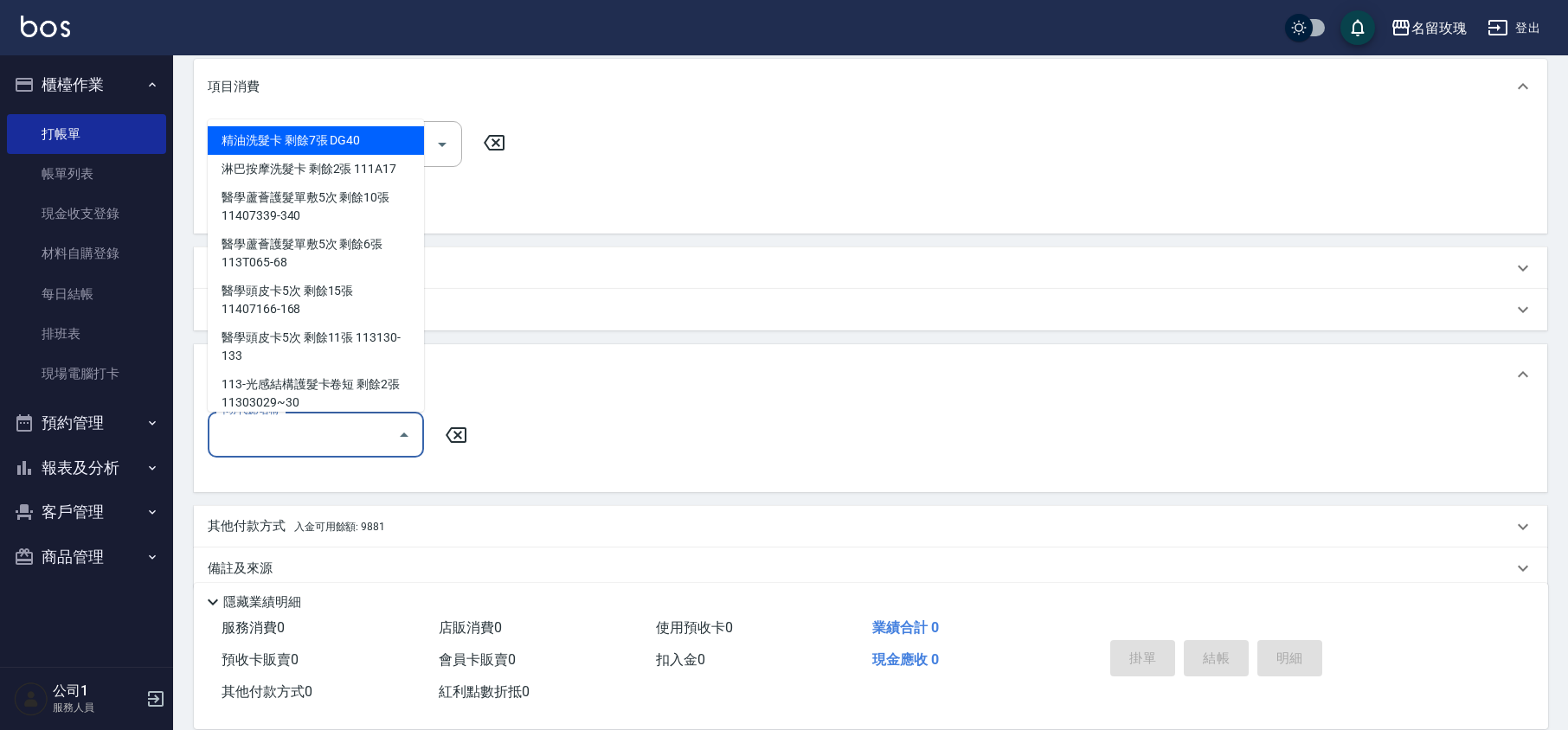
click at [334, 149] on div "精油洗髮卡 剩餘7張 DG40" at bounding box center [316, 140] width 216 height 28
type input "精油洗髮卡 DG40"
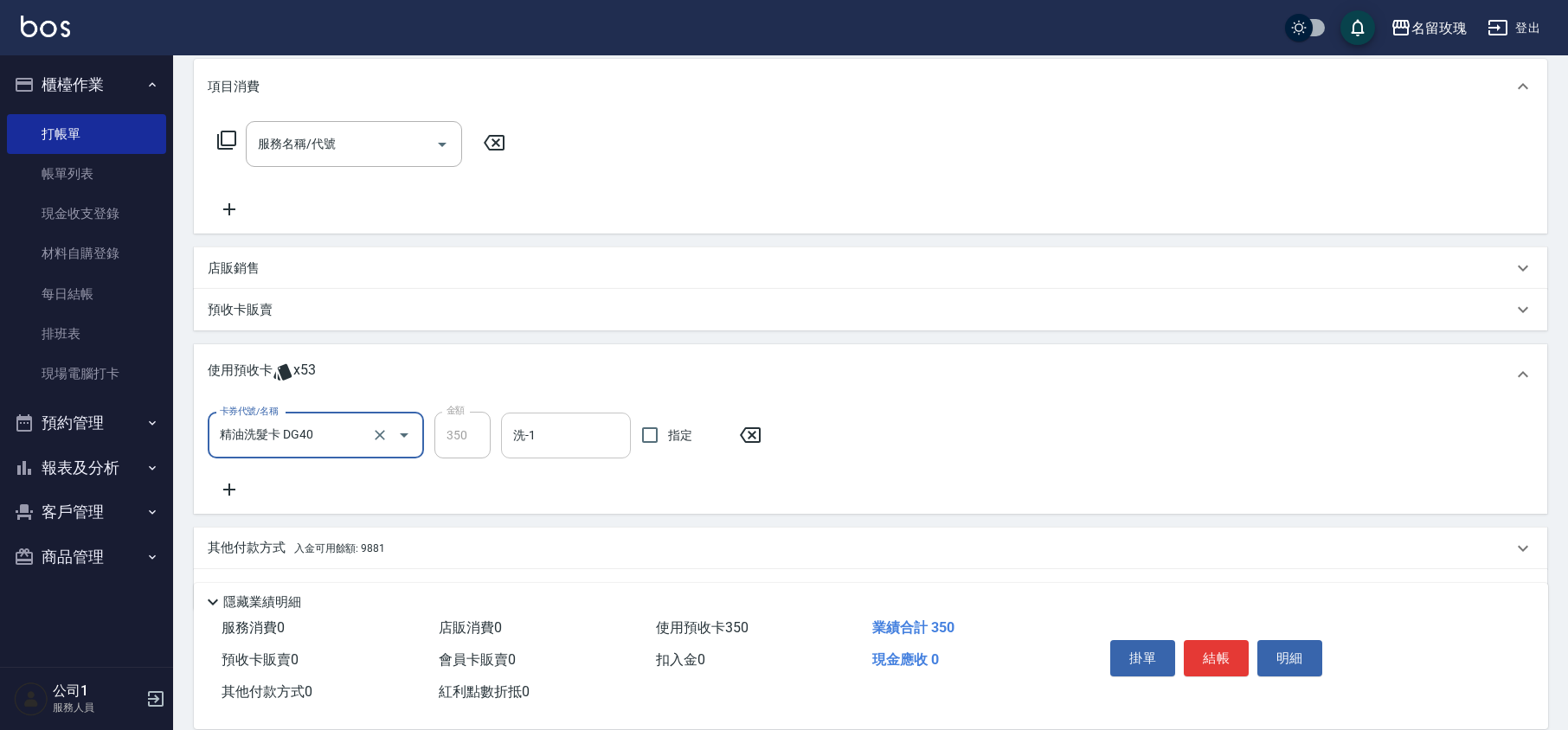
click at [587, 433] on input "洗-1" at bounding box center [566, 436] width 114 height 30
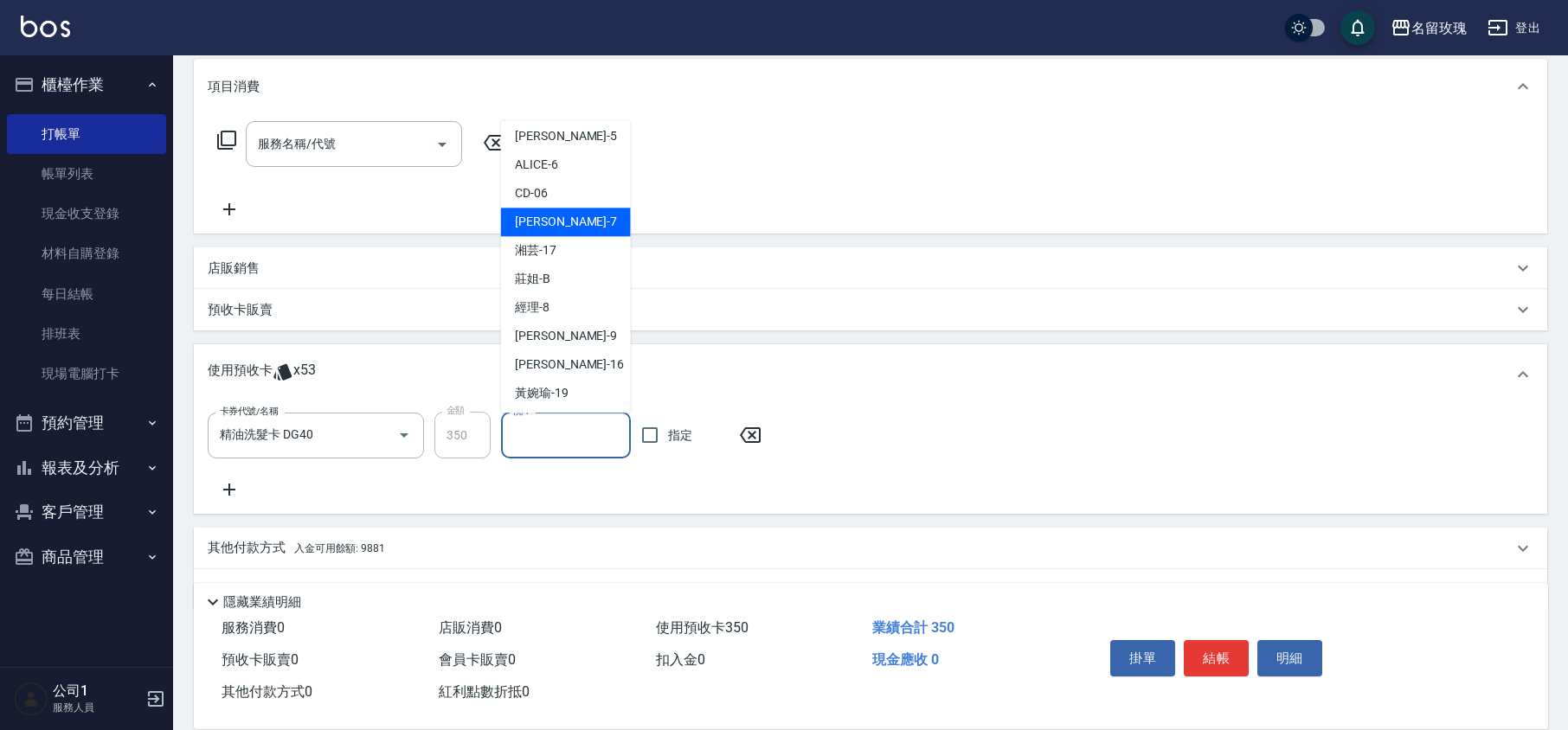
scroll to position [322, 0]
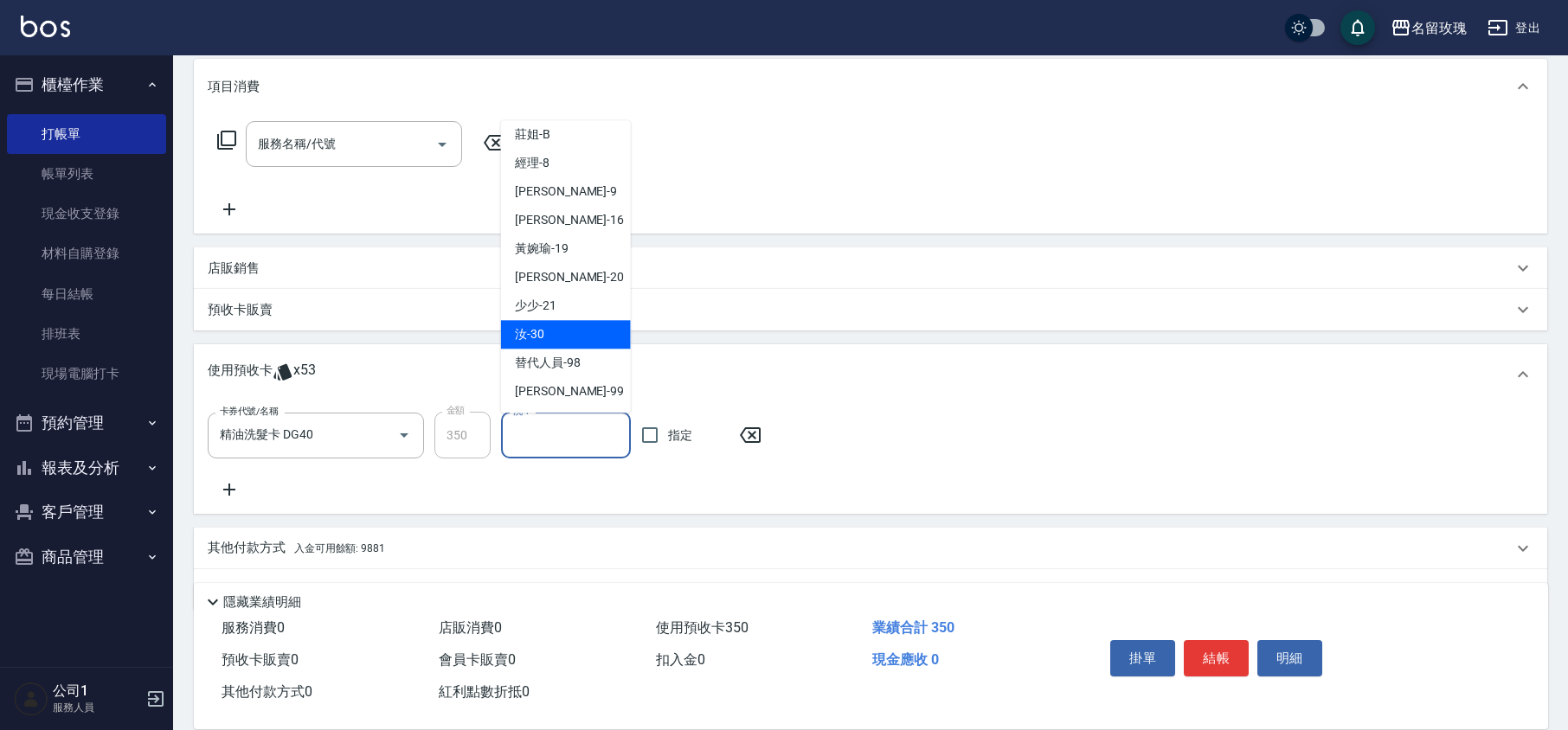
click at [566, 344] on div "汝 -30" at bounding box center [566, 335] width 130 height 28
type input "汝-30"
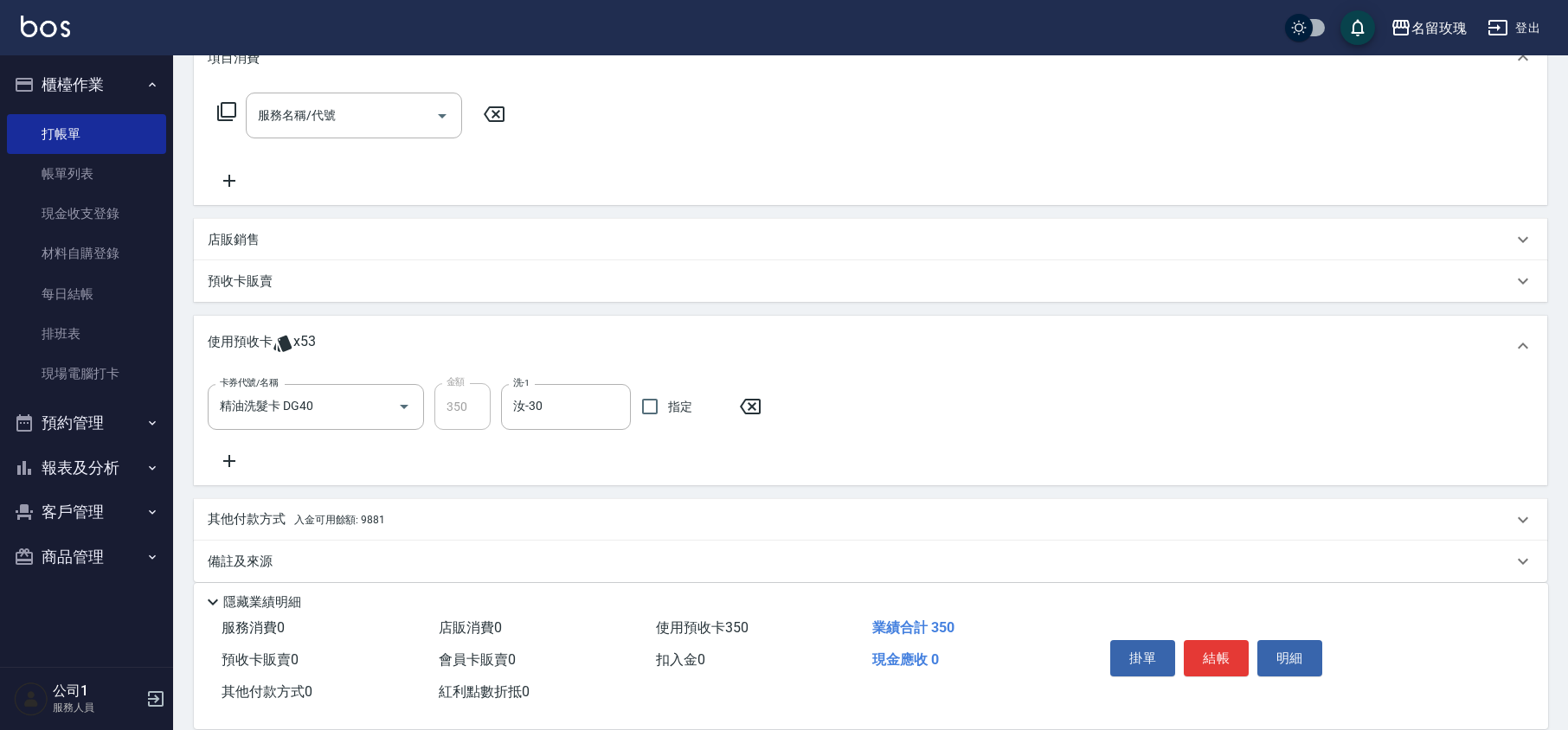
scroll to position [269, 0]
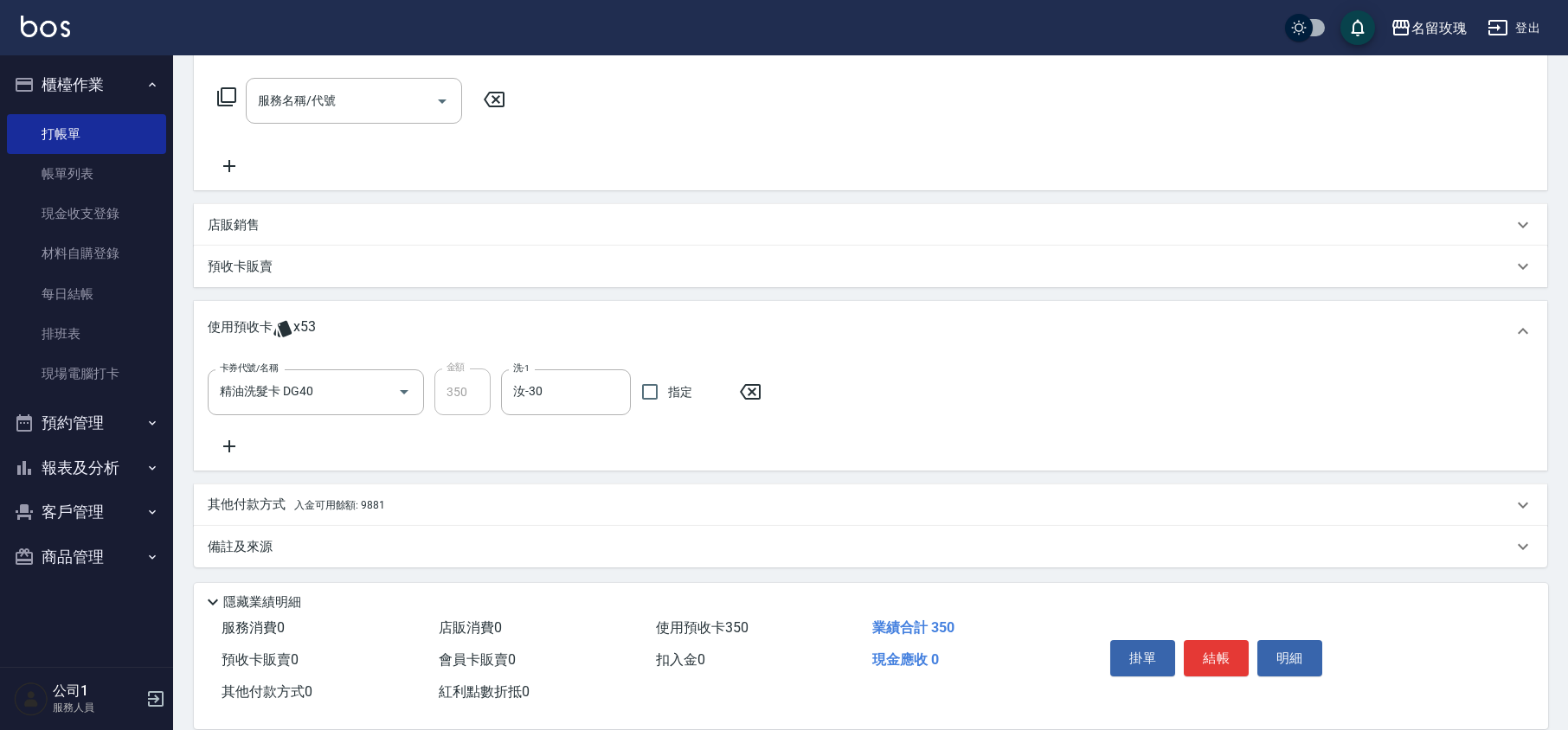
click at [621, 426] on div "卡券代號/名稱 精油洗髮卡 DG40 卡券代號/名稱 金額 350 金額 洗-1 汝-30 洗-1 指定" at bounding box center [870, 412] width 1326 height 88
type input "[DATE] 18:47"
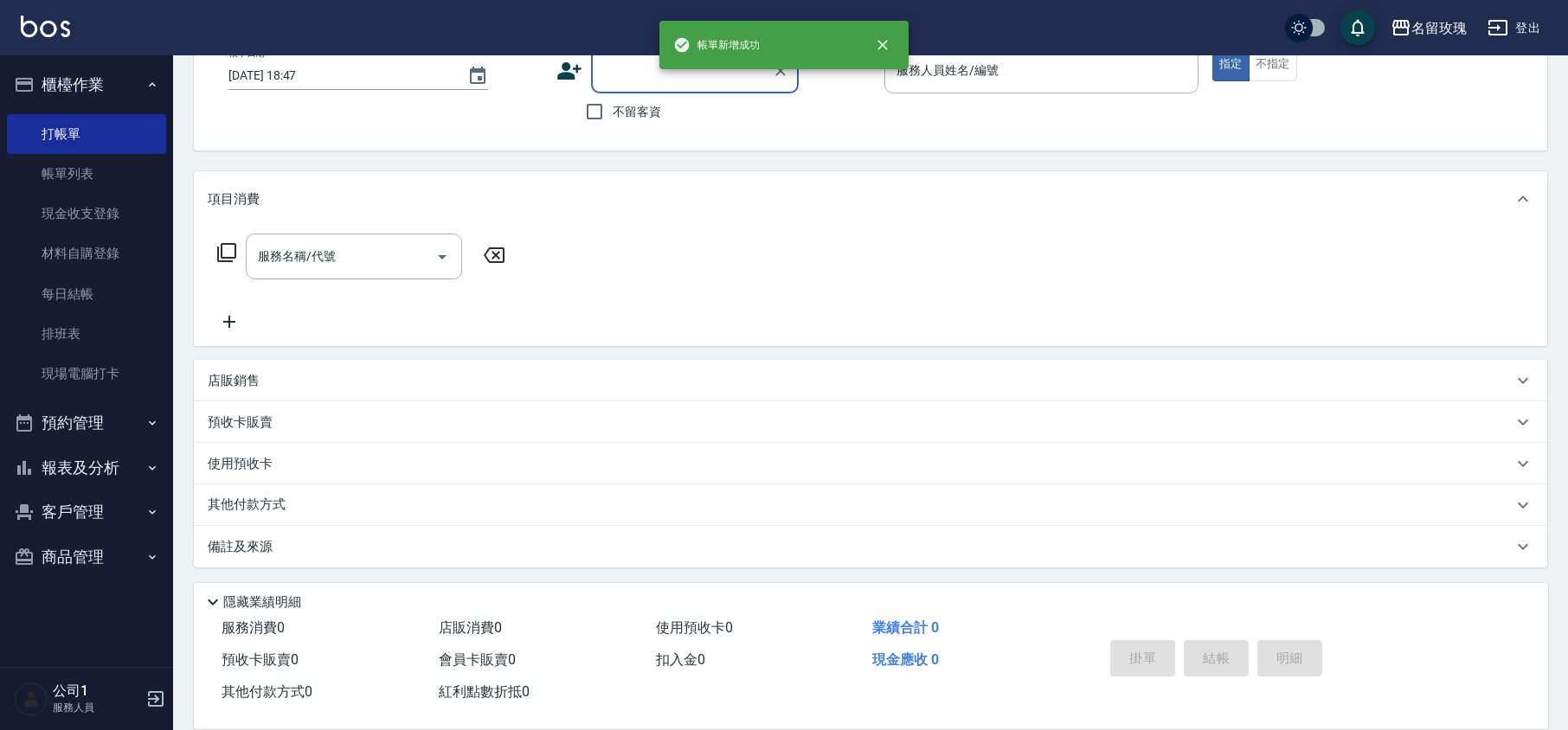
scroll to position [0, 0]
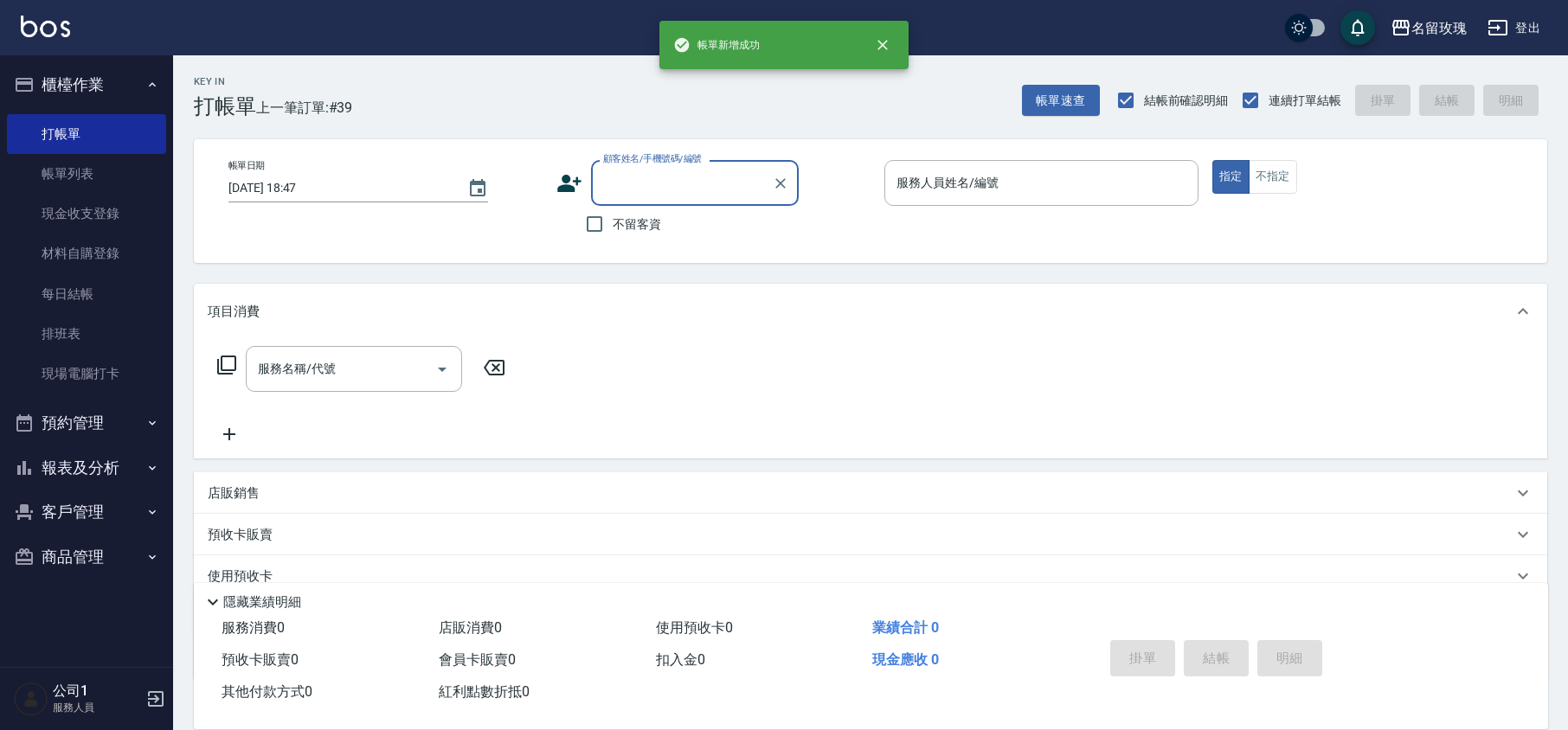
click at [124, 70] on button "櫃檯作業" at bounding box center [86, 84] width 159 height 45
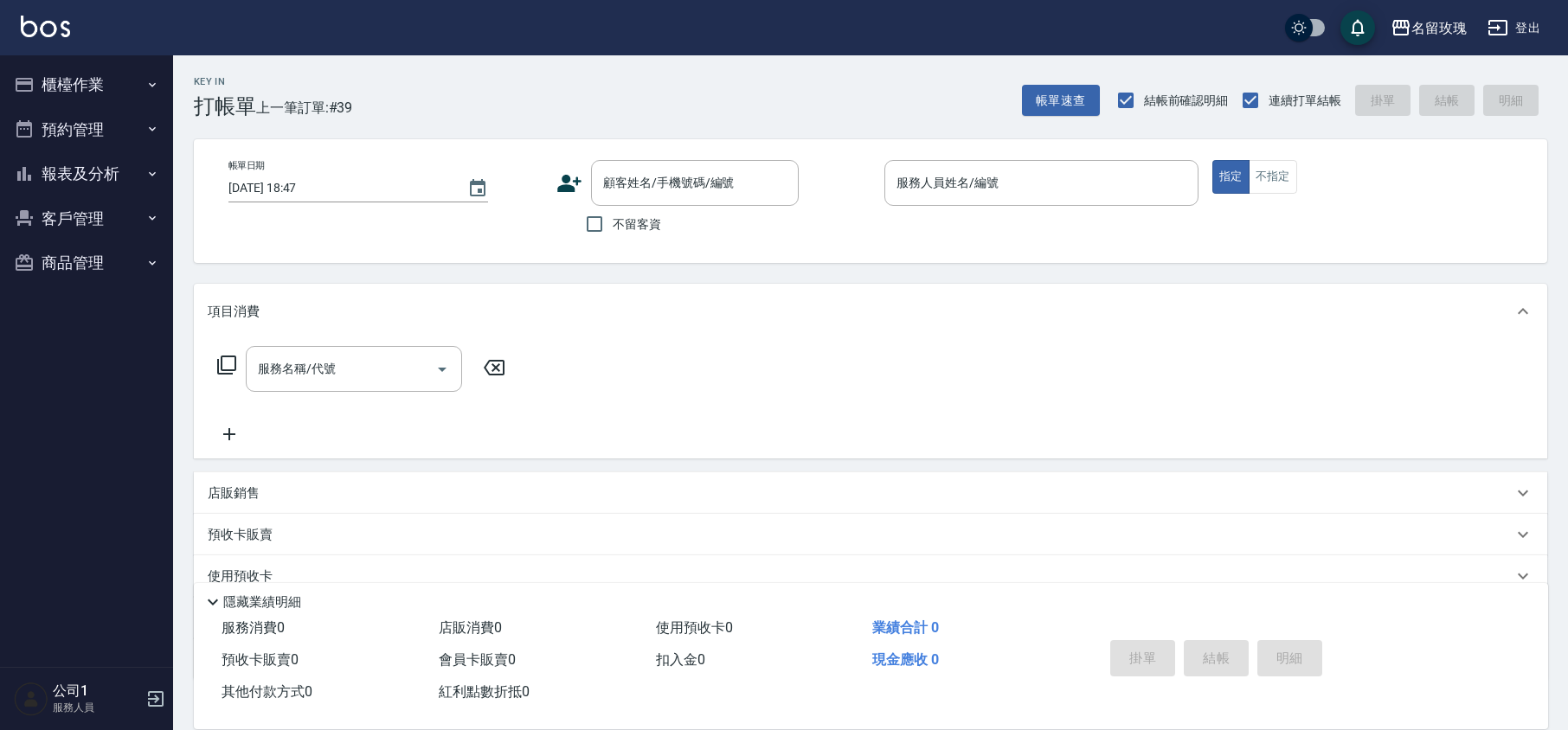
click at [108, 84] on button "櫃檯作業" at bounding box center [86, 84] width 159 height 45
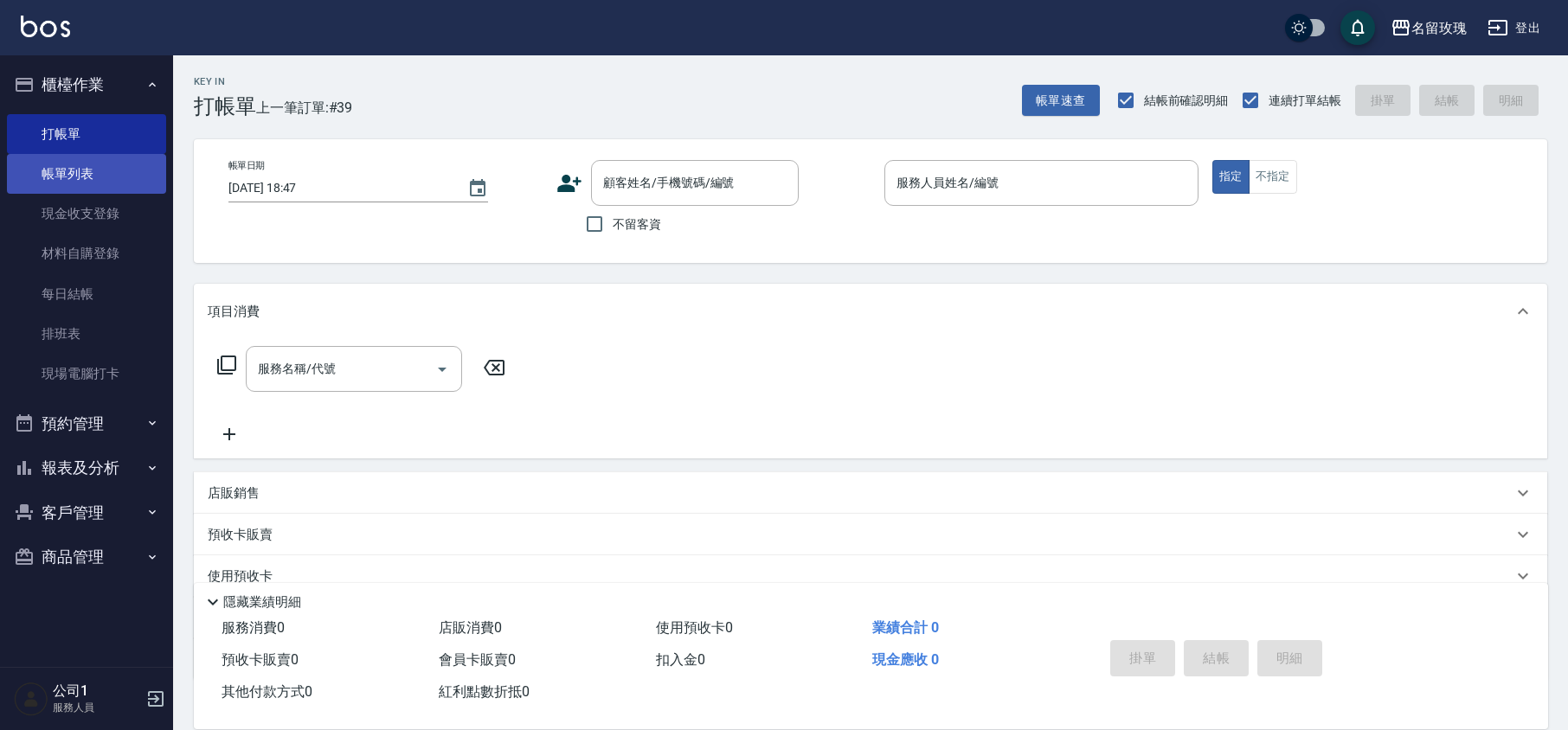
click at [88, 168] on link "帳單列表" at bounding box center [86, 174] width 159 height 40
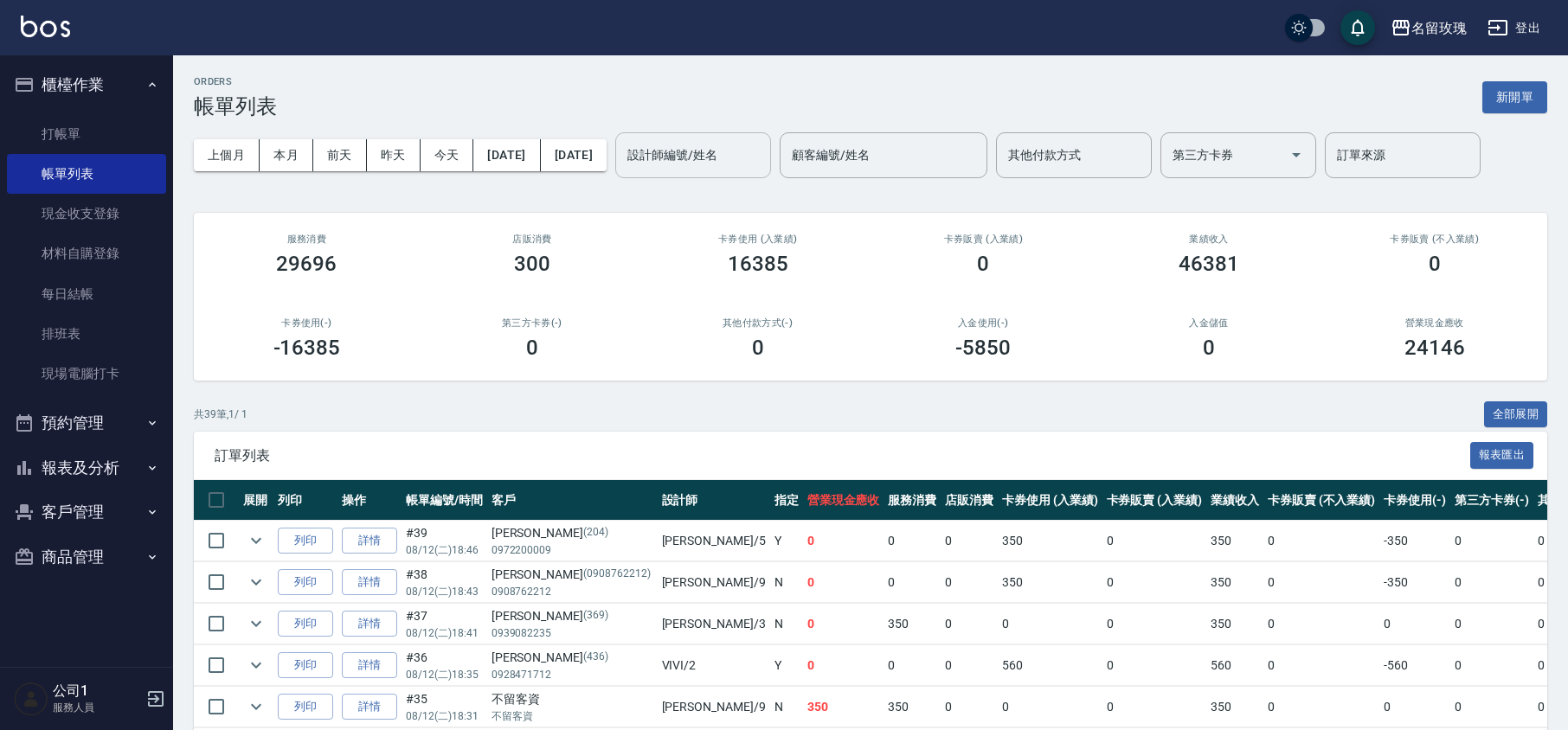
click at [742, 162] on input "設計師編號/姓名" at bounding box center [693, 156] width 140 height 30
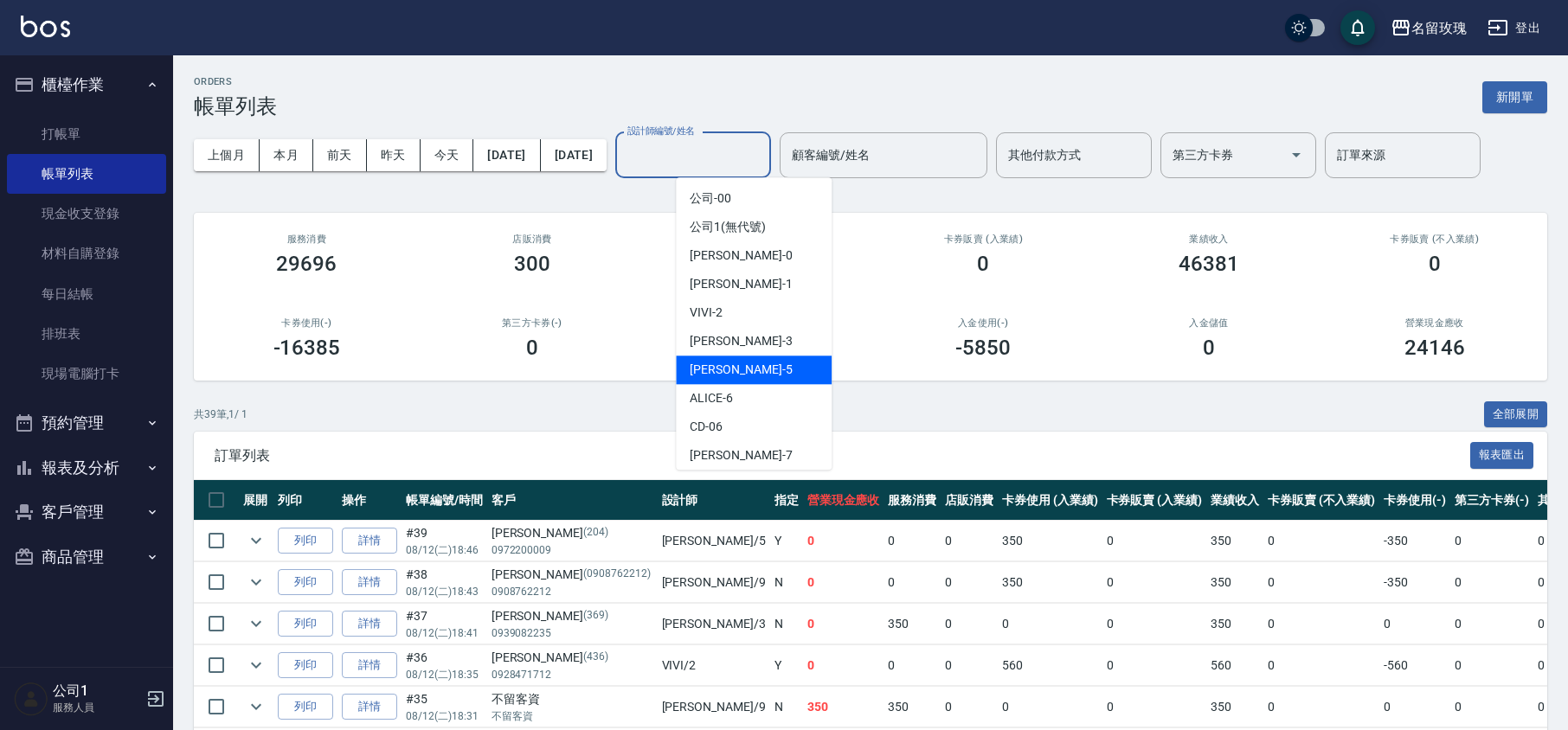
click at [730, 367] on span "[PERSON_NAME] -5" at bounding box center [741, 369] width 103 height 18
type input "[PERSON_NAME]-5"
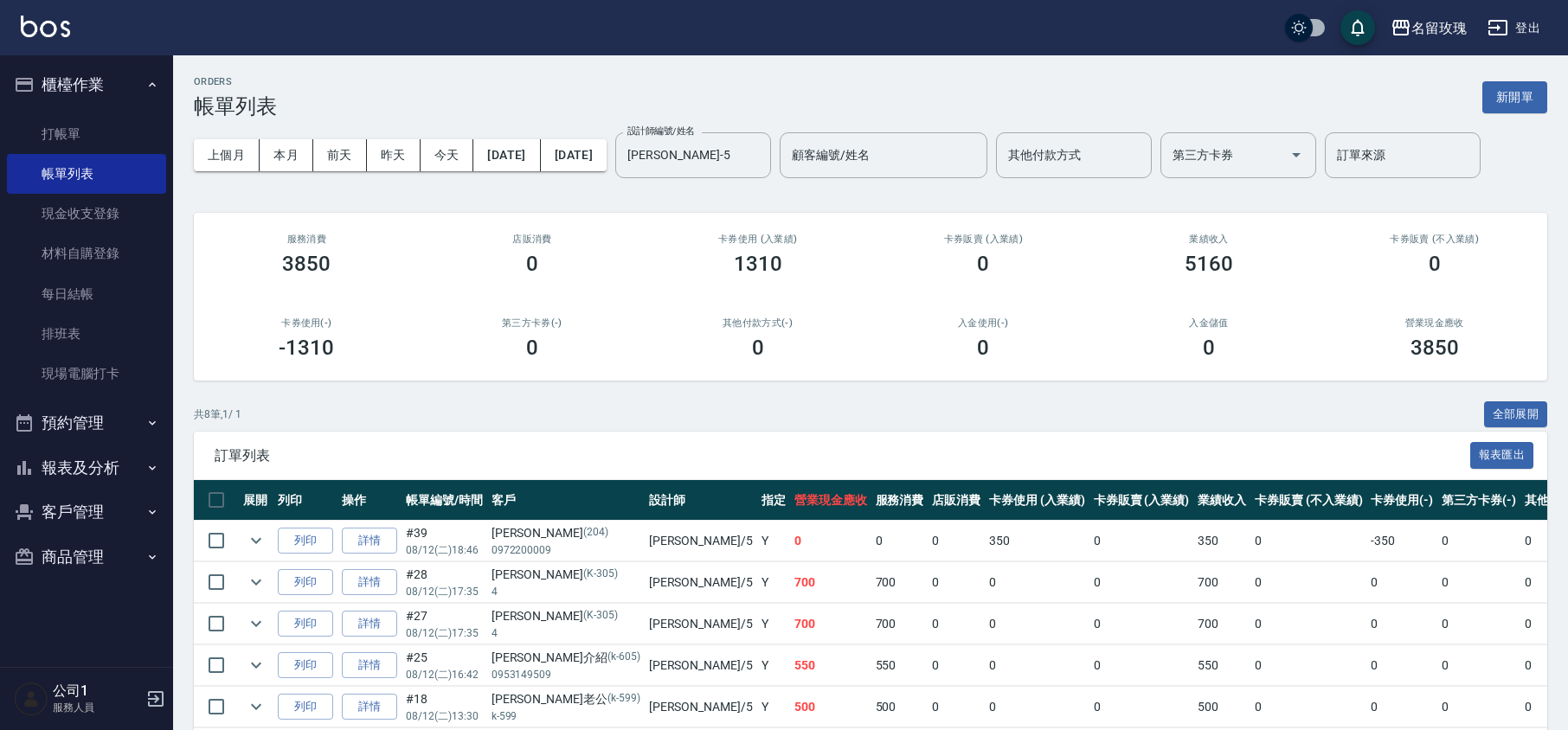
click at [724, 200] on div "ORDERS 帳單列表 新開單 上個月 本月 [DATE] [DATE] [DATE] [DATE] [DATE] 設計師編號/姓名 [PERSON_NAME…" at bounding box center [869, 488] width 1394 height 866
click at [57, 120] on link "打帳單" at bounding box center [86, 134] width 159 height 40
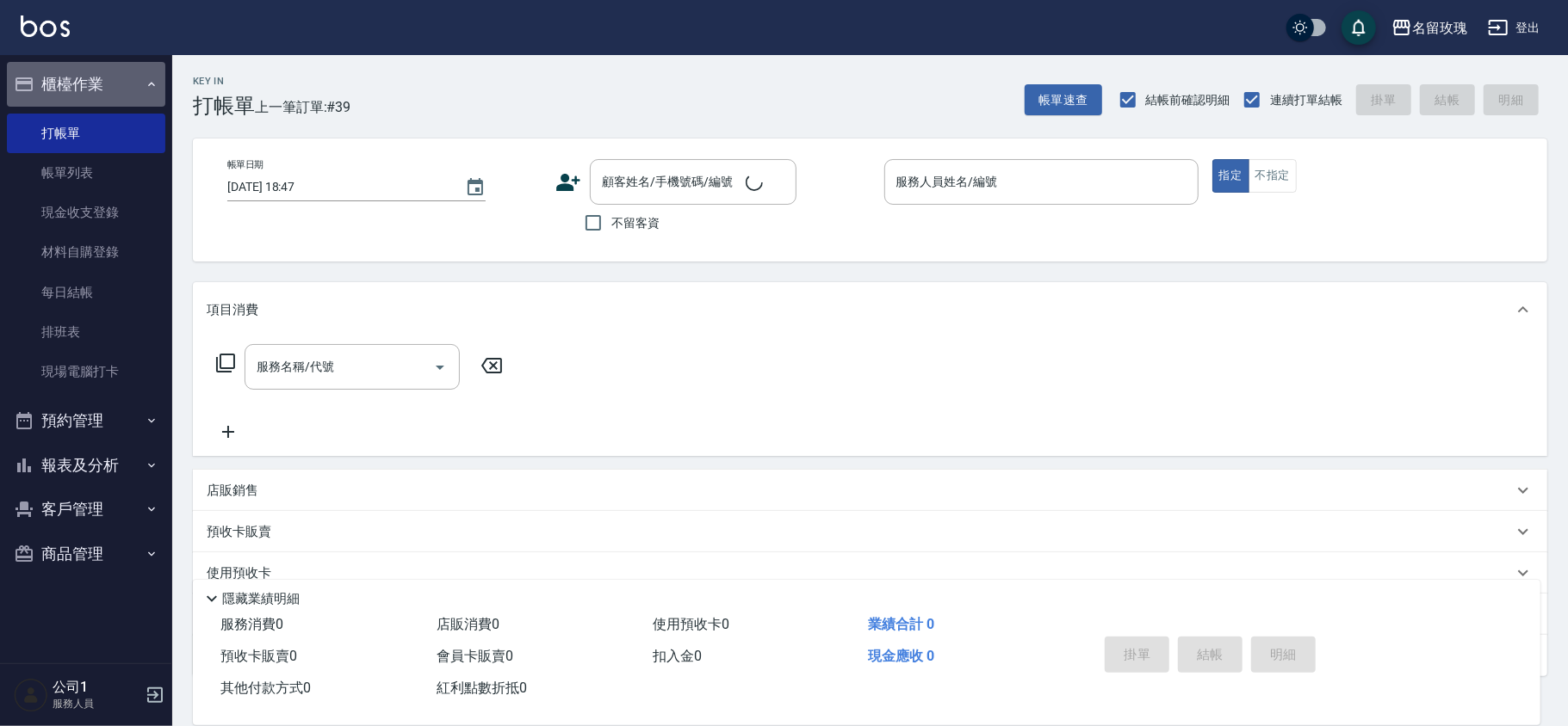
click at [69, 69] on button "櫃檯作業" at bounding box center [86, 84] width 159 height 44
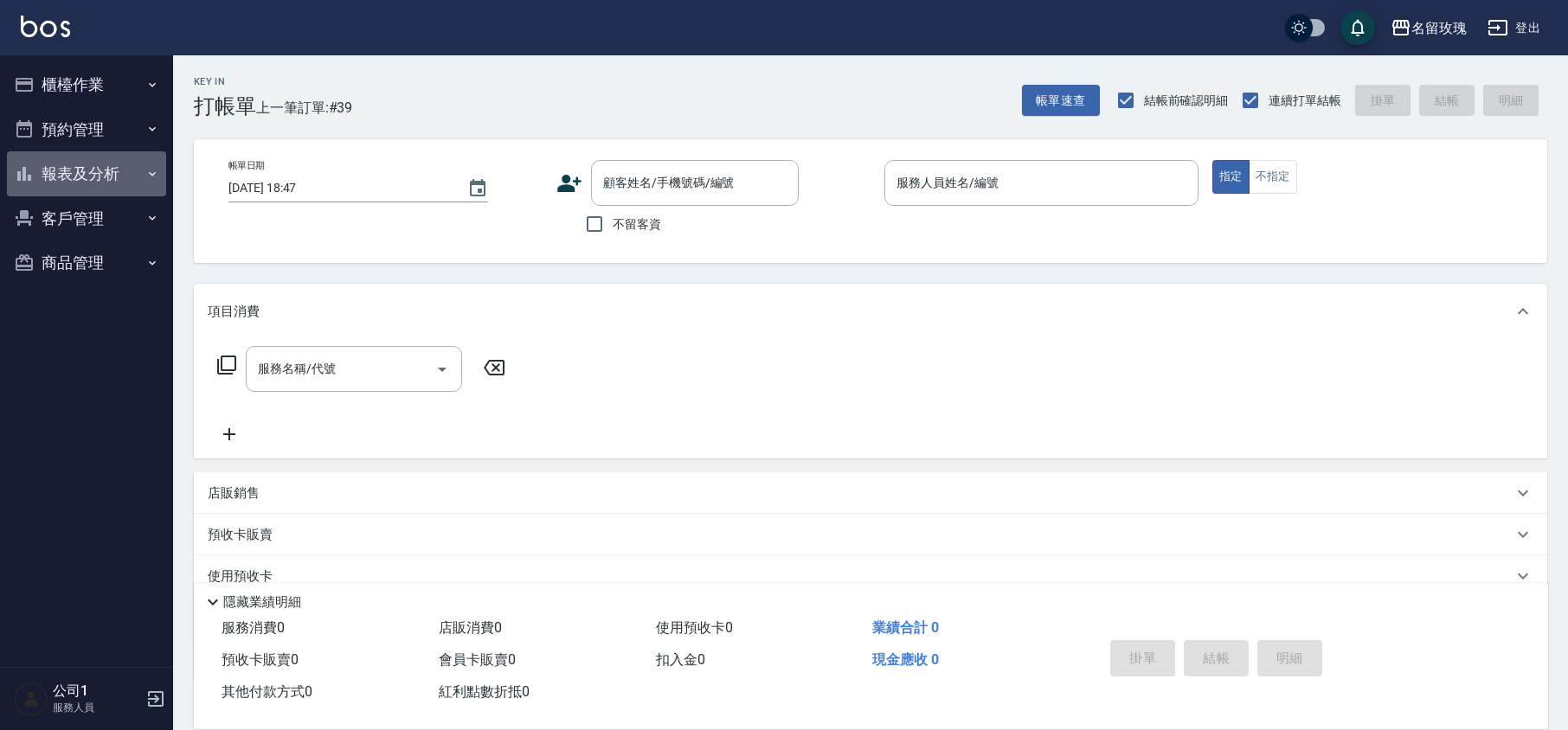
click at [63, 173] on button "報表及分析" at bounding box center [86, 174] width 159 height 45
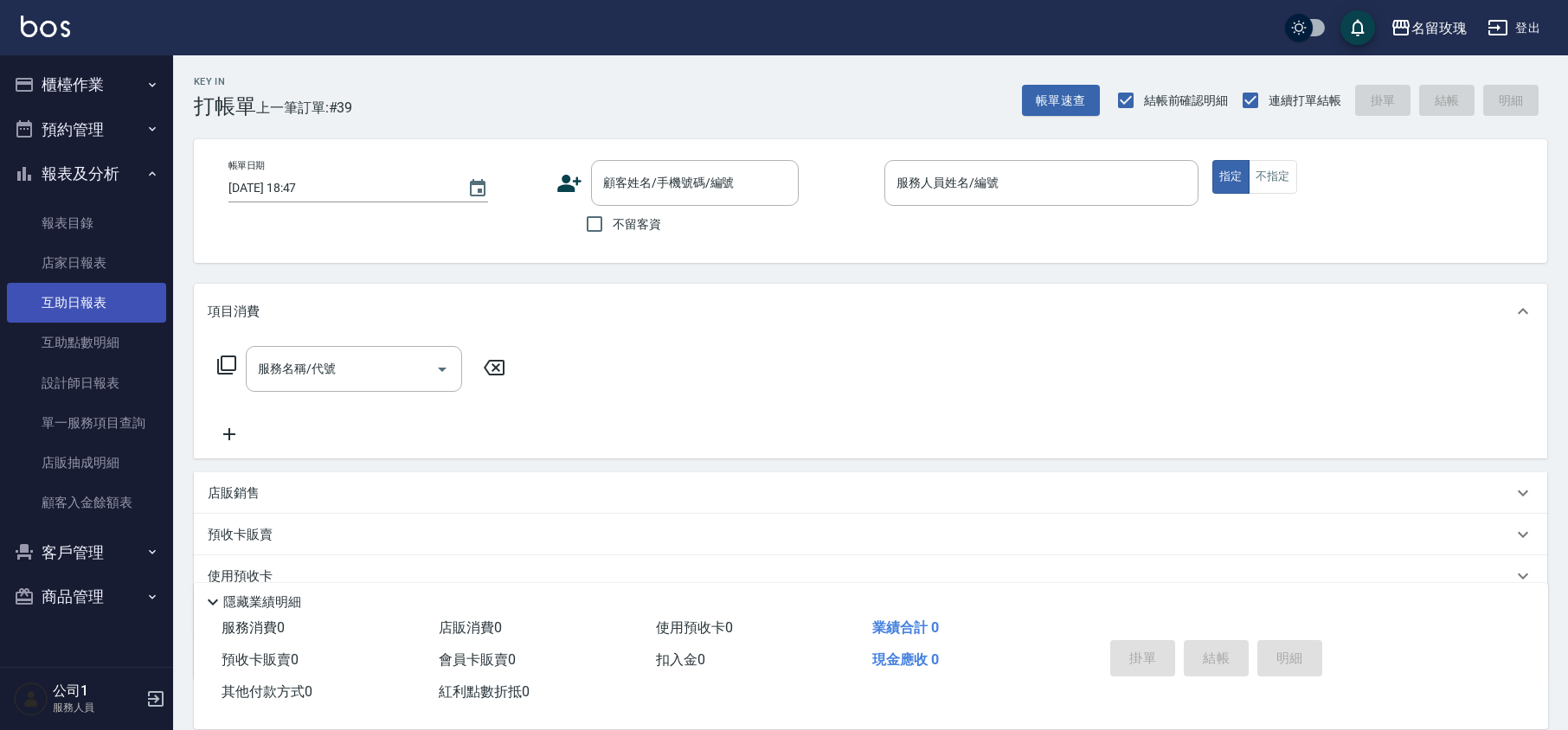
click at [114, 295] on link "互助日報表" at bounding box center [86, 303] width 159 height 40
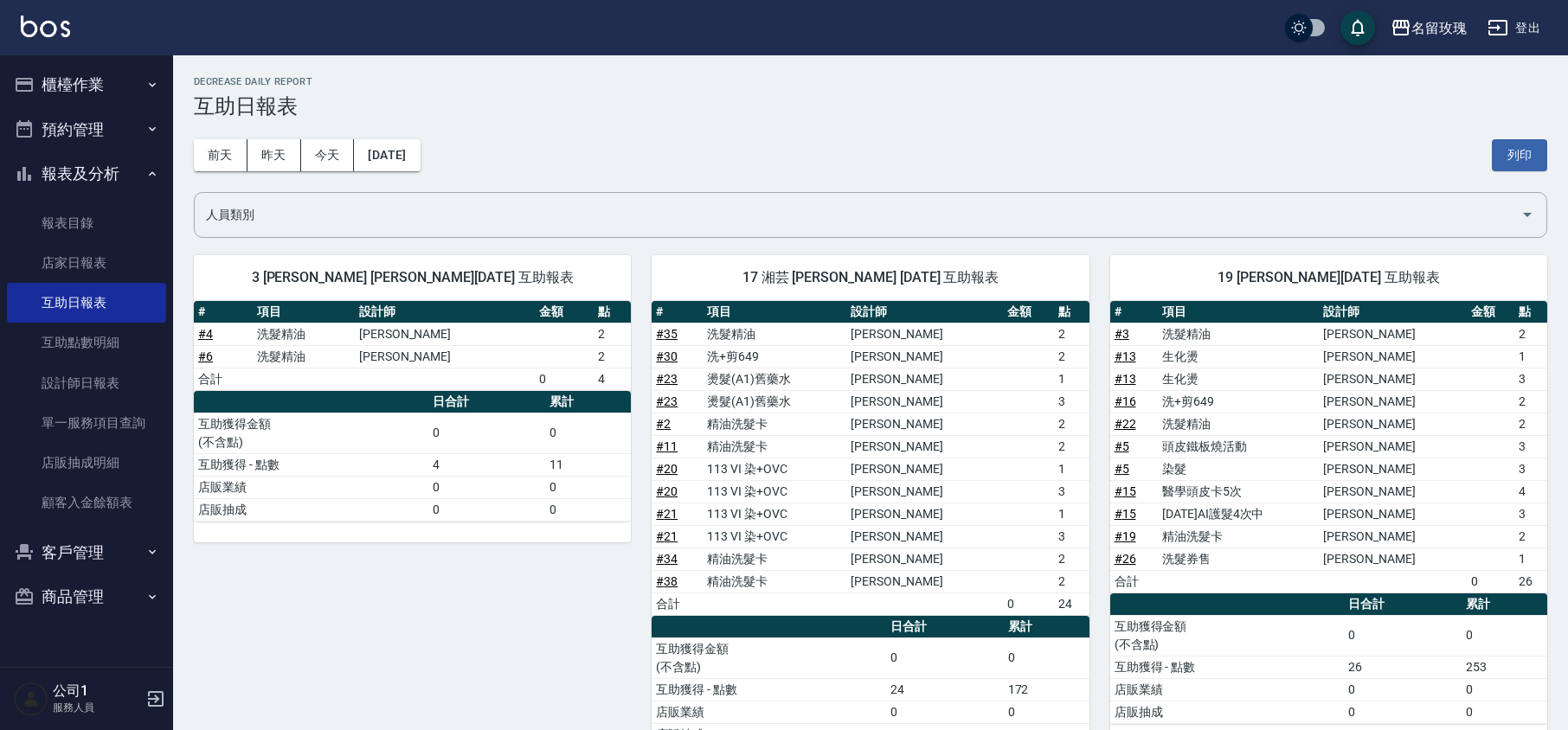
click at [652, 102] on h3 "互助日報表" at bounding box center [870, 106] width 1353 height 25
click at [263, 163] on button "昨天" at bounding box center [274, 156] width 54 height 32
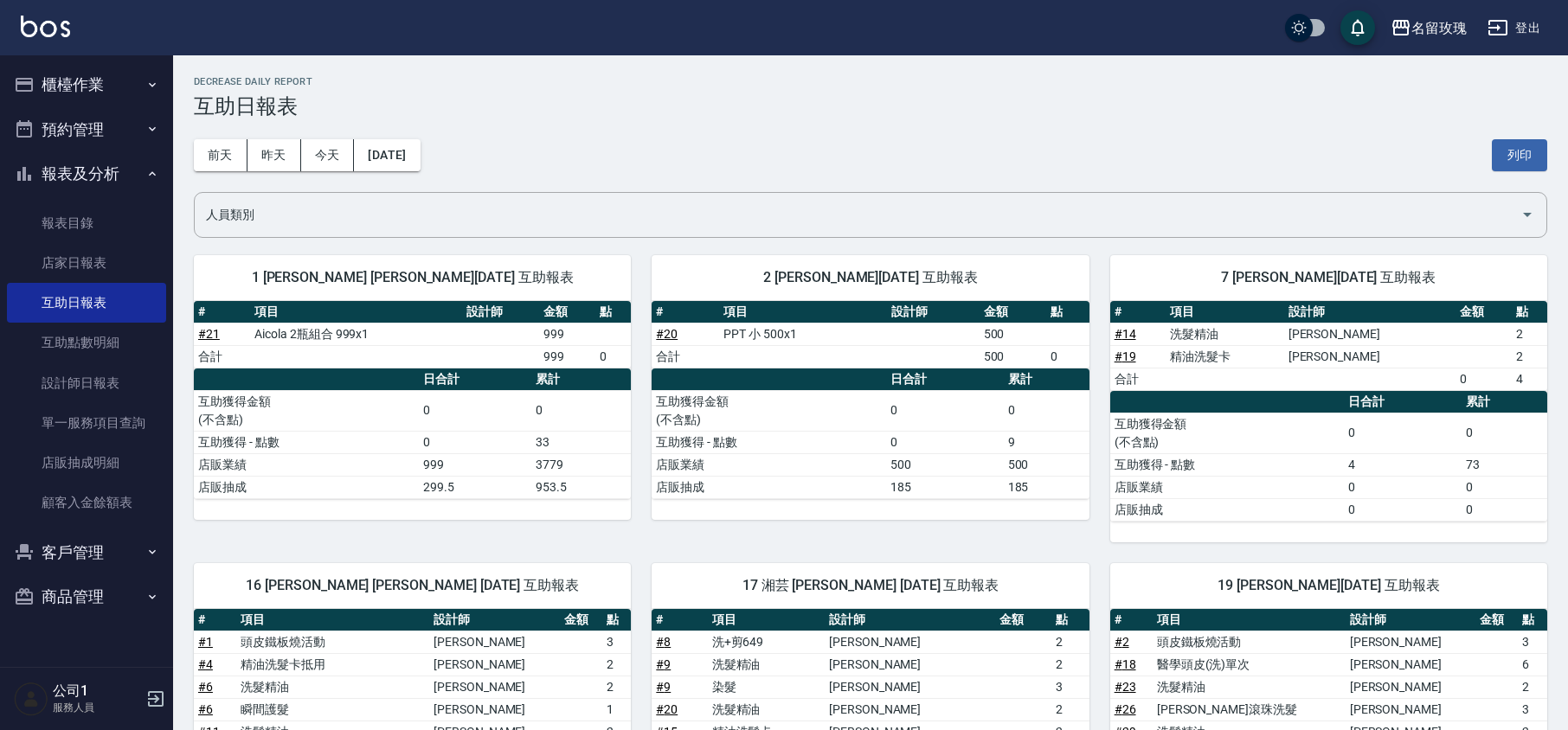
click at [596, 135] on div "[DATE] [DATE] [DATE] [DATE] 列印" at bounding box center [870, 155] width 1353 height 73
click at [210, 156] on button "前天" at bounding box center [220, 156] width 54 height 32
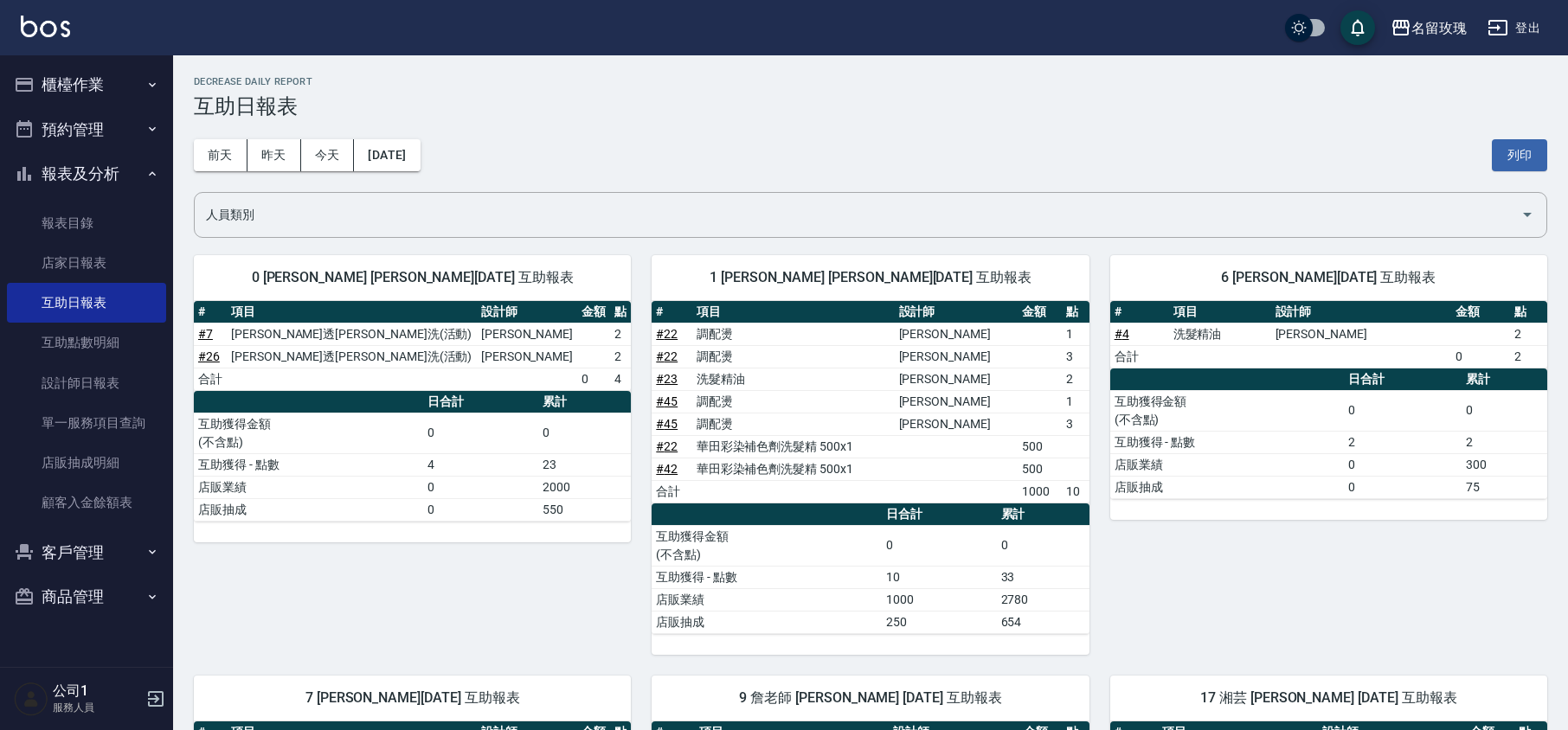
click at [732, 122] on div "[DATE] [DATE] [DATE] [DATE] 列印" at bounding box center [870, 155] width 1353 height 73
click at [332, 159] on button "今天" at bounding box center [327, 156] width 54 height 32
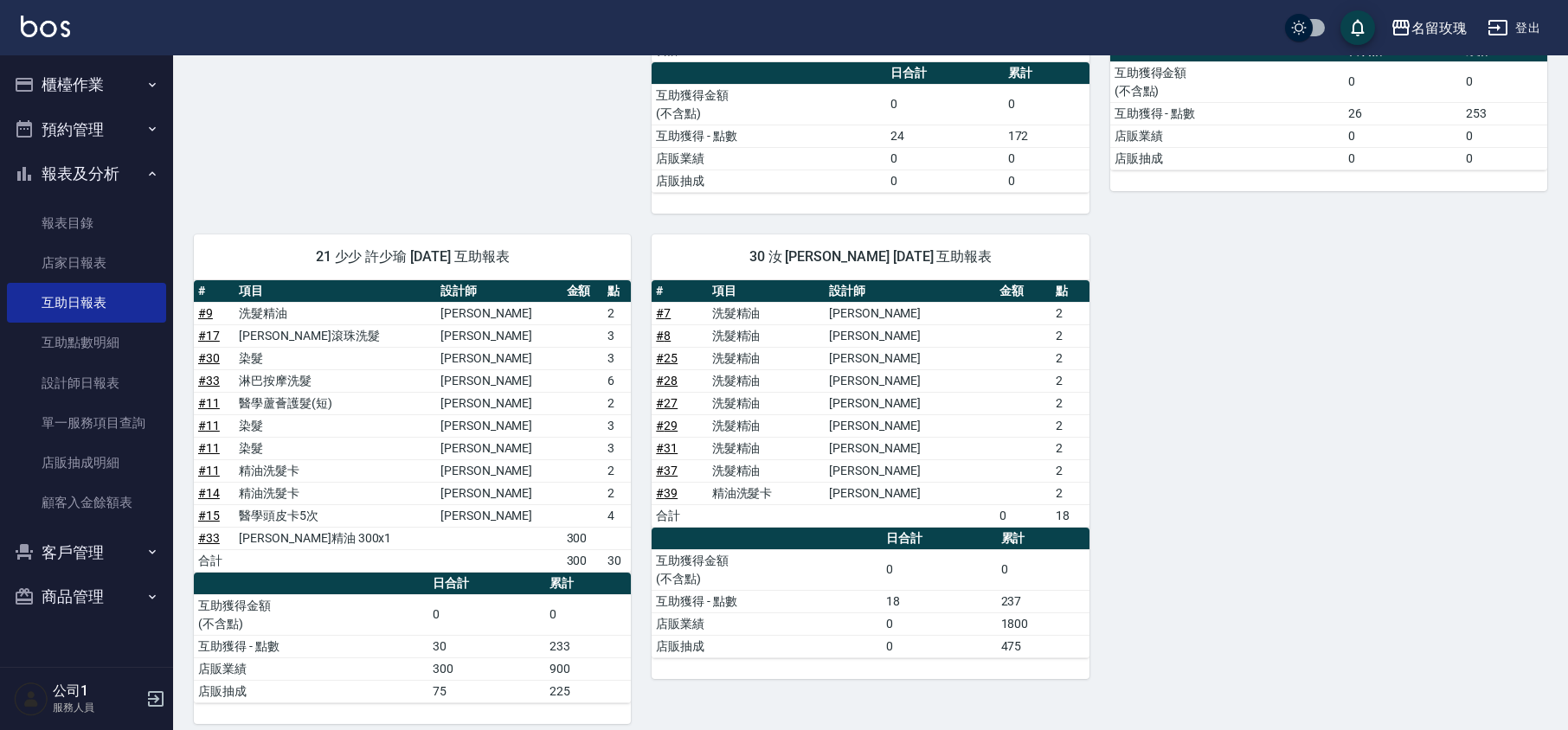
scroll to position [579, 0]
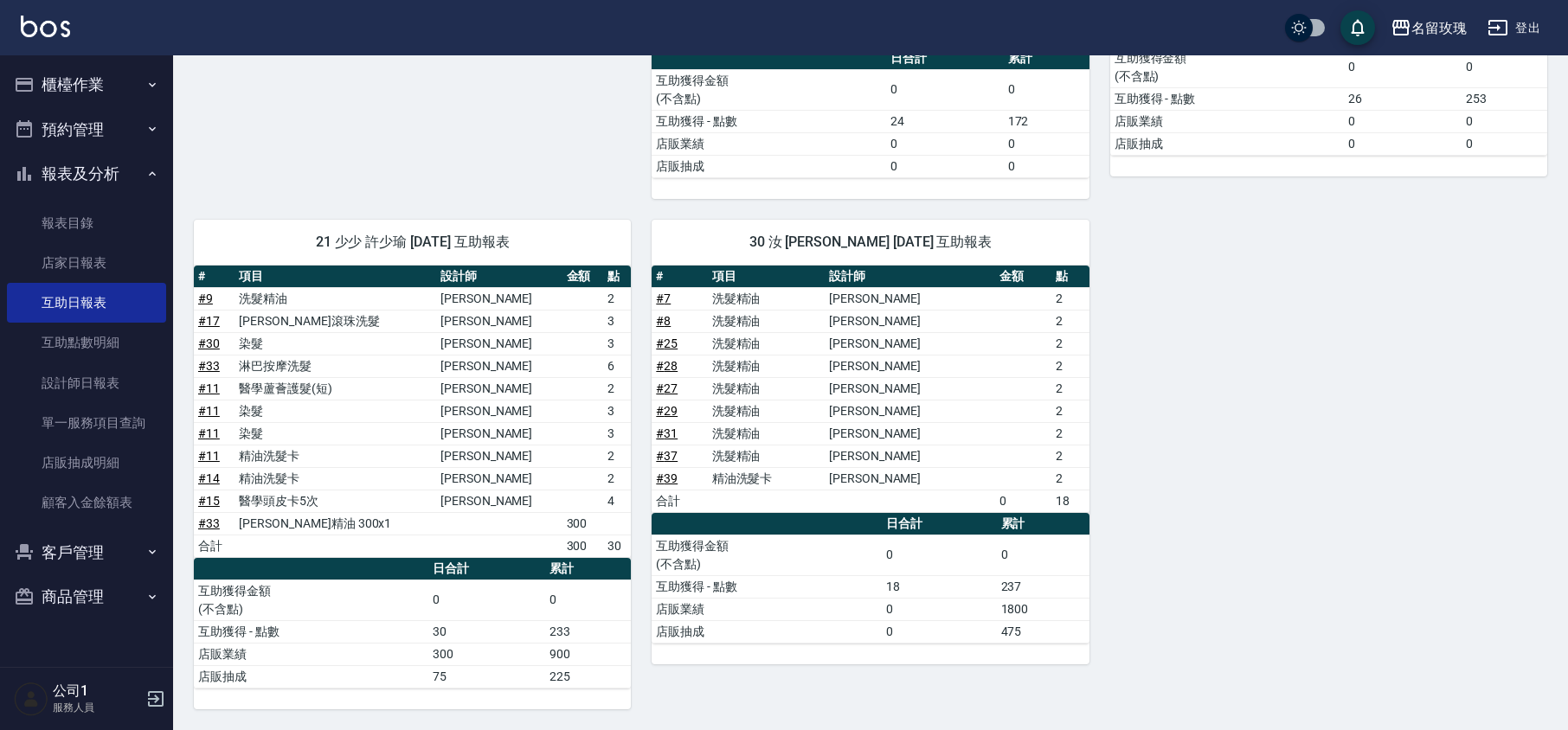
click at [76, 174] on button "報表及分析" at bounding box center [86, 174] width 159 height 45
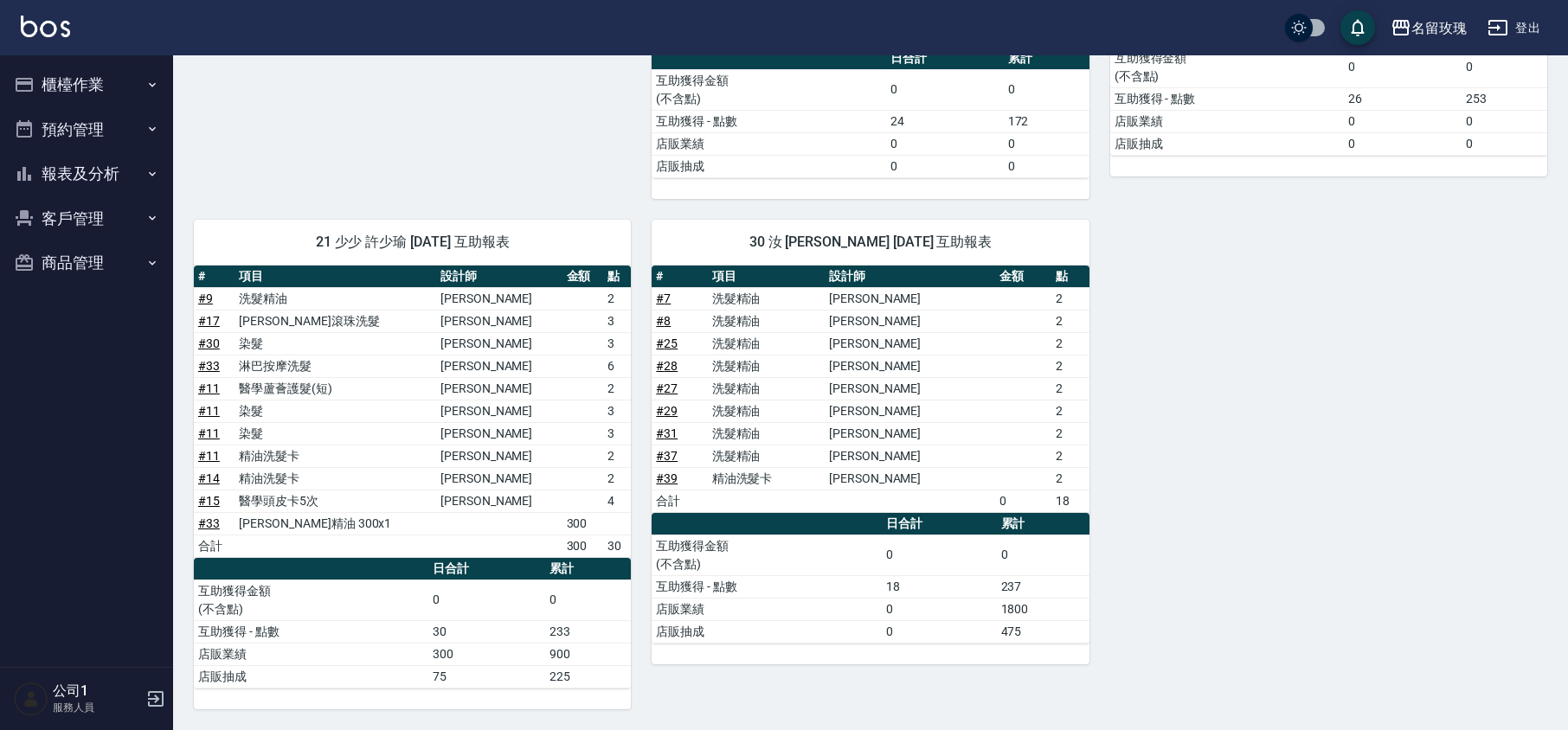
click at [82, 77] on button "櫃檯作業" at bounding box center [86, 84] width 159 height 45
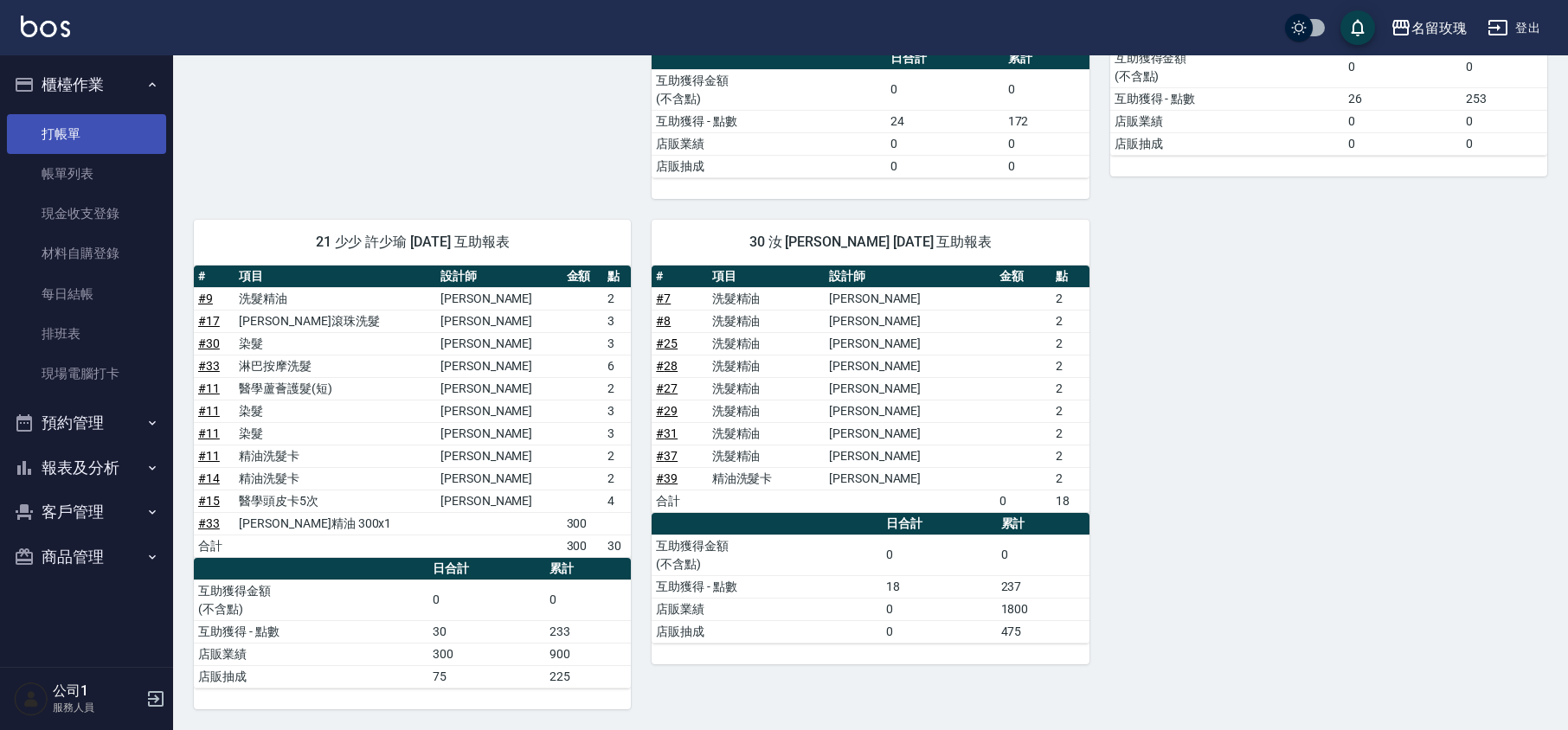
click at [73, 130] on link "打帳單" at bounding box center [86, 134] width 159 height 40
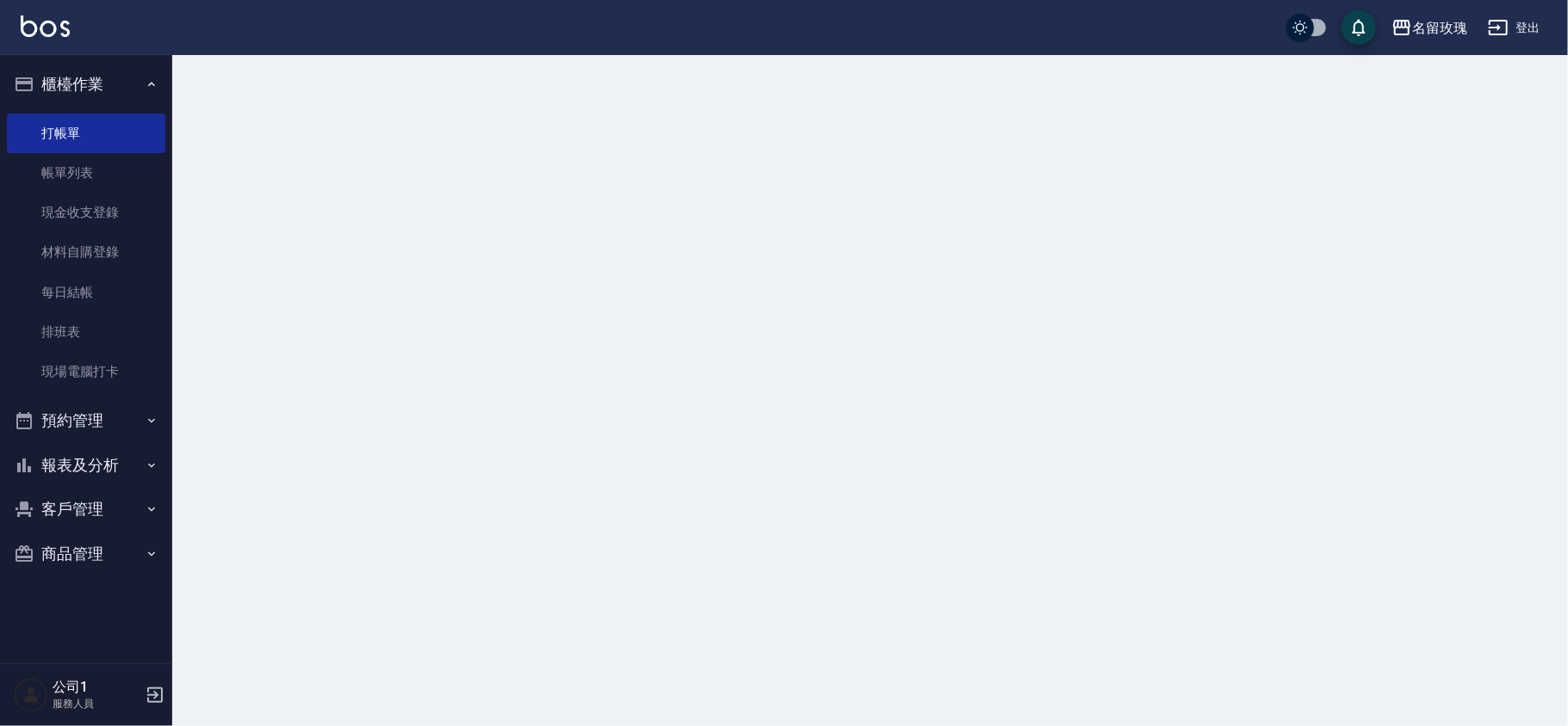
click at [79, 174] on link "帳單列表" at bounding box center [86, 173] width 159 height 40
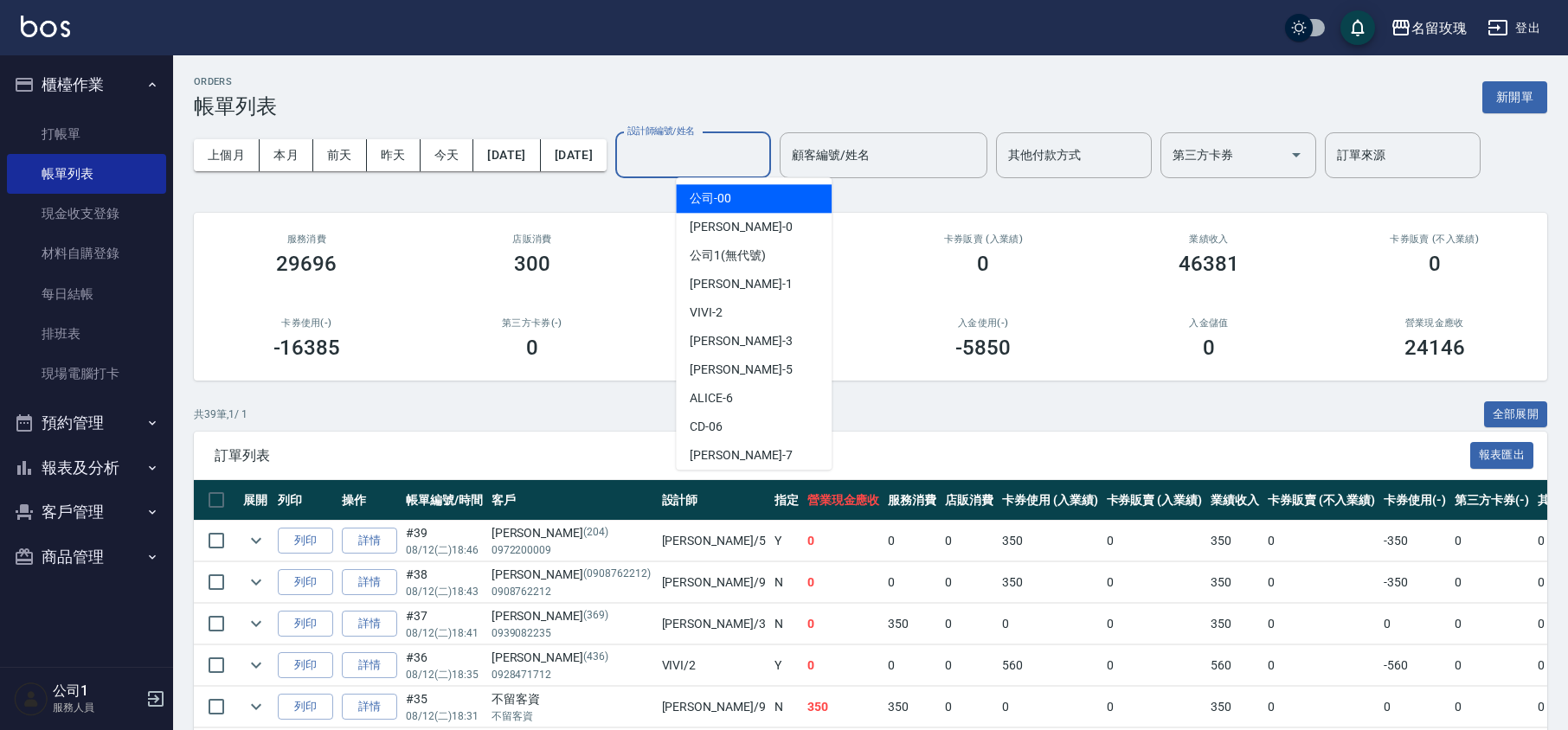
click at [745, 151] on div "設計師編號/姓名 設計師編號/姓名" at bounding box center [693, 155] width 156 height 46
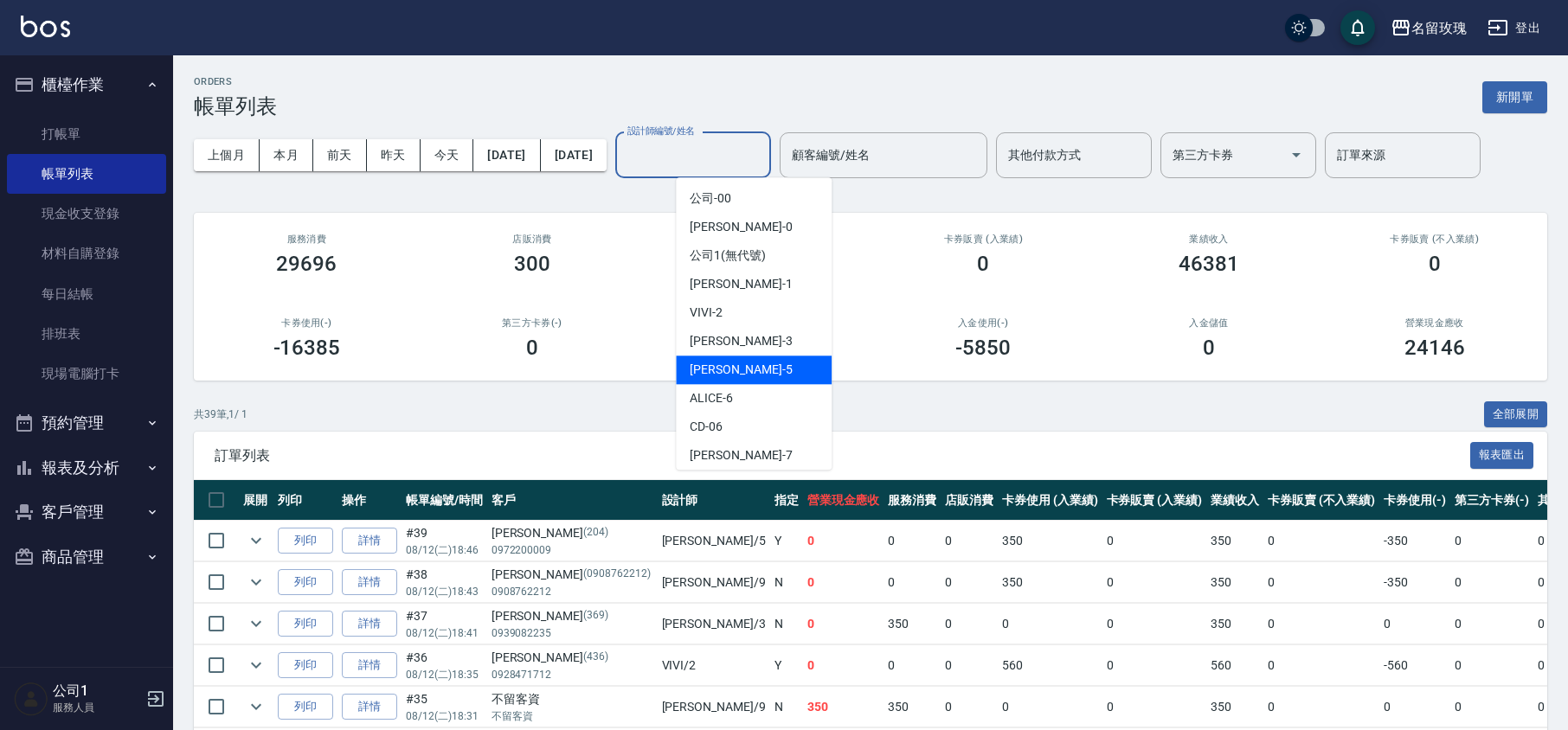
click at [758, 370] on div "[PERSON_NAME] -5" at bounding box center [754, 370] width 156 height 28
type input "[PERSON_NAME]-5"
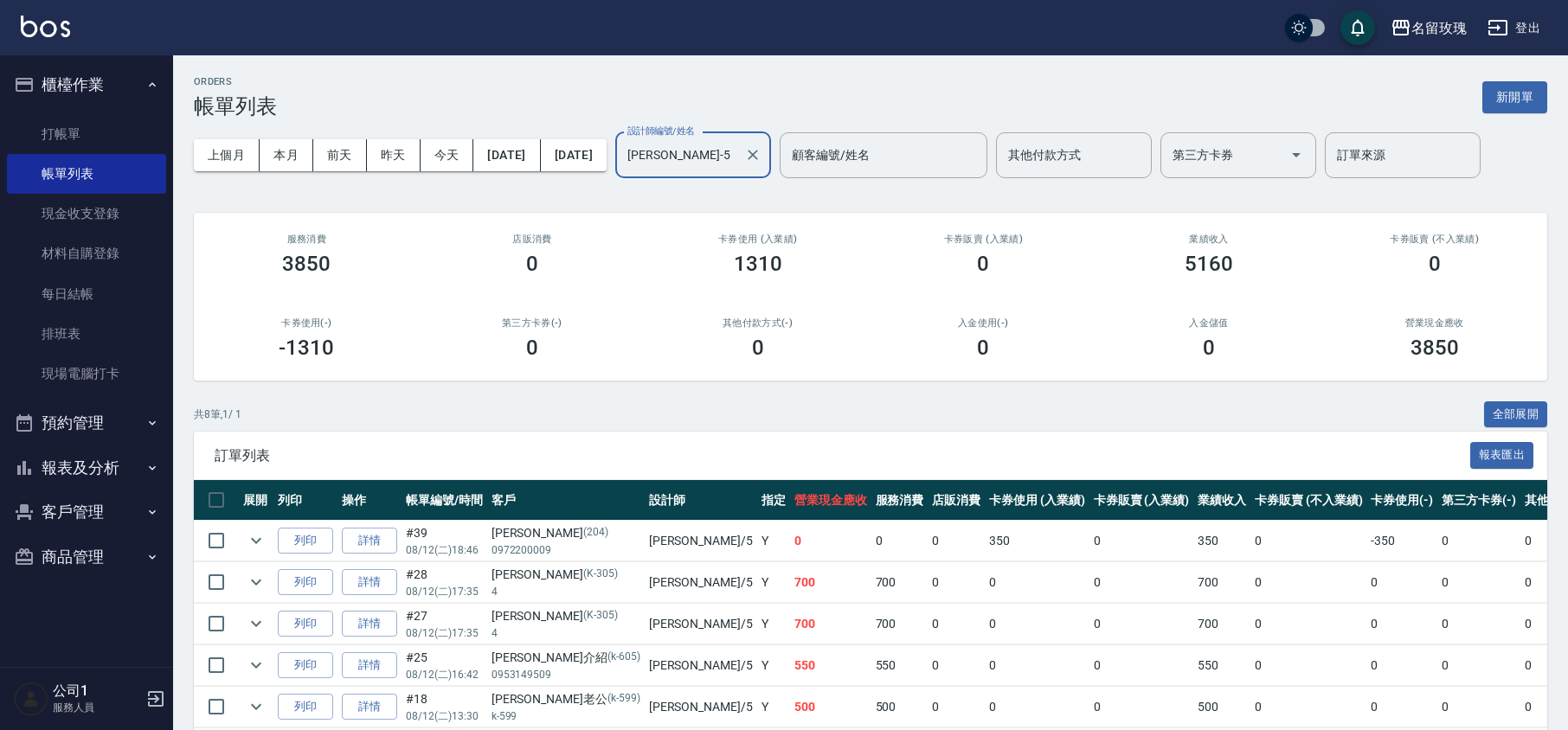
click at [728, 216] on div "卡券使用 (入業績) 1310" at bounding box center [757, 254] width 226 height 84
click at [103, 140] on link "打帳單" at bounding box center [86, 134] width 159 height 40
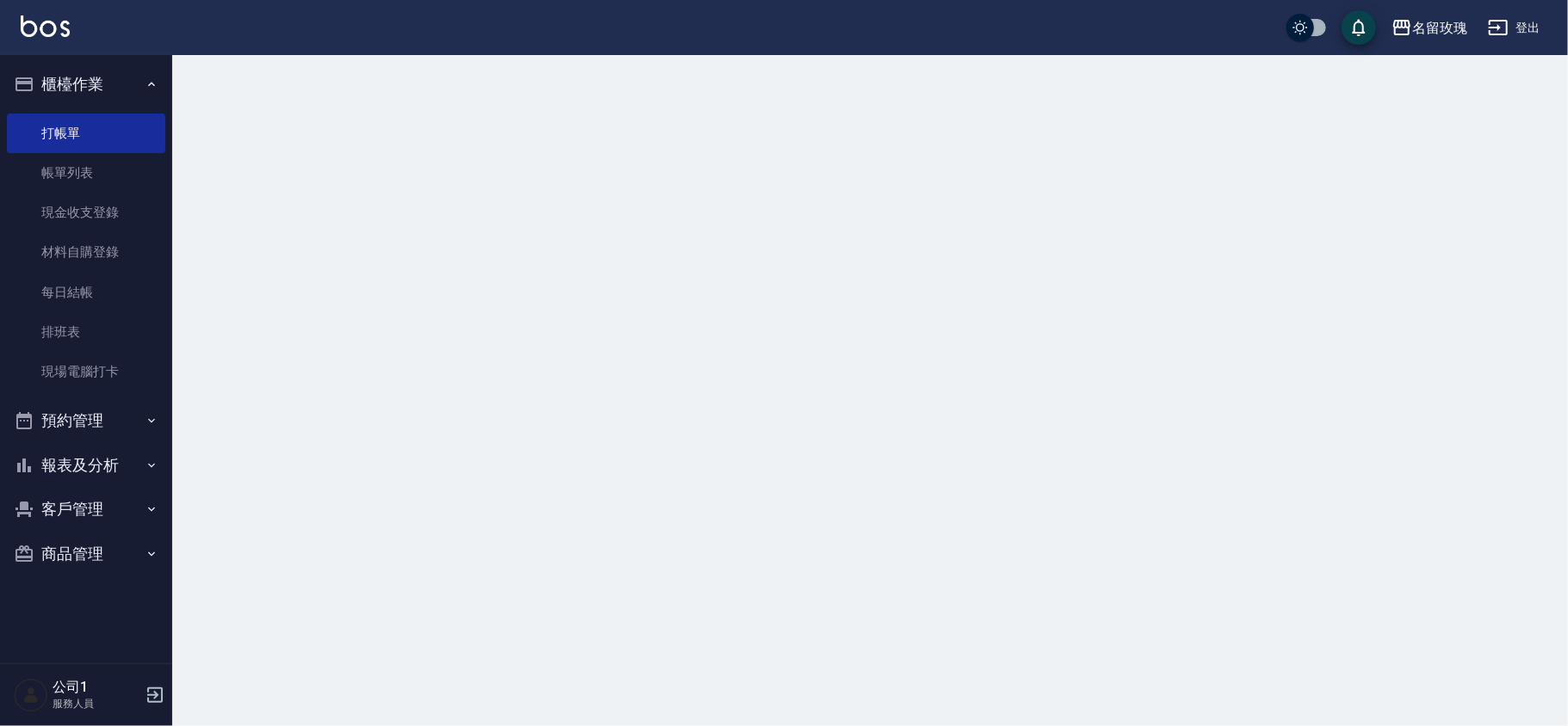
click at [103, 88] on button "櫃檯作業" at bounding box center [86, 84] width 159 height 44
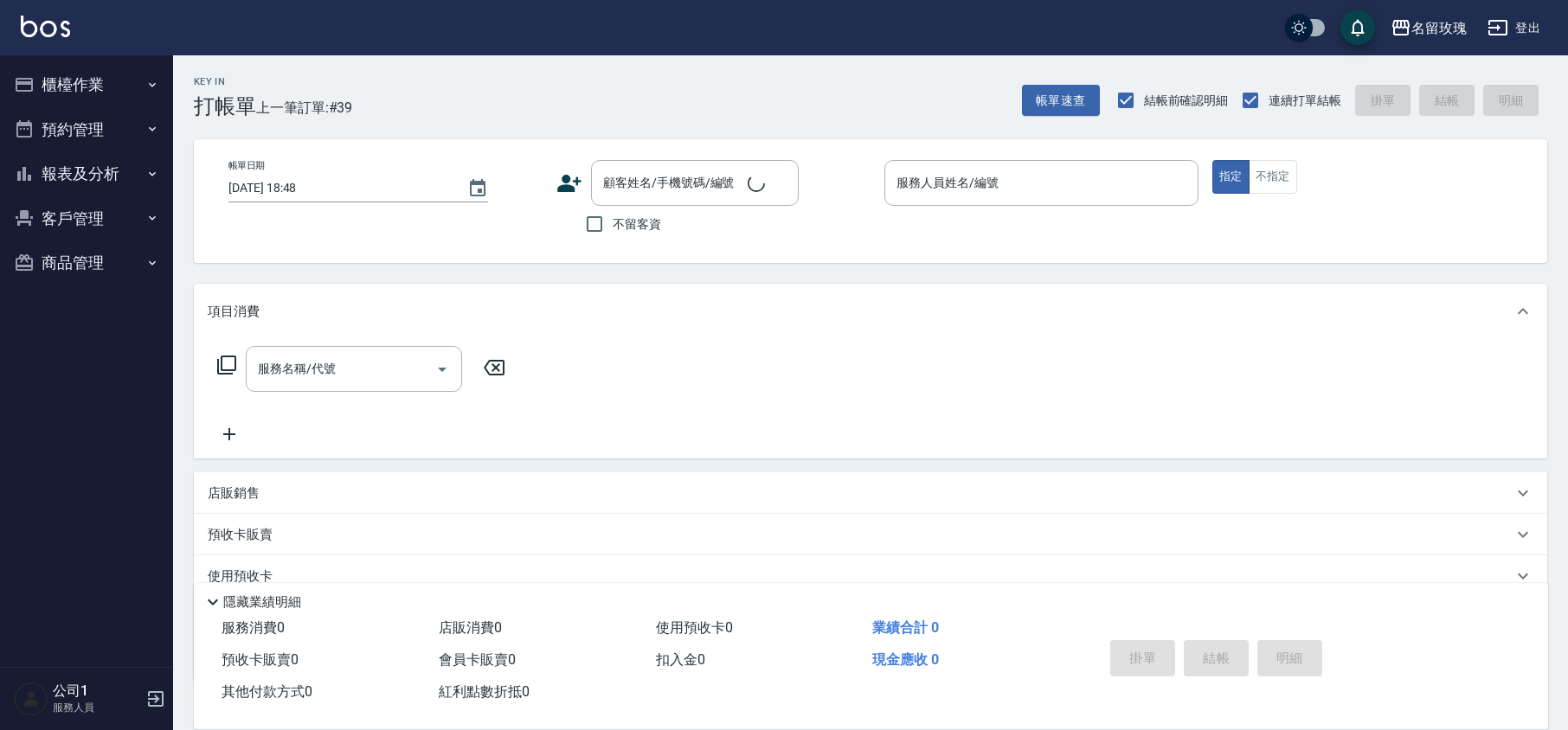
click at [364, 84] on div "Key In 打帳單 上一筆訂單:#39 帳單速查 結帳前確認明細 連續打單結帳 掛單 結帳 明細" at bounding box center [860, 86] width 1374 height 64
click at [638, 52] on div "名留玫瑰 登出" at bounding box center [784, 28] width 1568 height 55
